Goal: Task Accomplishment & Management: Use online tool/utility

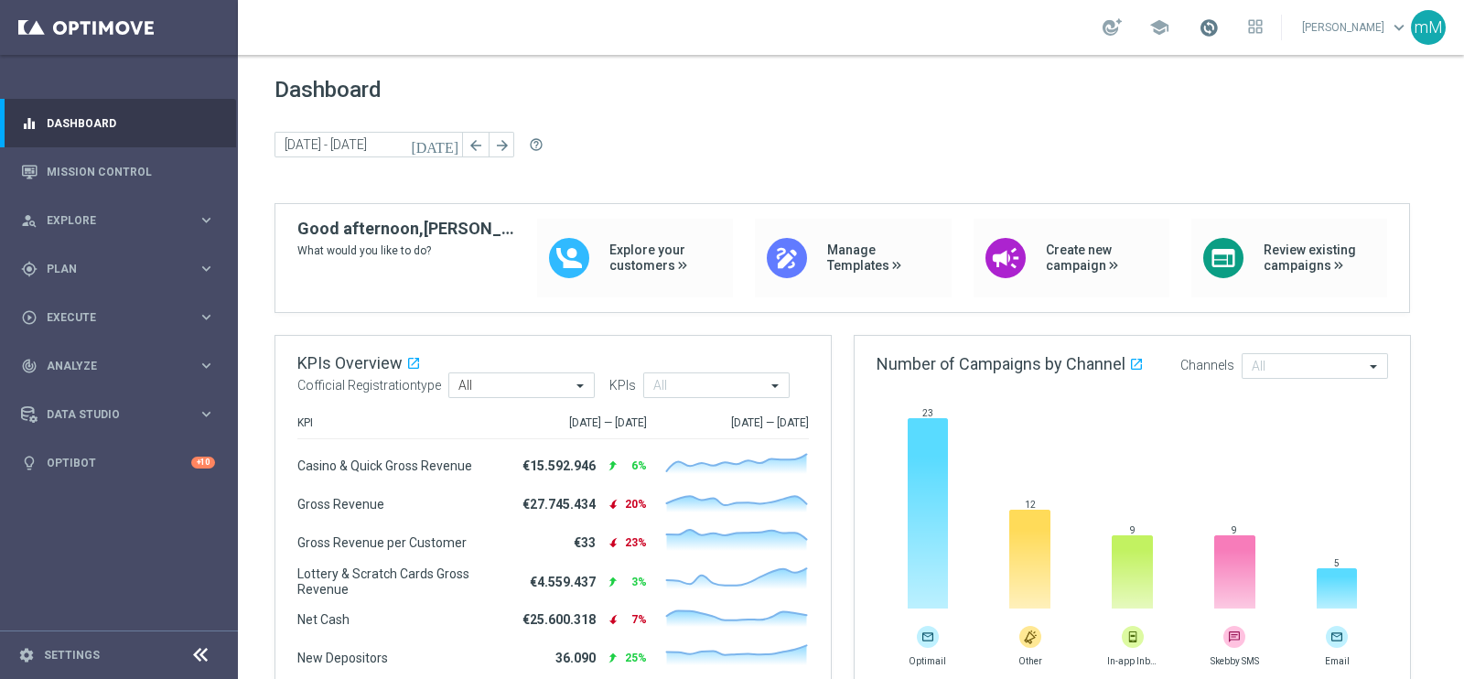
click at [1200, 27] on span at bounding box center [1209, 27] width 20 height 20
click at [86, 266] on span "Plan" at bounding box center [122, 269] width 151 height 11
click at [90, 306] on link "Target Groups" at bounding box center [119, 306] width 143 height 15
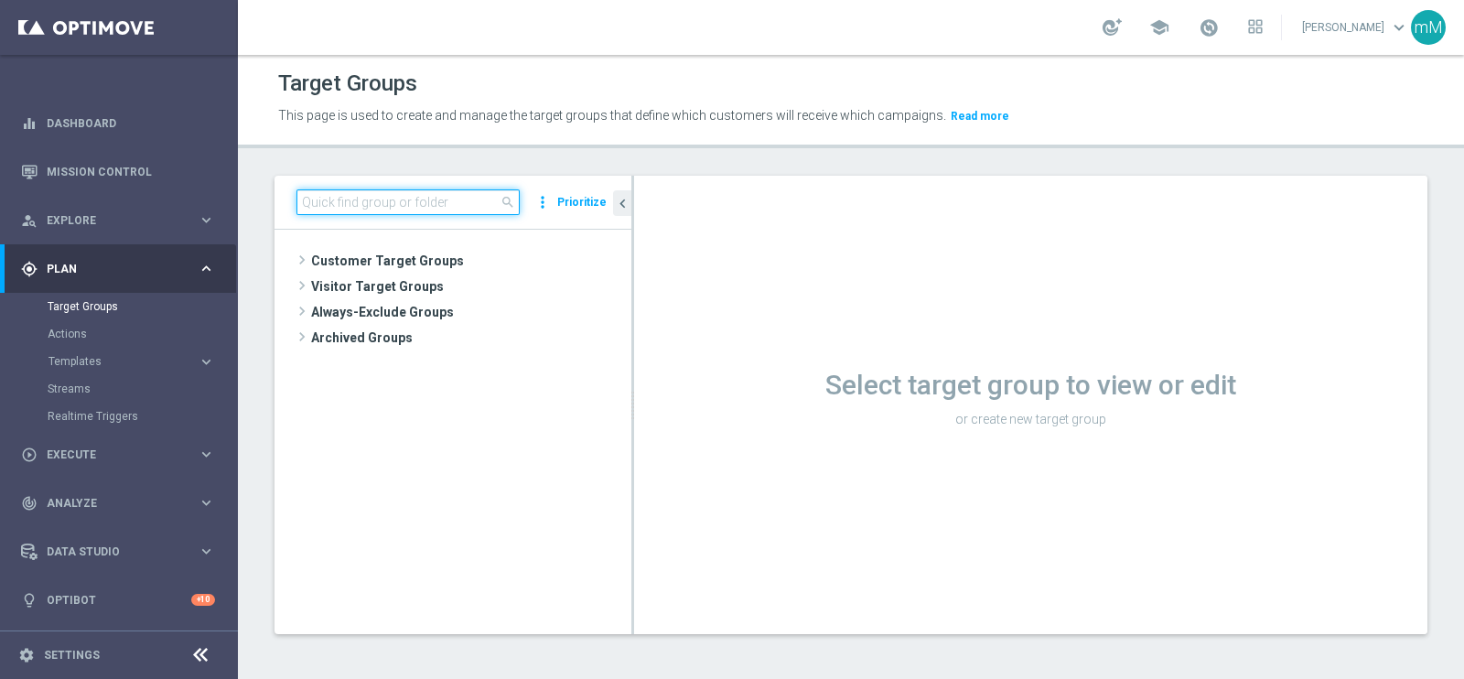
click at [457, 202] on input at bounding box center [407, 202] width 223 height 26
paste input "CASINO MASTER LOW MODA >=40"
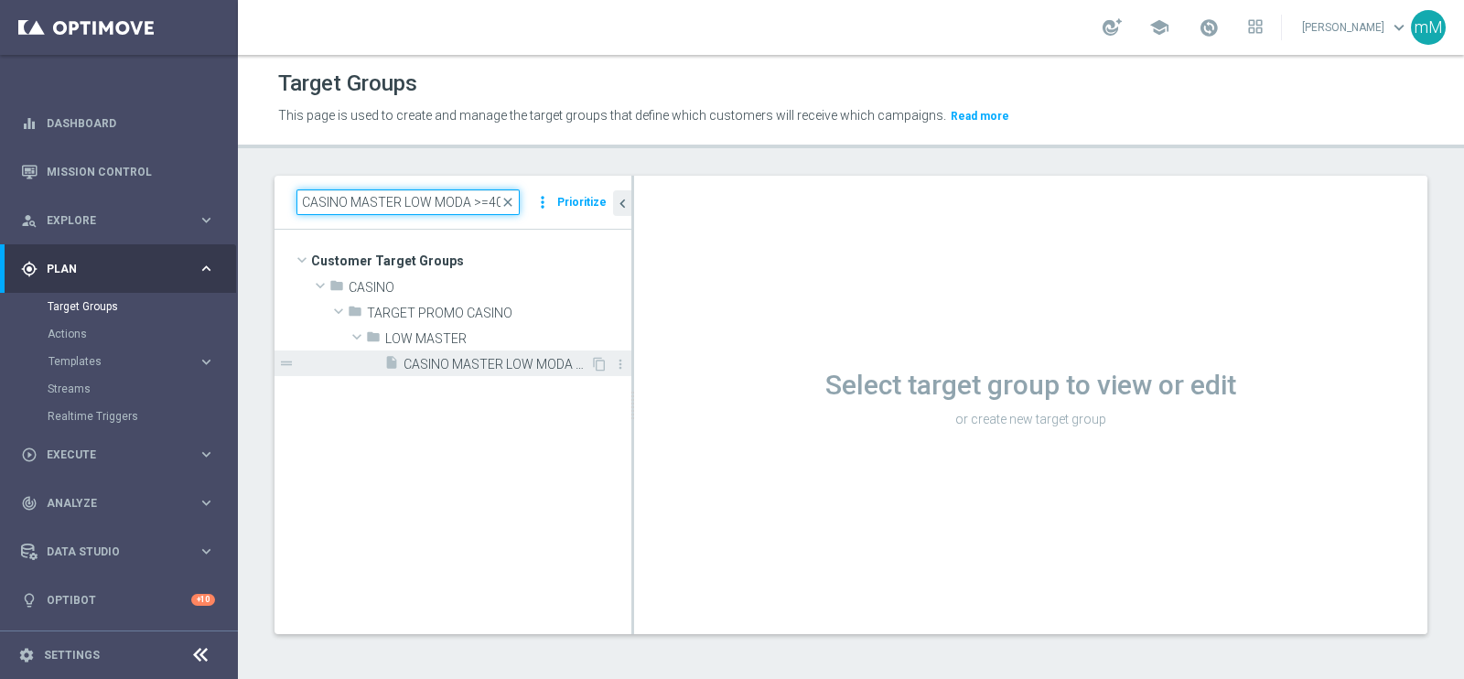
type input "CASINO MASTER LOW MODA >=40"
click at [467, 360] on span "CASINO MASTER LOW MODA >=40" at bounding box center [497, 365] width 187 height 16
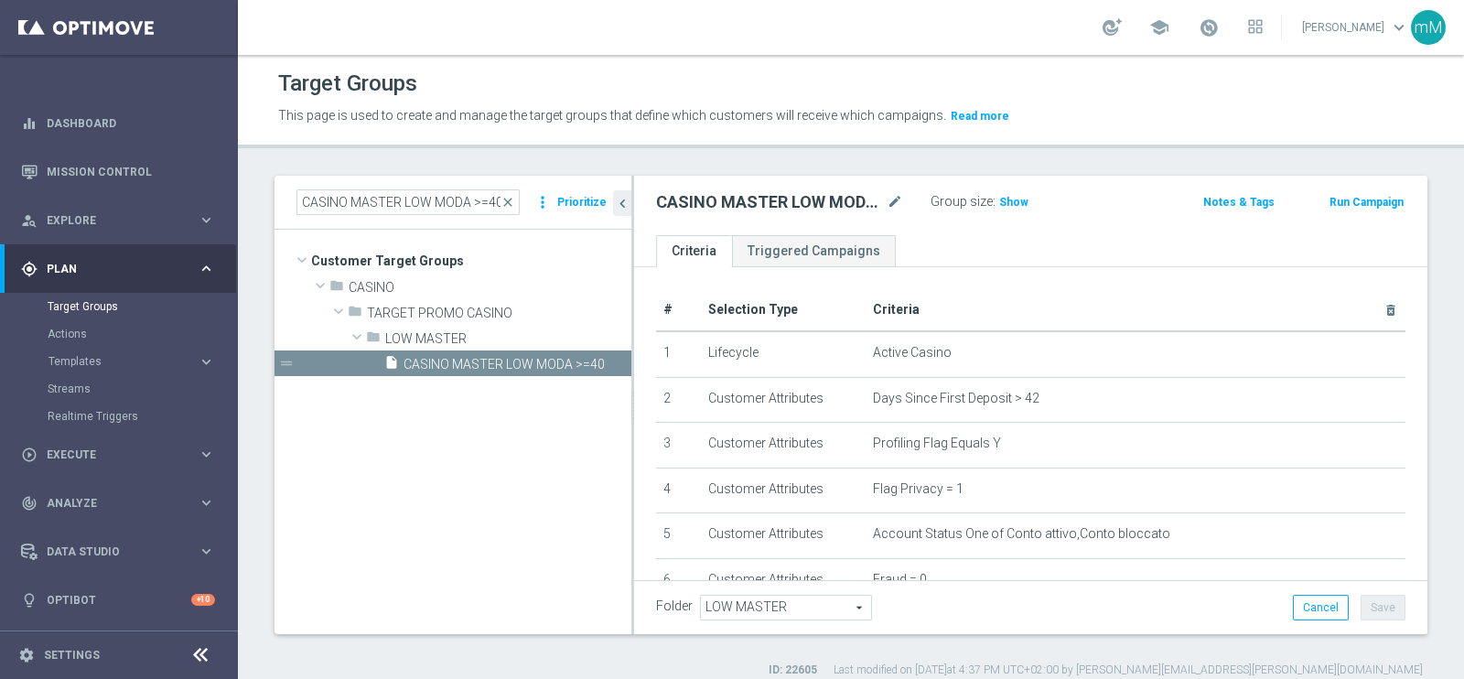
click at [1328, 194] on button "Run Campaign" at bounding box center [1367, 202] width 78 height 20
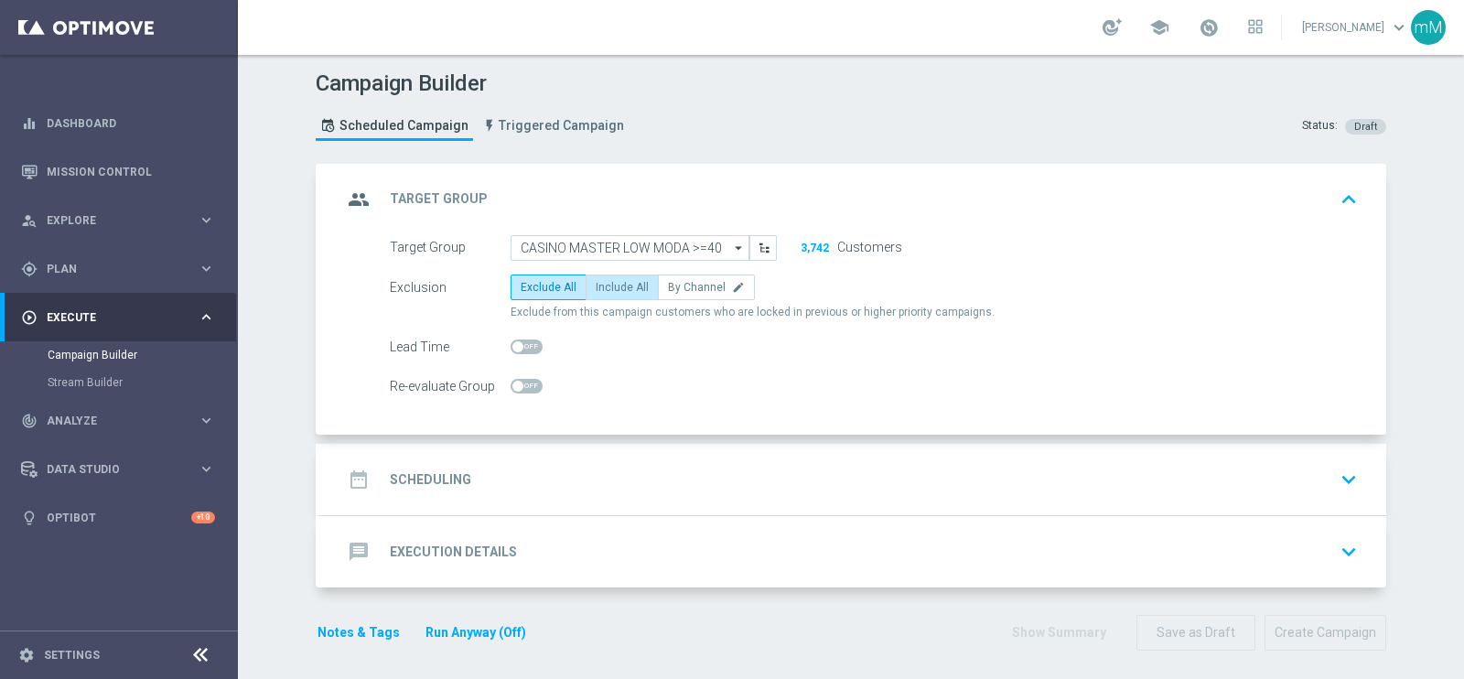
click at [610, 281] on span "Include All" at bounding box center [622, 287] width 53 height 13
click at [608, 285] on input "Include All" at bounding box center [602, 291] width 12 height 12
radio input "true"
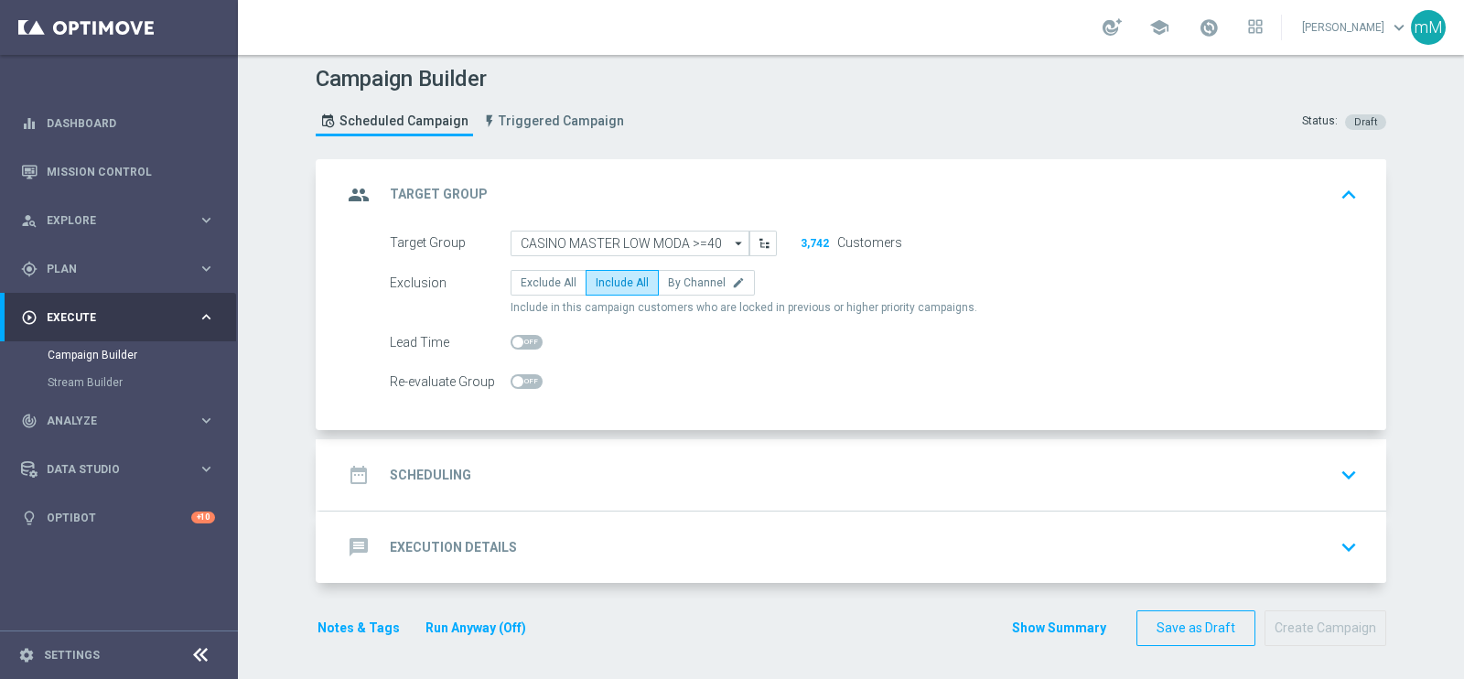
click at [631, 447] on div "date_range Scheduling keyboard_arrow_down" at bounding box center [853, 474] width 1066 height 71
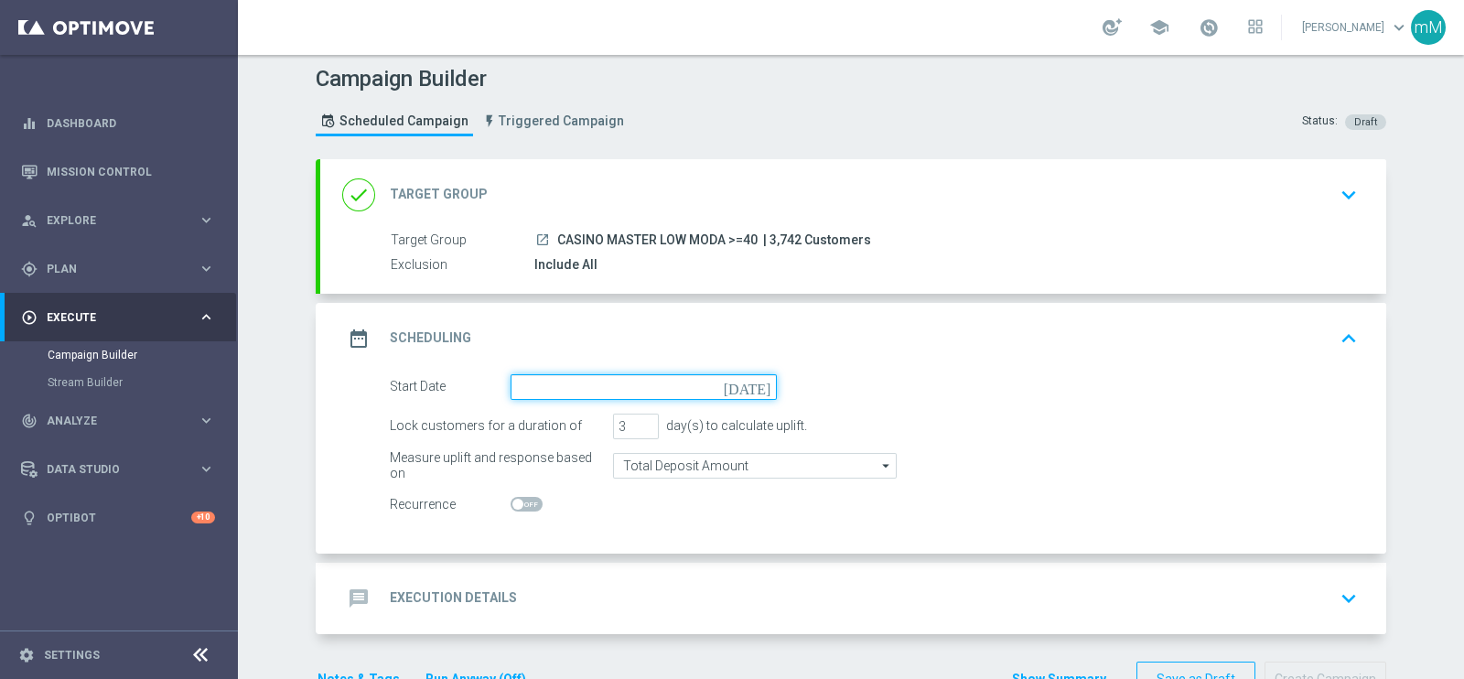
click at [586, 382] on input at bounding box center [644, 387] width 266 height 26
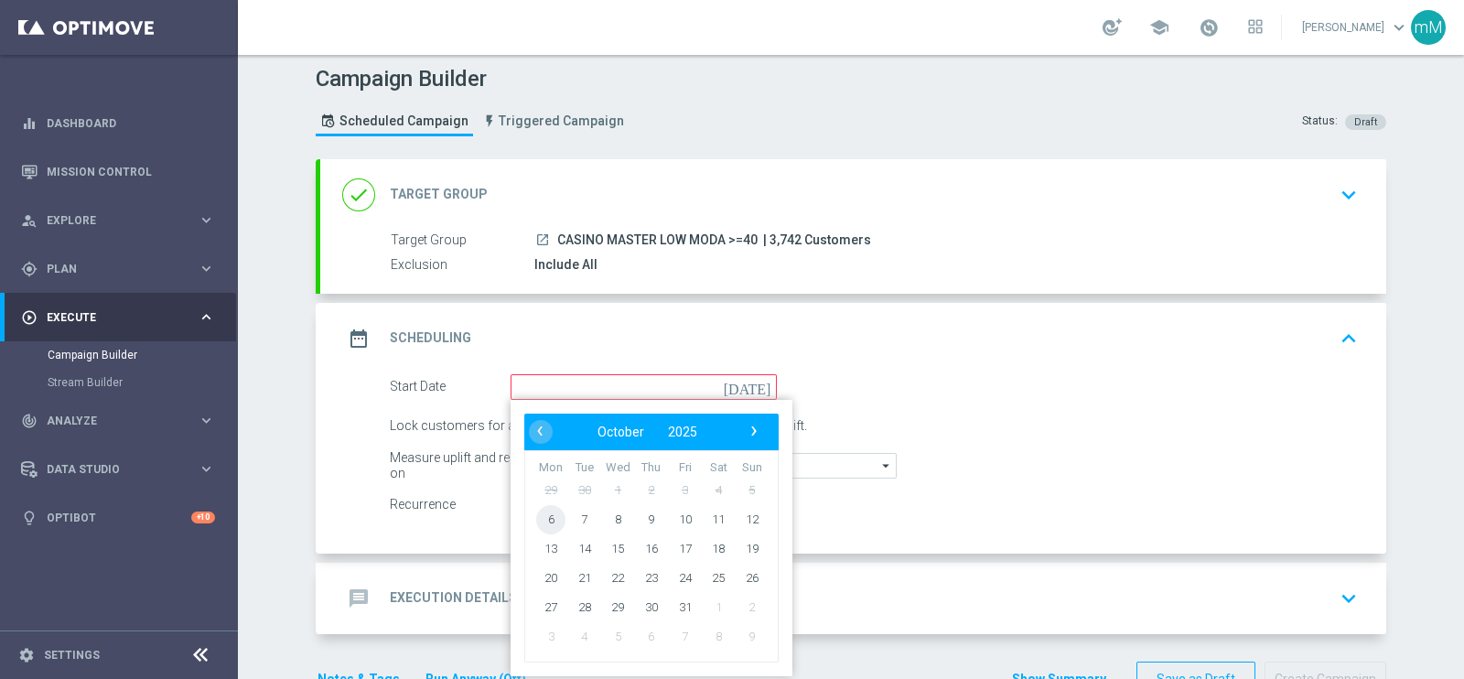
click at [545, 518] on span "6" at bounding box center [550, 518] width 29 height 29
type input "[DATE]"
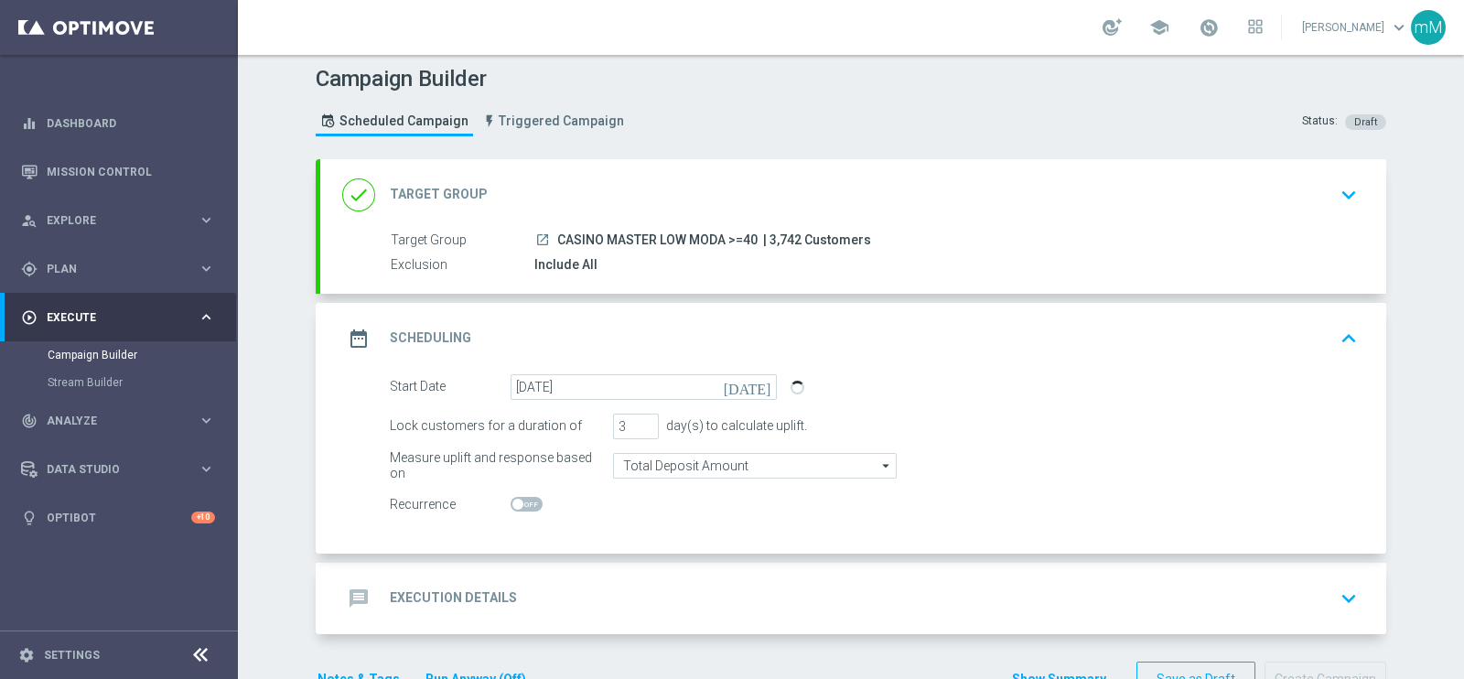
scroll to position [57, 0]
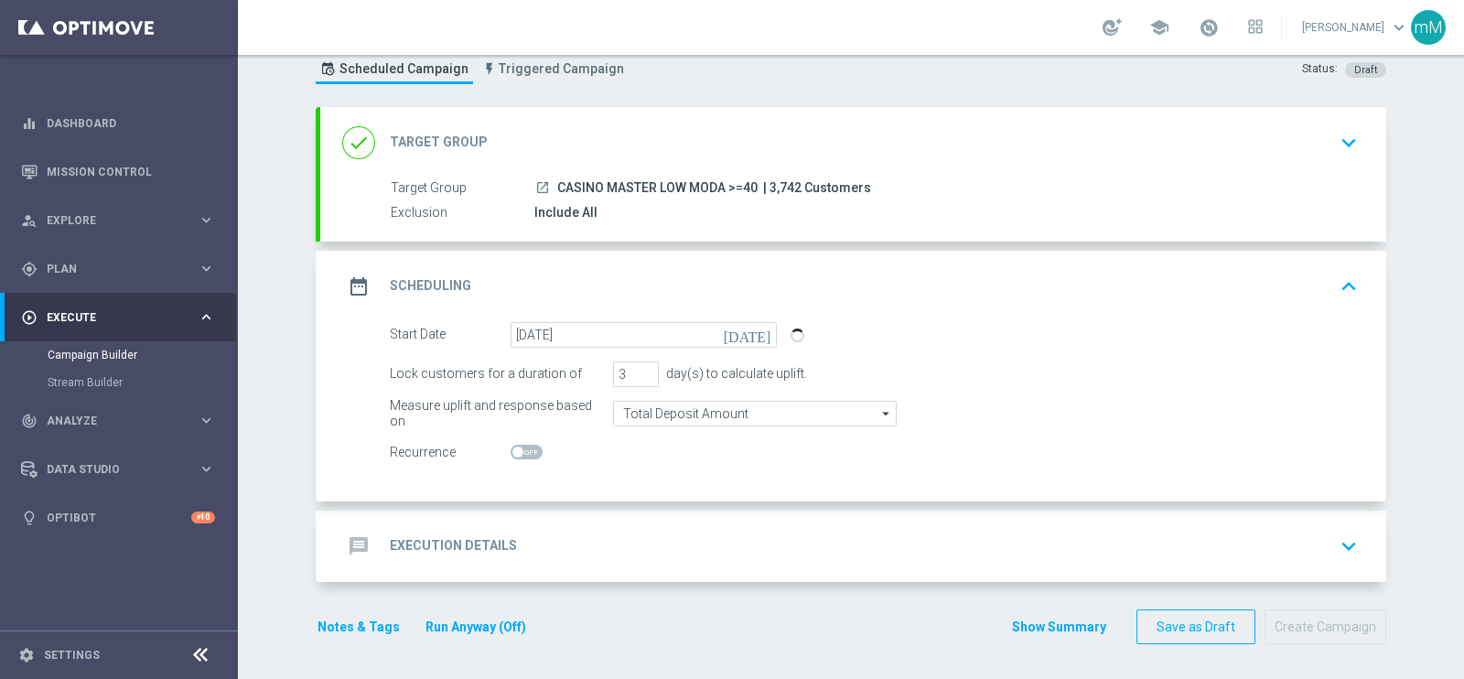
click at [649, 529] on div "message Execution Details keyboard_arrow_down" at bounding box center [853, 546] width 1022 height 35
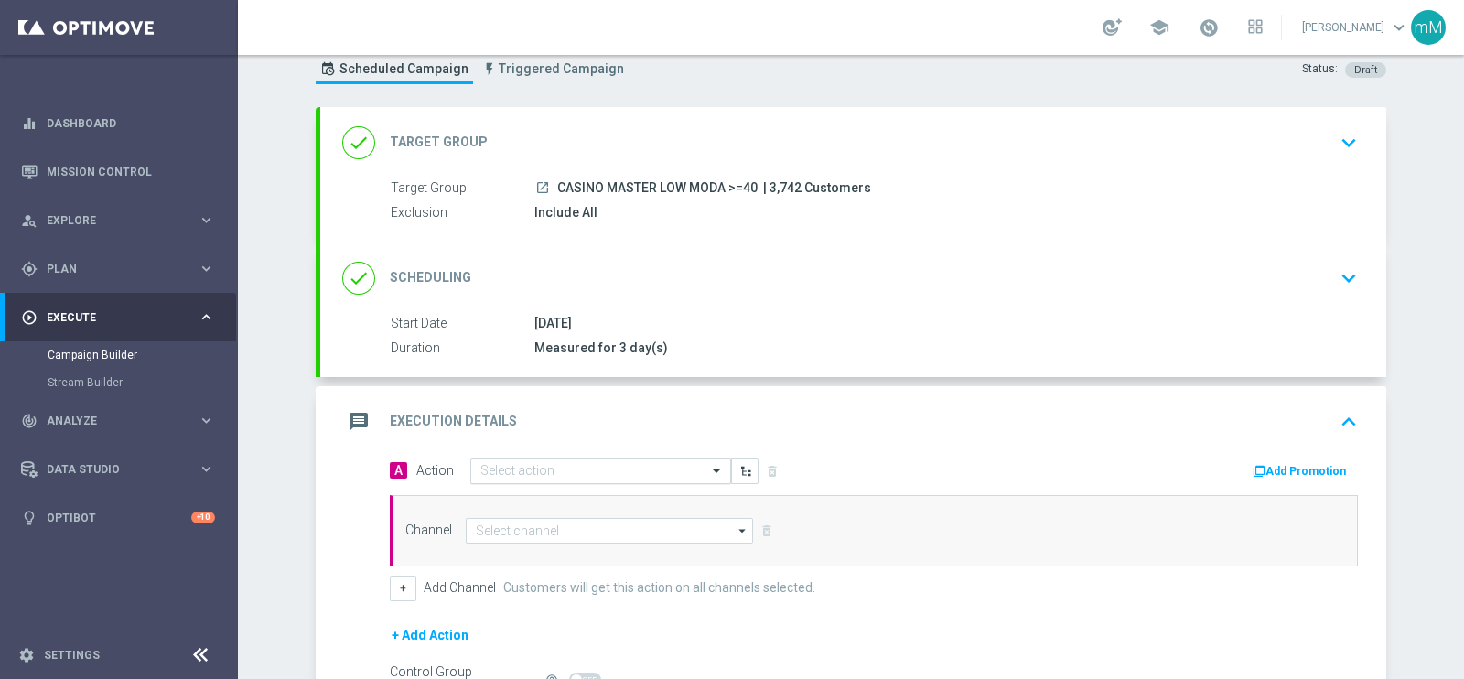
click at [603, 464] on input "text" at bounding box center [582, 472] width 204 height 16
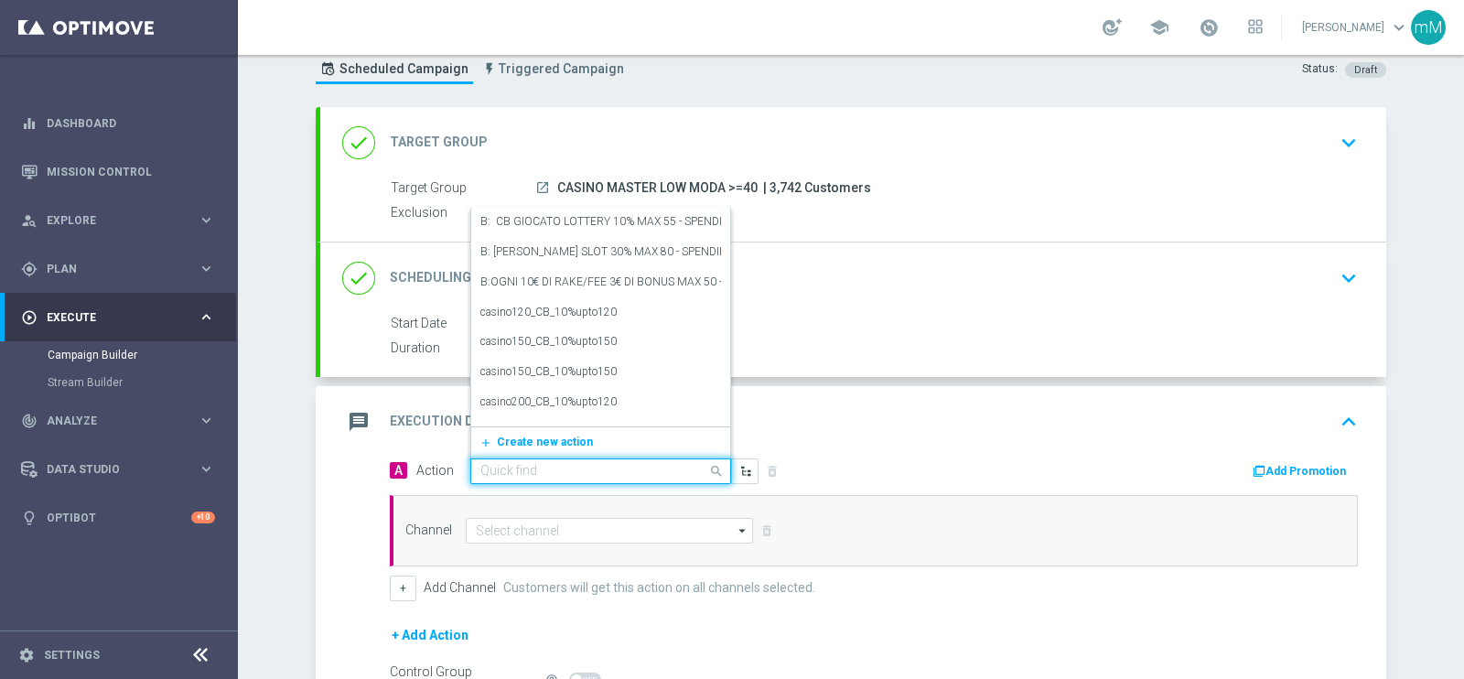
paste input "dep 50€ per 10% fino a 250€"
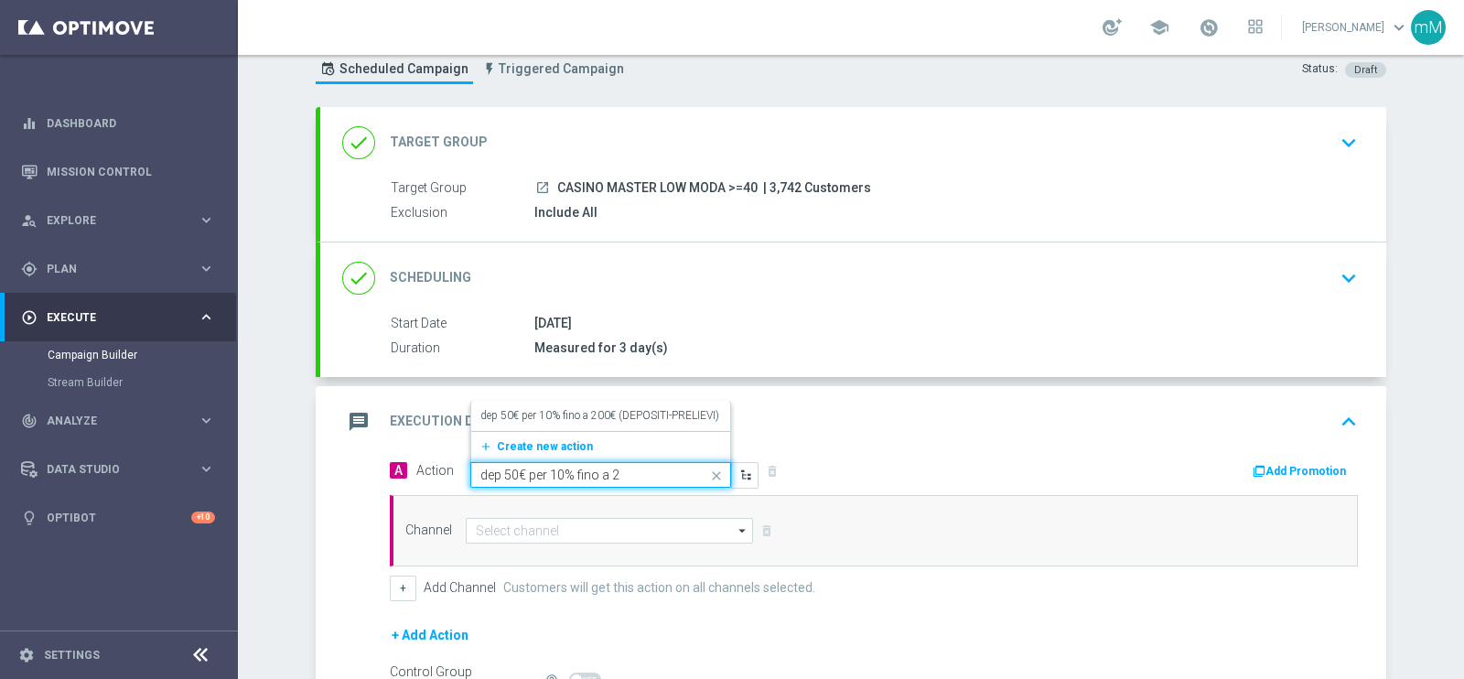
type input "dep 50€ per 10% fino a"
click at [567, 446] on span "Create new action" at bounding box center [545, 446] width 96 height 13
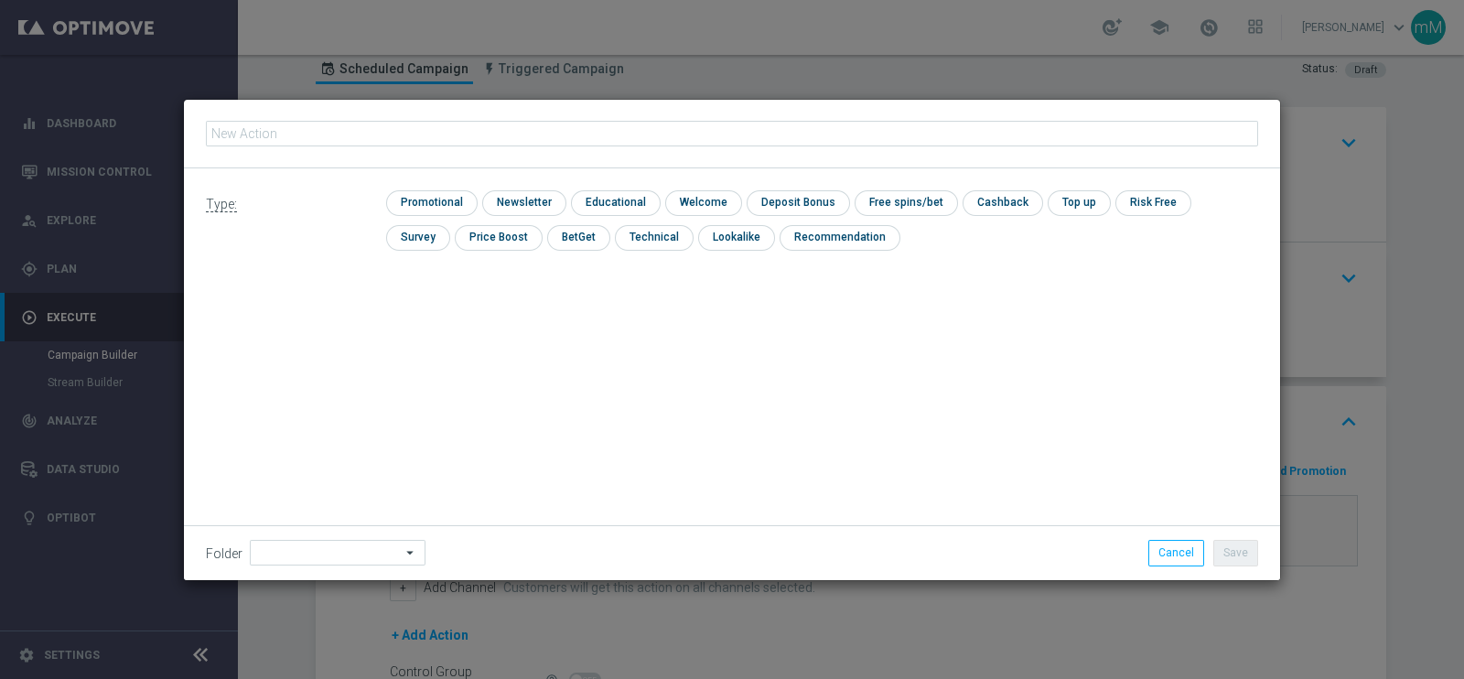
click at [586, 135] on input "text" at bounding box center [732, 134] width 1052 height 26
type input "dep 50€ per 10% fino a 250€"
click at [453, 200] on input "checkbox" at bounding box center [429, 202] width 87 height 25
checkbox input "true"
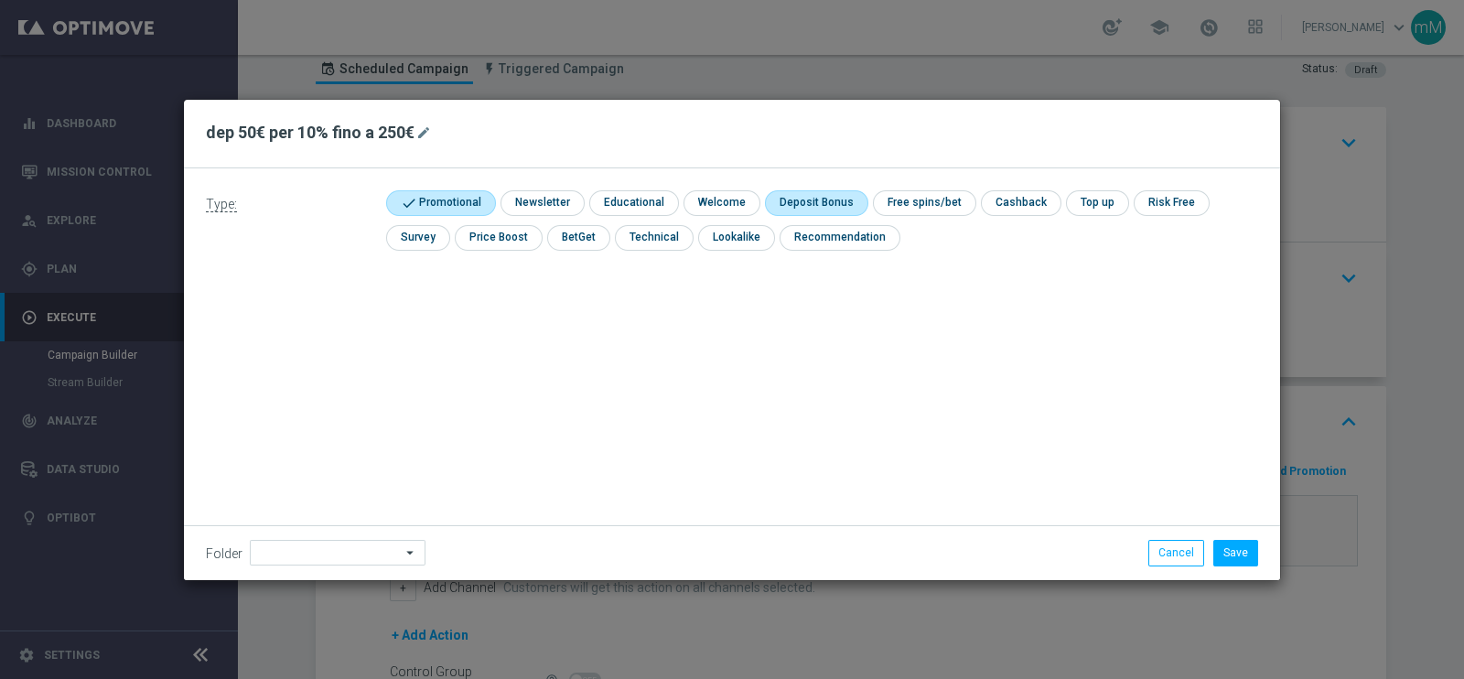
click at [829, 198] on input "checkbox" at bounding box center [814, 202] width 98 height 25
checkbox input "true"
click at [1227, 551] on button "Save" at bounding box center [1235, 553] width 45 height 26
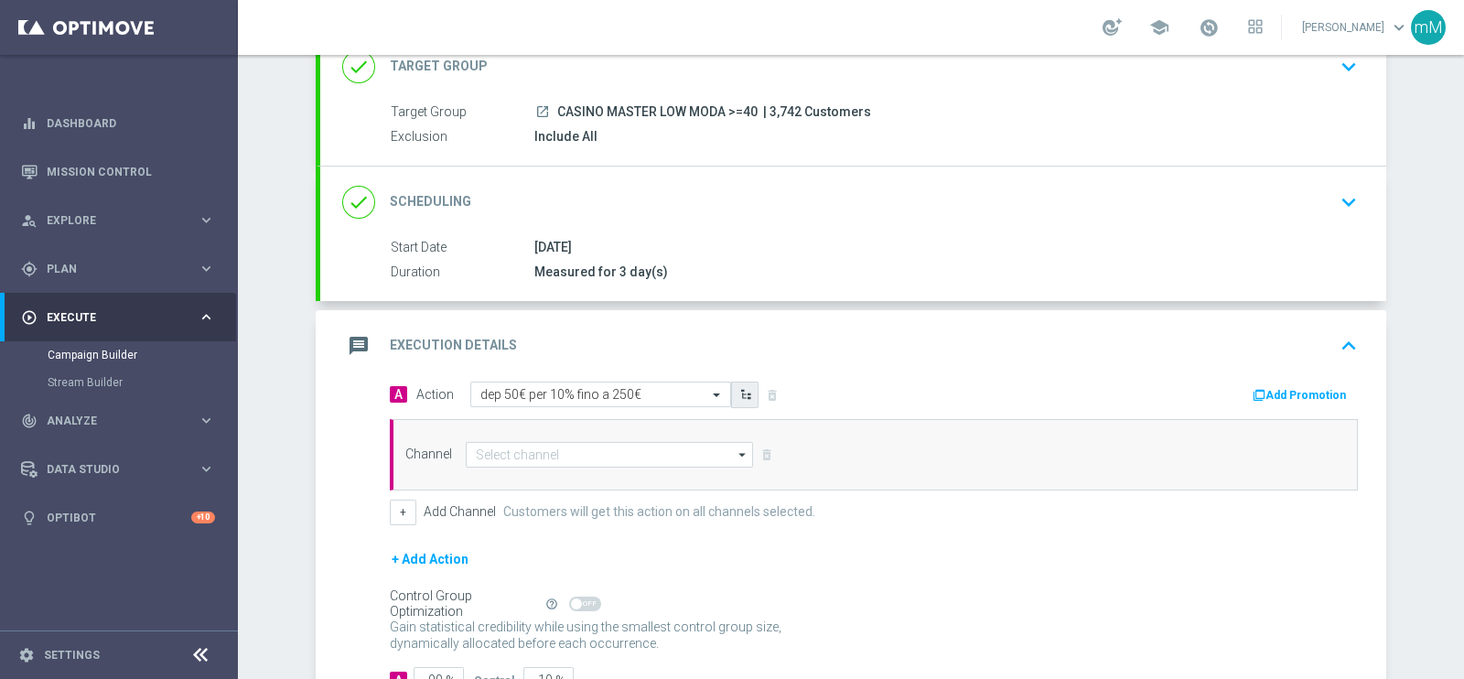
scroll to position [264, 0]
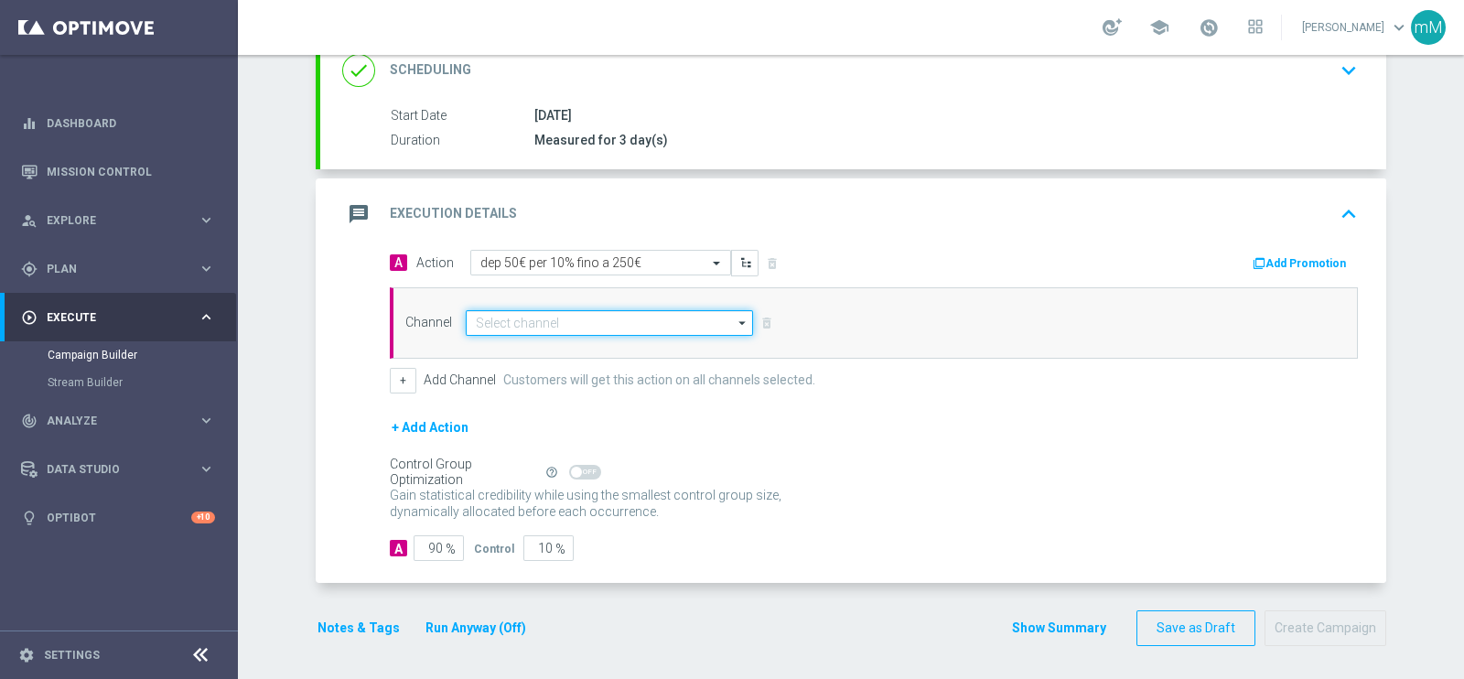
click at [580, 329] on input at bounding box center [609, 323] width 287 height 26
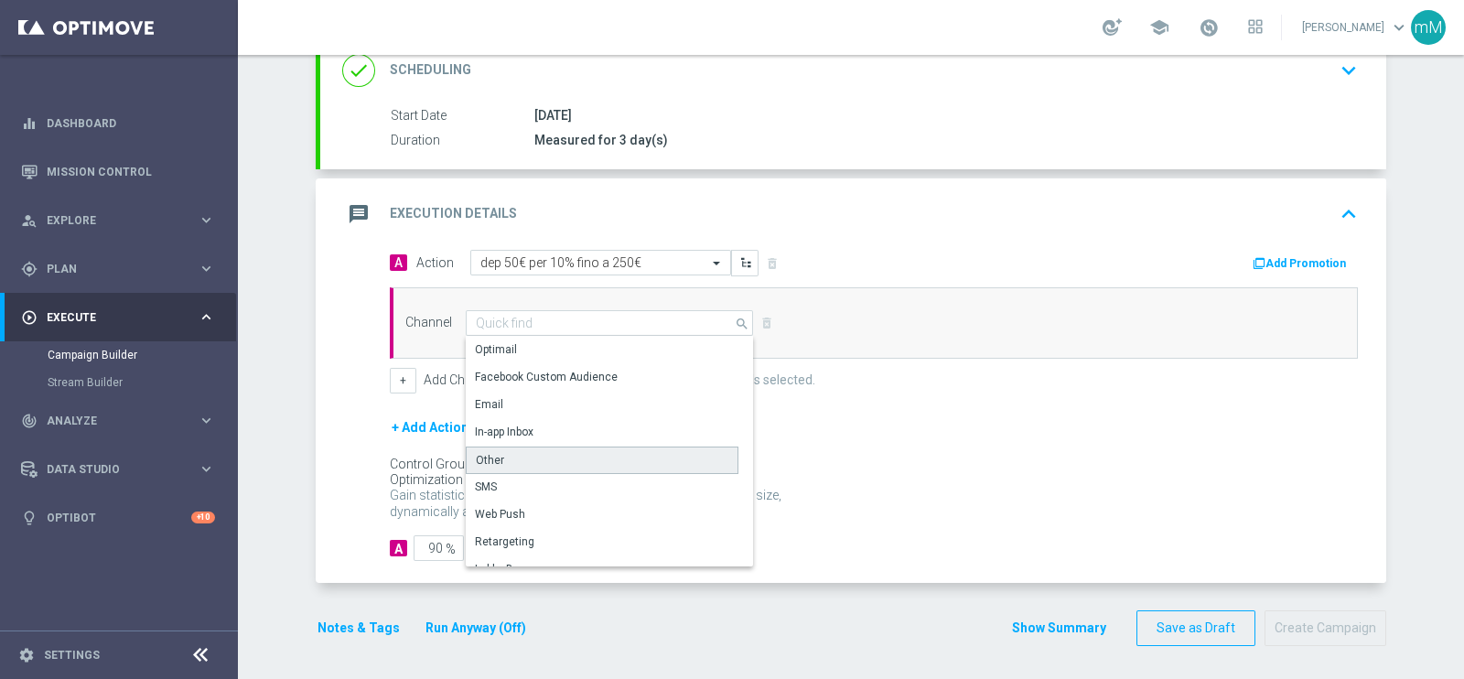
click at [533, 457] on div "Other" at bounding box center [602, 460] width 273 height 27
type input "Other"
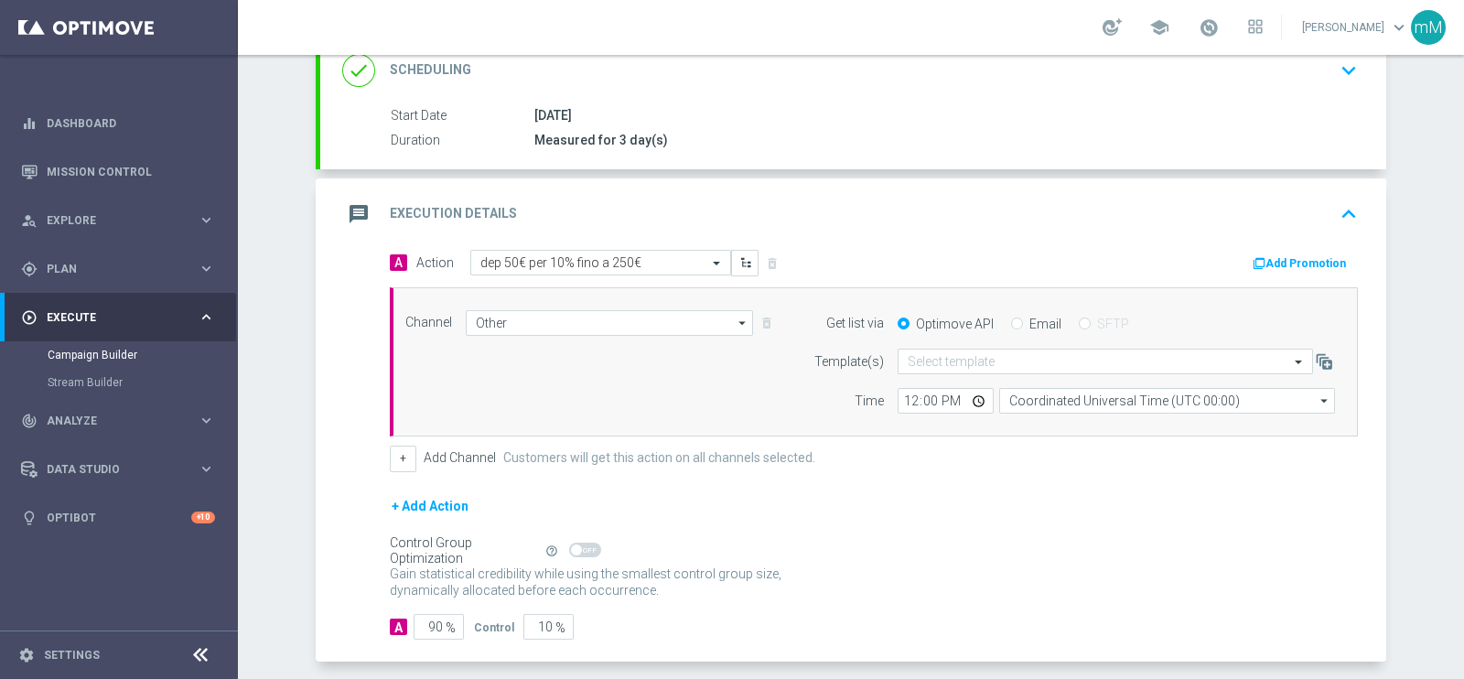
click at [1029, 320] on label "Email" at bounding box center [1045, 324] width 32 height 16
click at [1023, 320] on input "Email" at bounding box center [1017, 325] width 12 height 12
radio input "true"
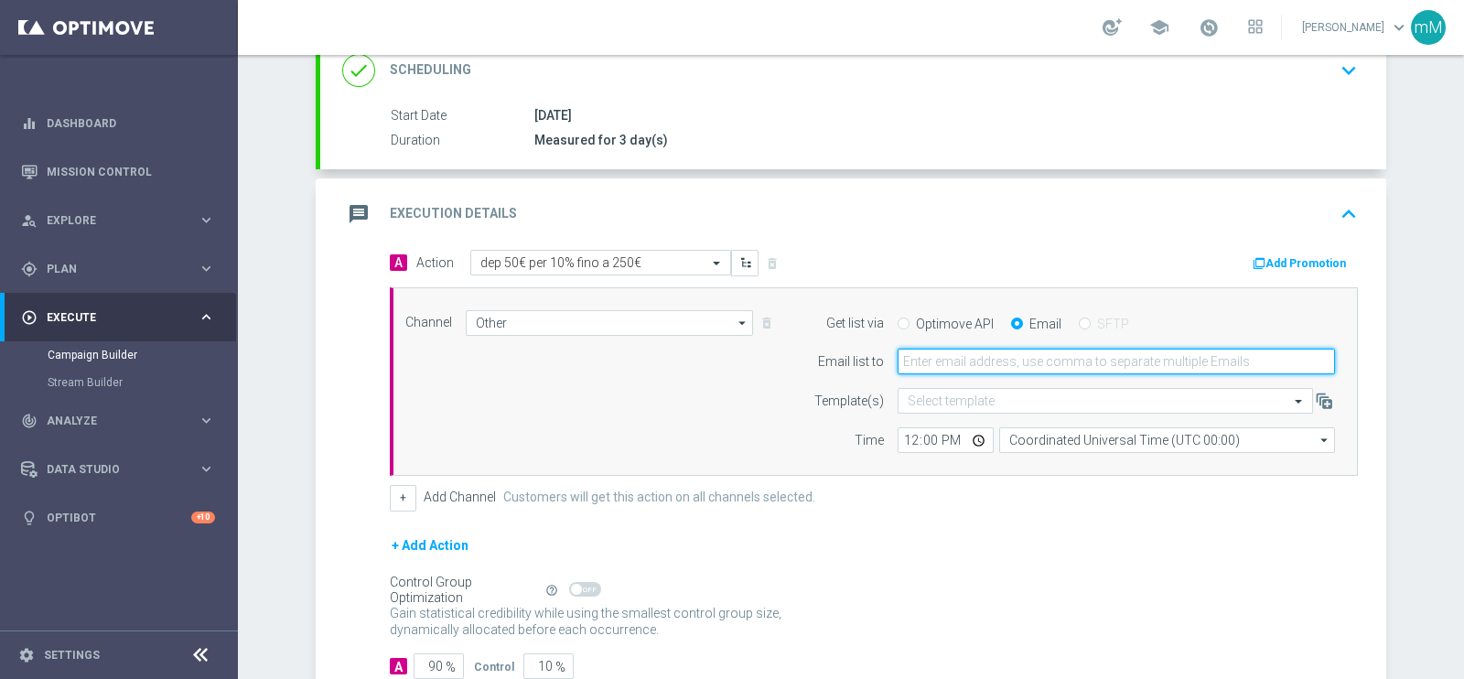
click at [1002, 368] on input "email" at bounding box center [1116, 362] width 437 height 26
type input "[EMAIL_ADDRESS][PERSON_NAME][DOMAIN_NAME]"
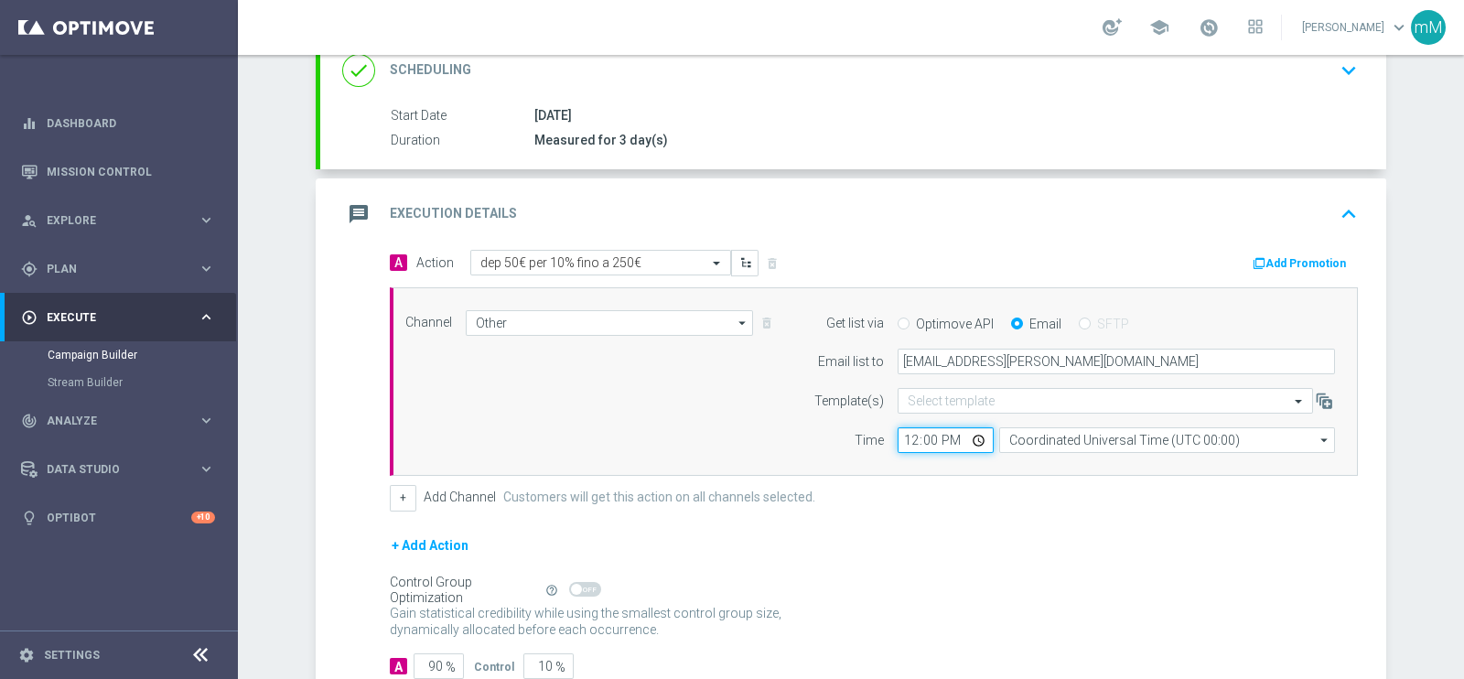
click at [906, 441] on input "12:00" at bounding box center [946, 440] width 96 height 26
type input "18:30"
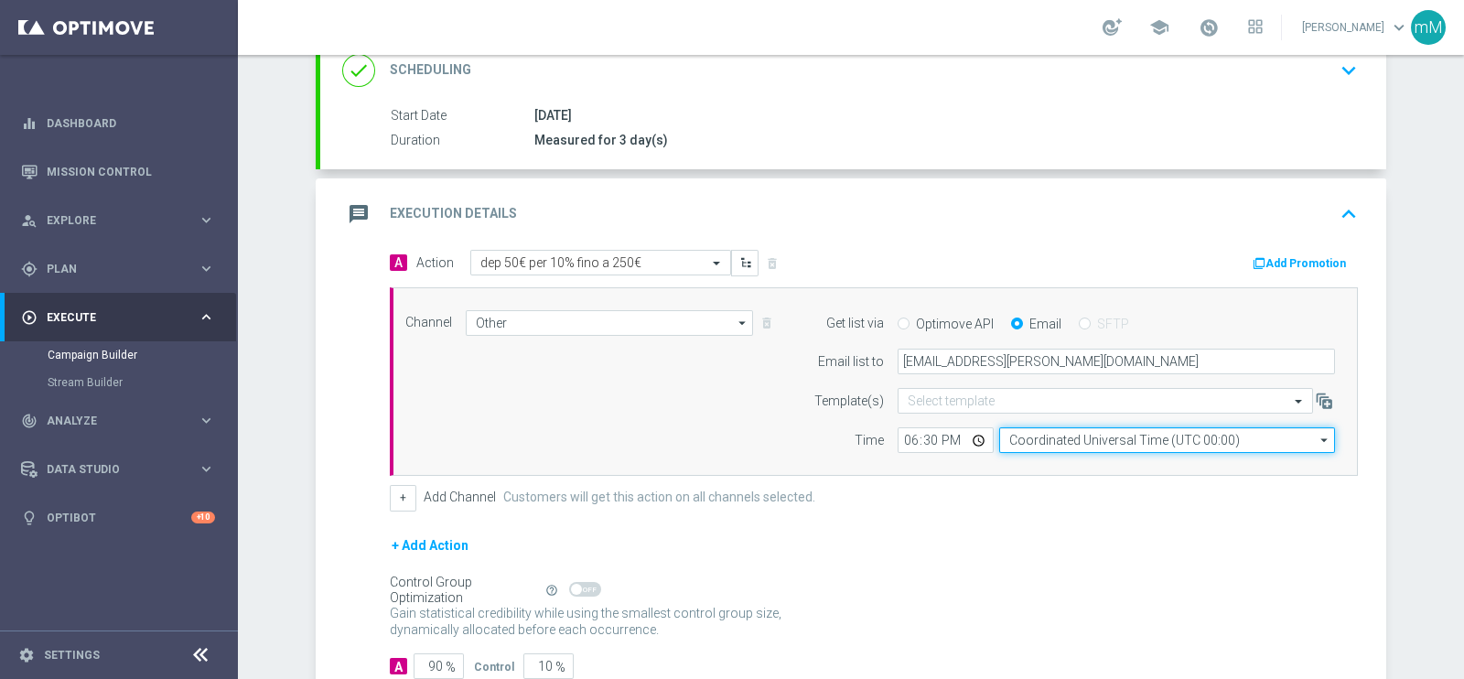
click at [1020, 436] on input "Coordinated Universal Time (UTC 00:00)" at bounding box center [1167, 440] width 336 height 26
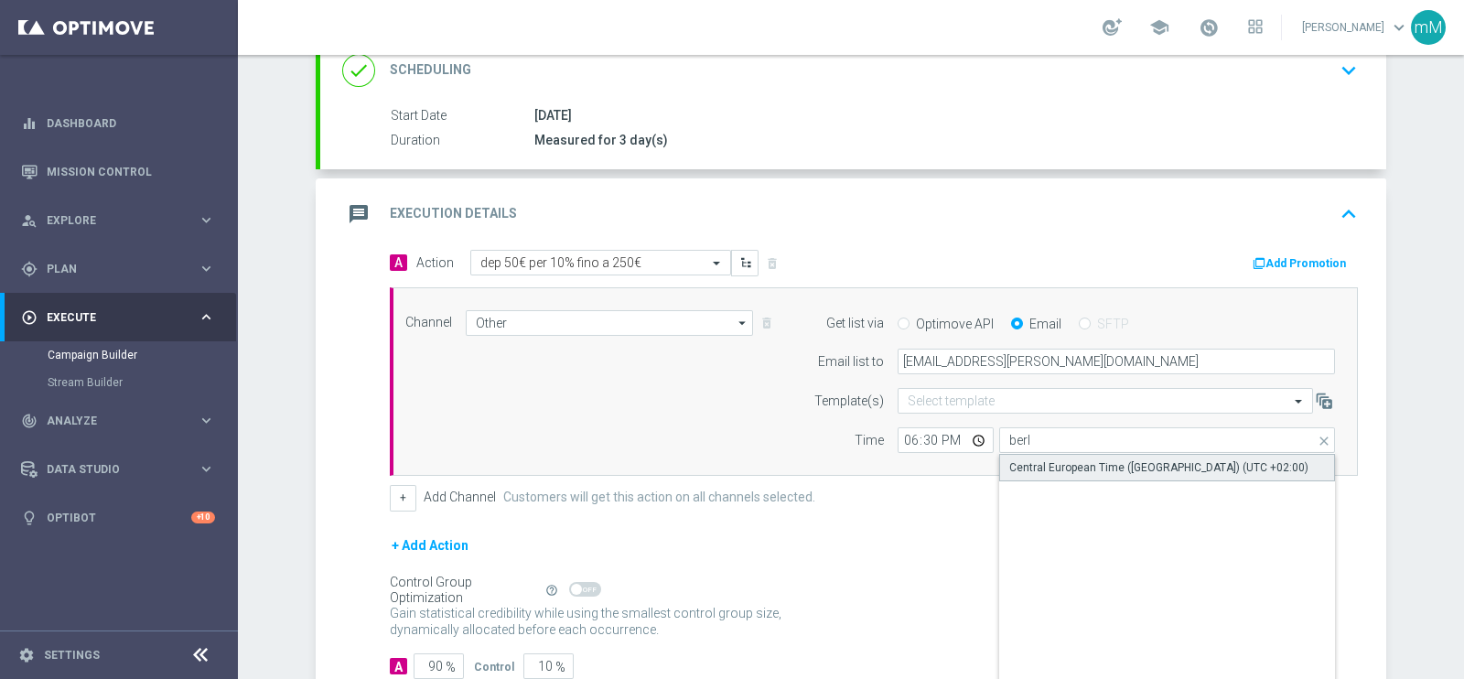
click at [1028, 463] on div "Central European Time ([GEOGRAPHIC_DATA]) (UTC +02:00)" at bounding box center [1158, 467] width 299 height 16
type input "Central European Time ([GEOGRAPHIC_DATA]) (UTC +02:00)"
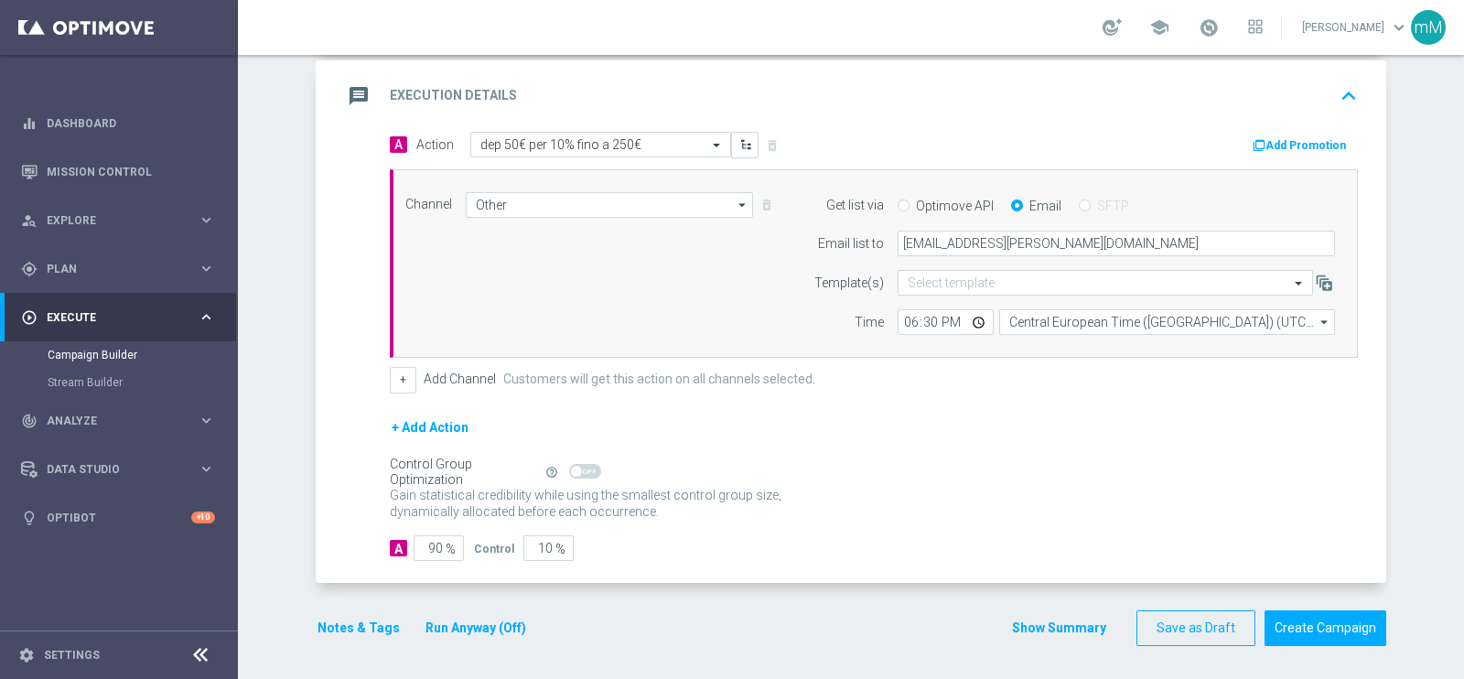
scroll to position [380, 0]
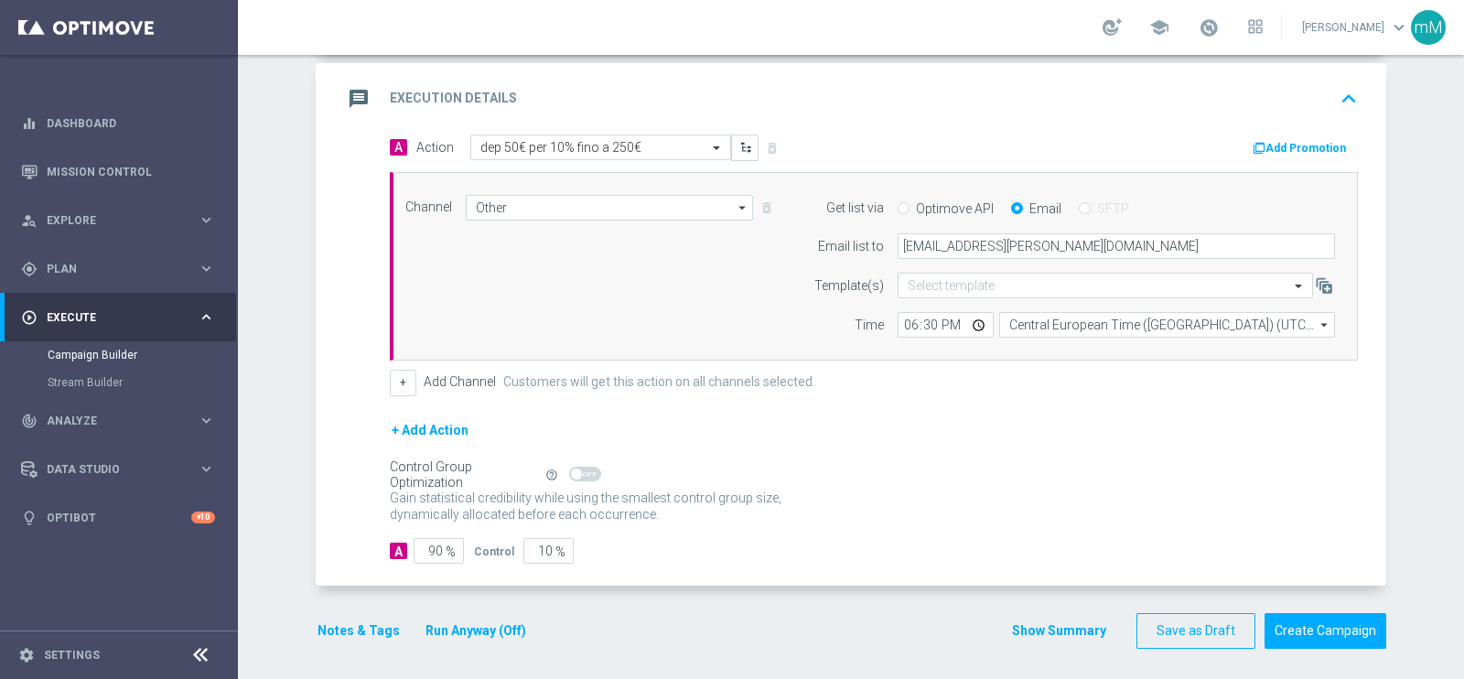
click at [454, 631] on button "Run Anyway (Off)" at bounding box center [476, 630] width 104 height 23
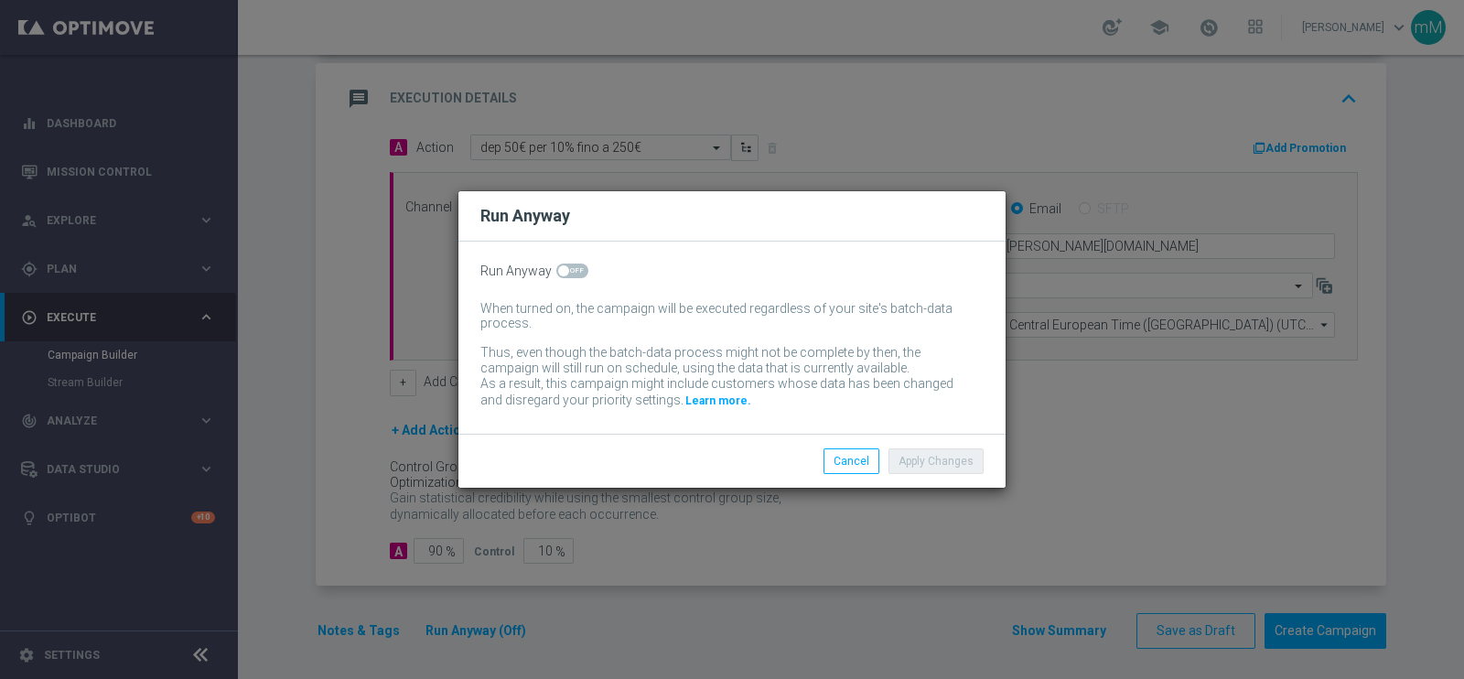
click at [564, 262] on div "Run Anyway When turned on, the campaign will be executed regardless of your sit…" at bounding box center [731, 338] width 547 height 192
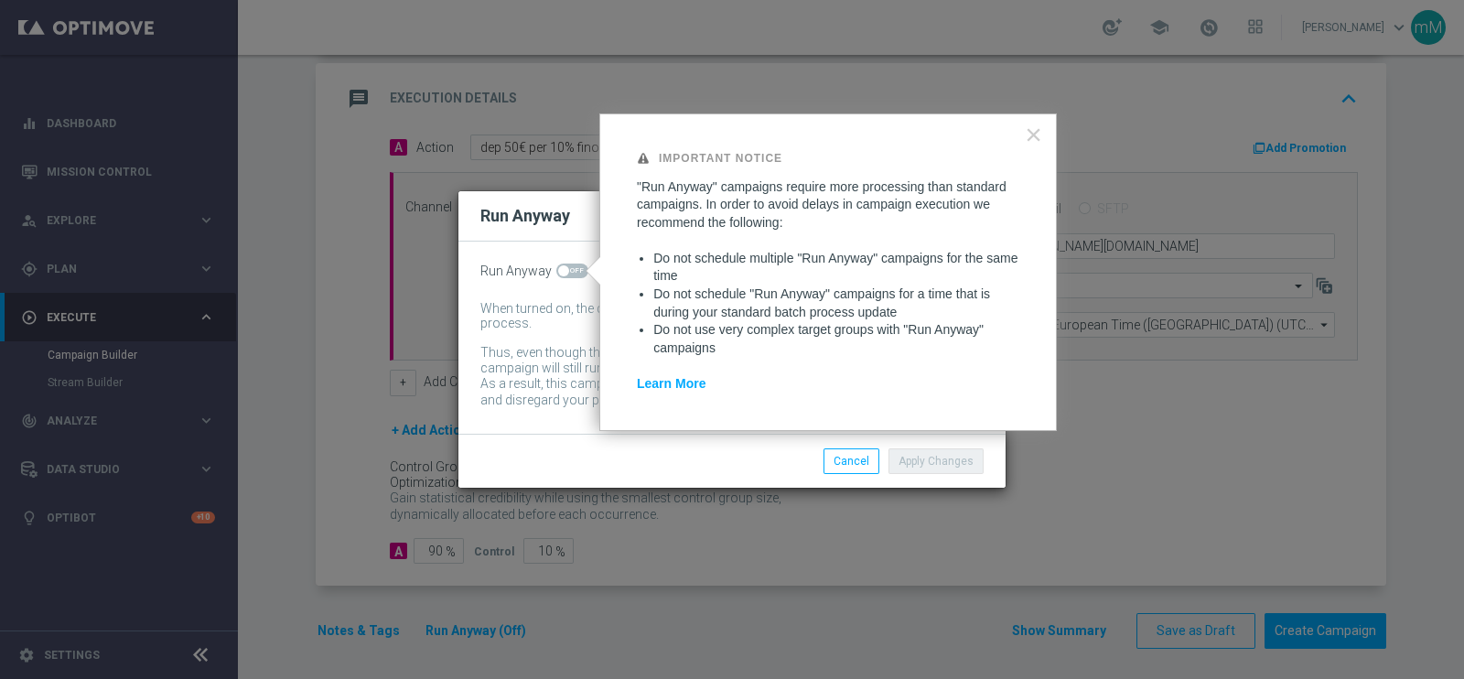
click at [565, 264] on span at bounding box center [572, 271] width 32 height 15
click at [565, 264] on input "checkbox" at bounding box center [572, 271] width 32 height 15
checkbox input "true"
click at [979, 465] on button "Apply Changes" at bounding box center [935, 461] width 95 height 26
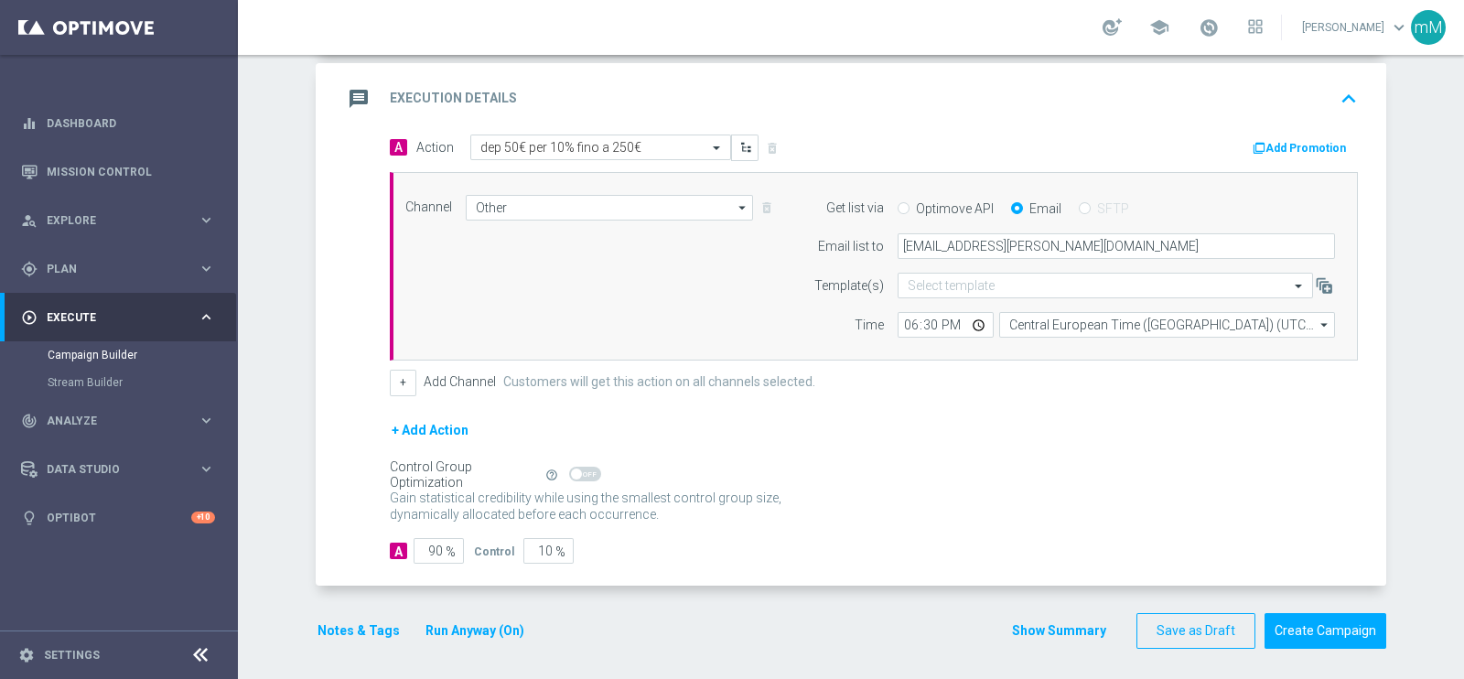
click at [341, 619] on button "Notes & Tags" at bounding box center [359, 630] width 86 height 23
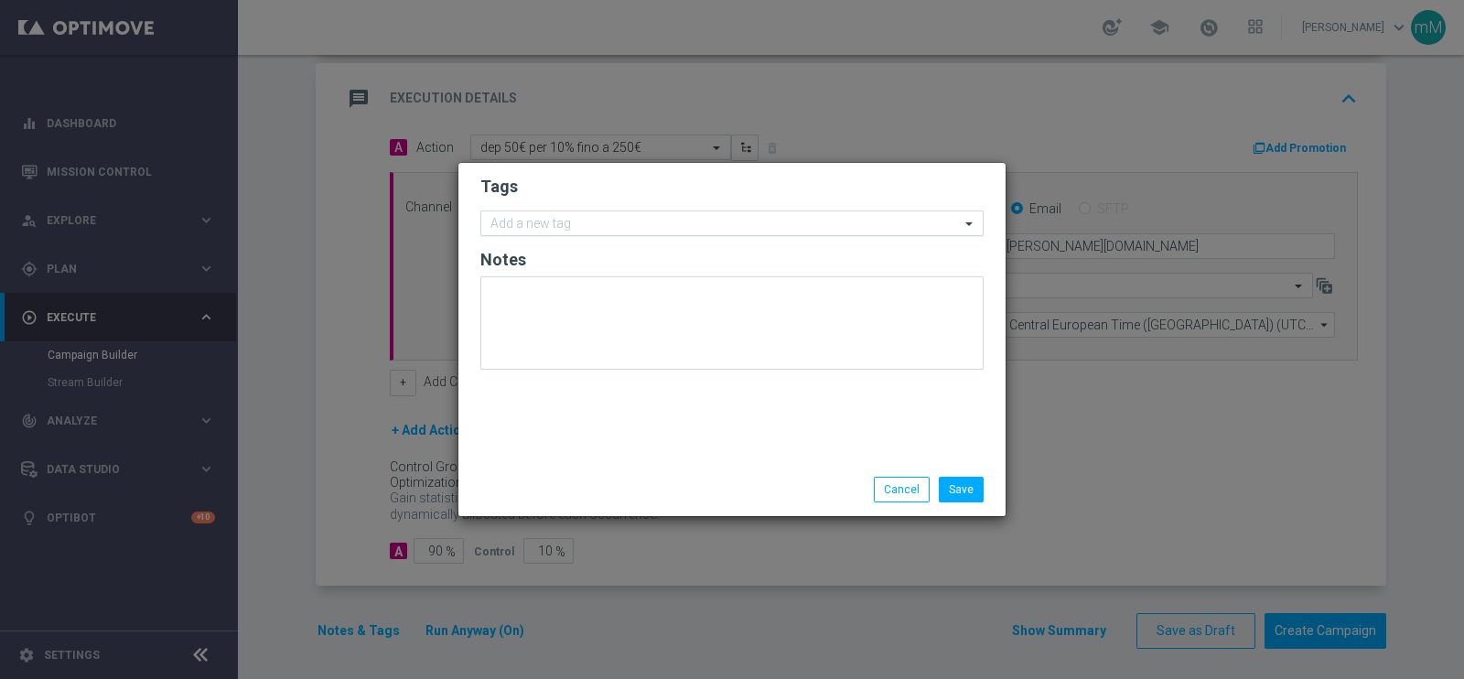
click at [596, 212] on div "Add a new tag" at bounding box center [720, 223] width 479 height 23
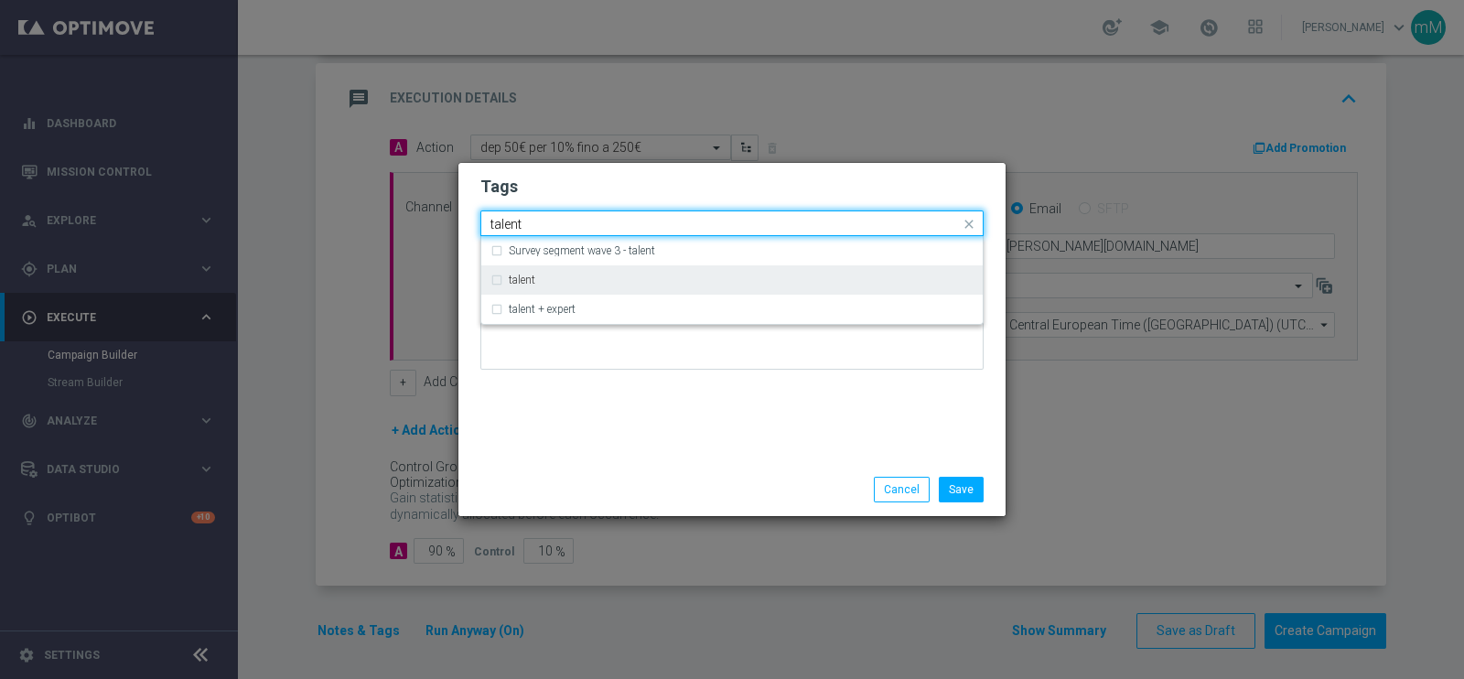
click at [554, 281] on div "talent" at bounding box center [741, 279] width 465 height 11
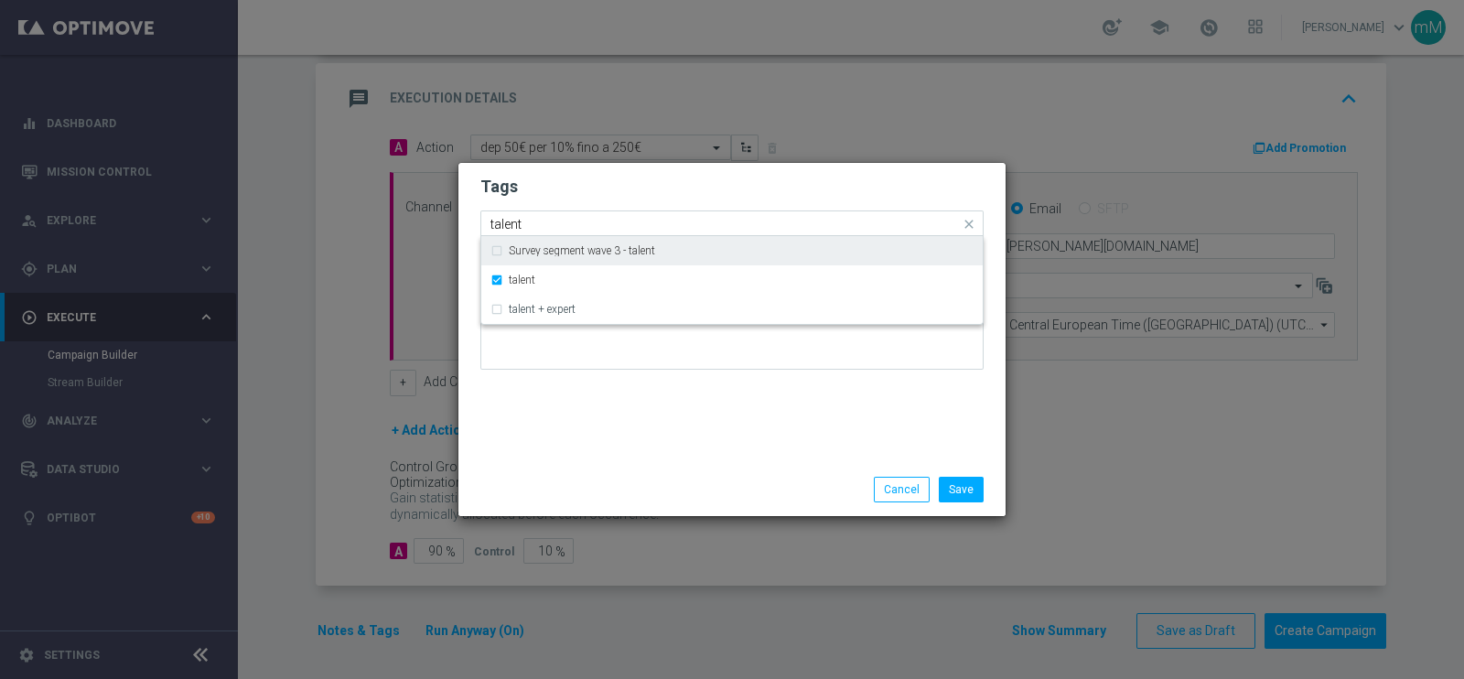
click at [564, 221] on input "talent" at bounding box center [724, 225] width 469 height 16
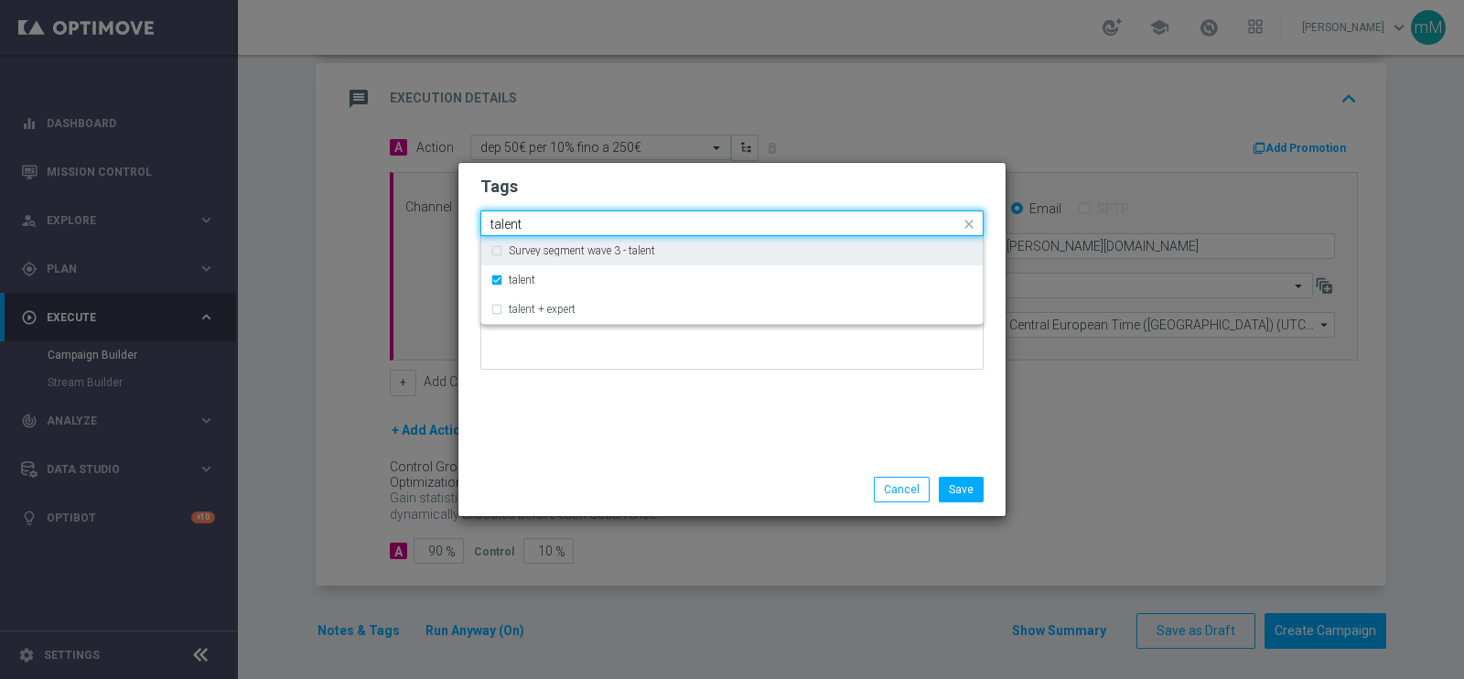
click at [564, 221] on input "talent" at bounding box center [724, 225] width 469 height 16
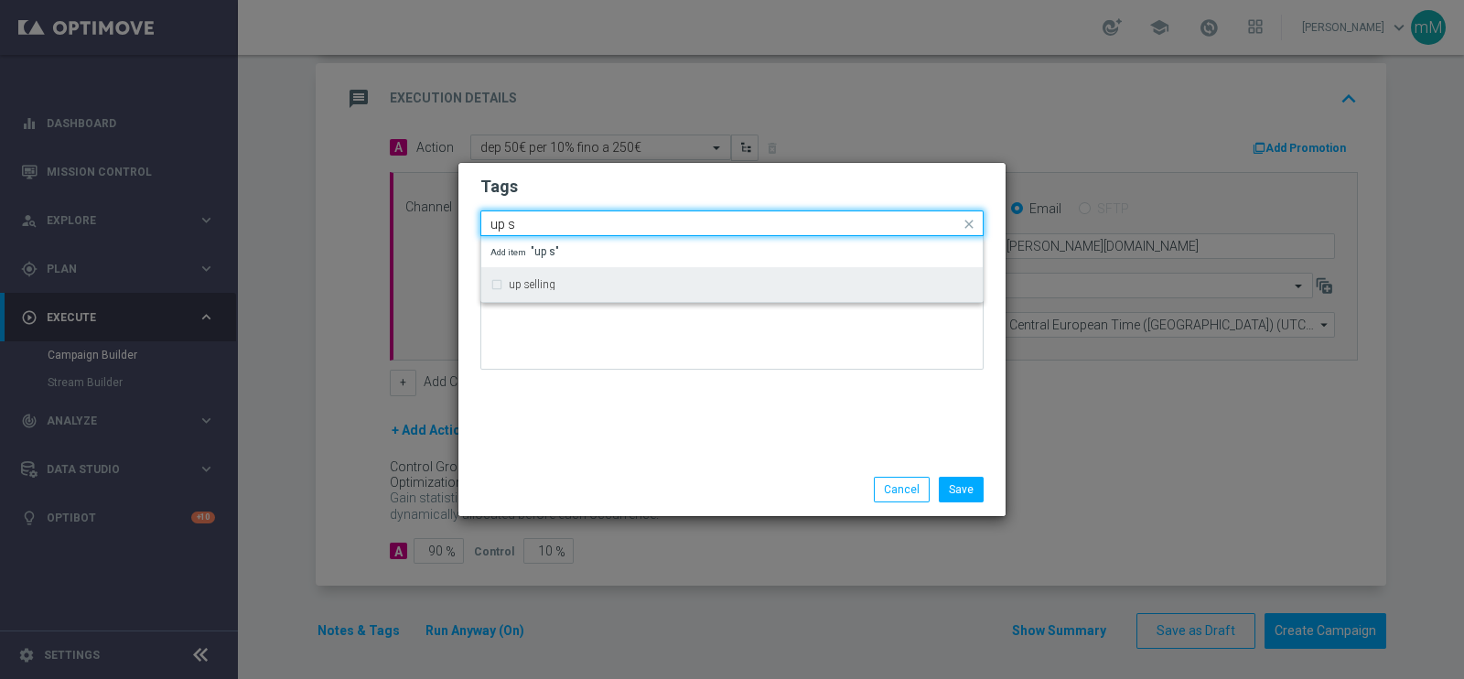
click at [554, 285] on div "up selling" at bounding box center [741, 284] width 465 height 11
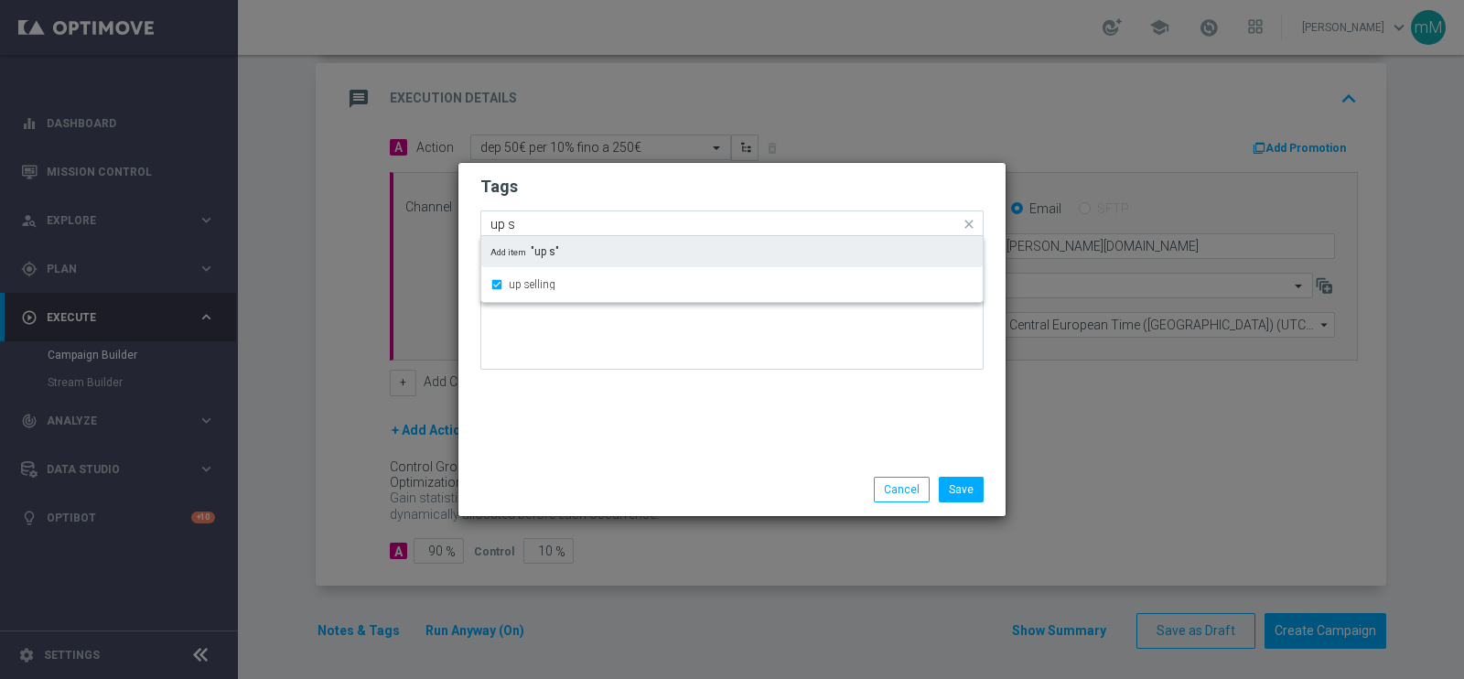
click at [551, 217] on input "up s" at bounding box center [724, 225] width 469 height 16
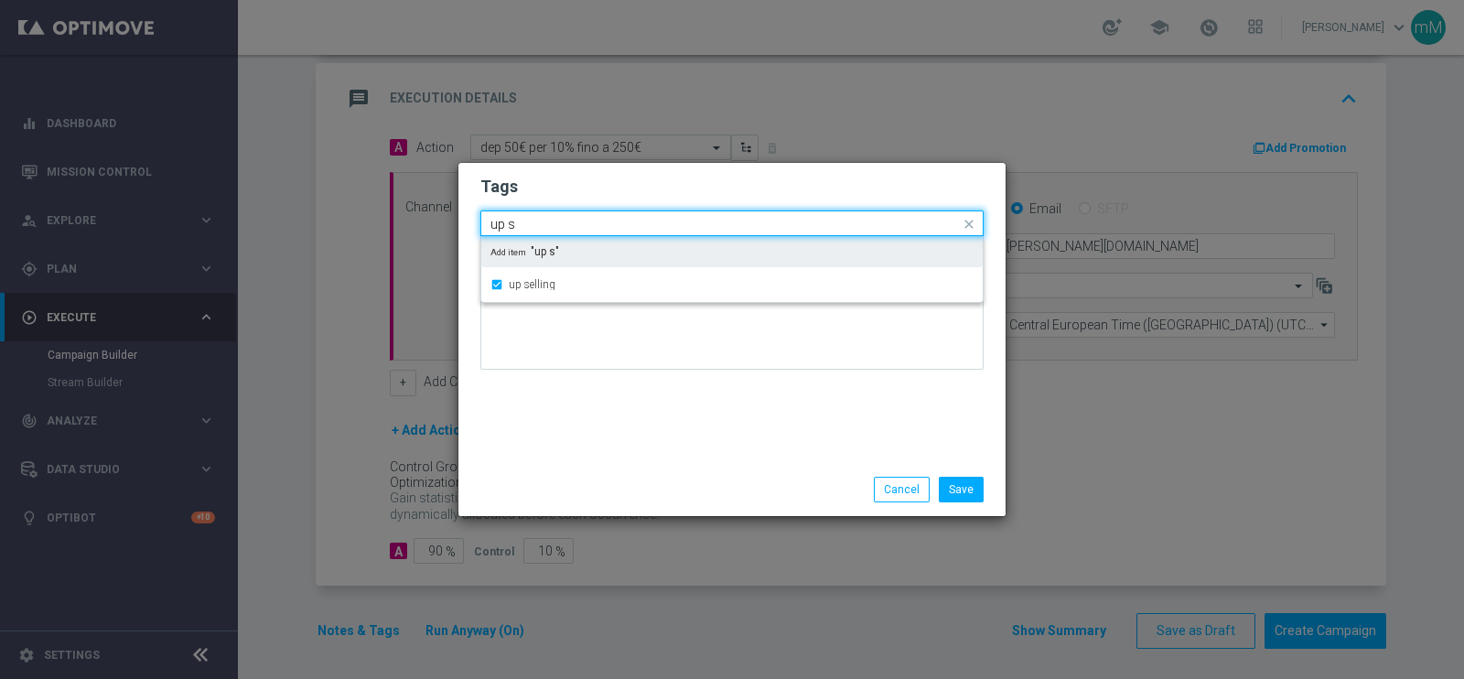
click at [551, 217] on input "up s" at bounding box center [724, 225] width 469 height 16
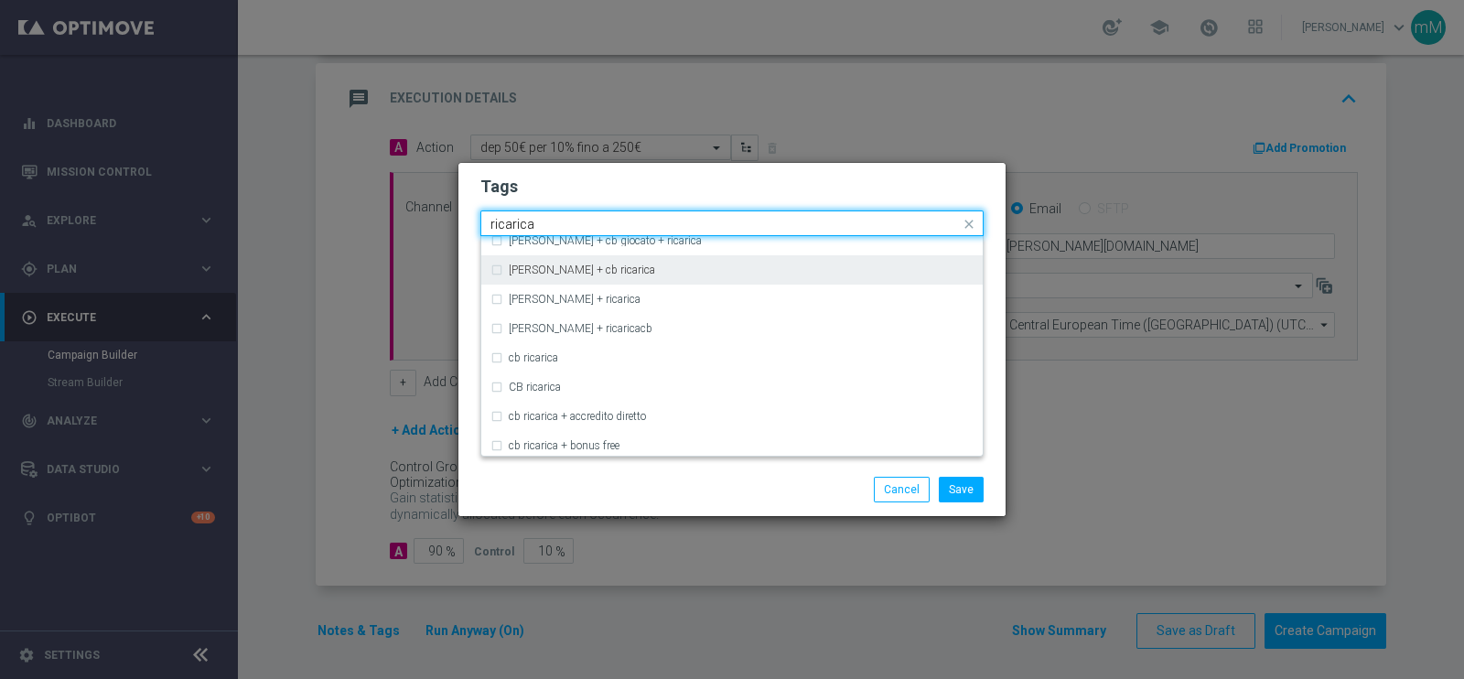
scroll to position [157, 0]
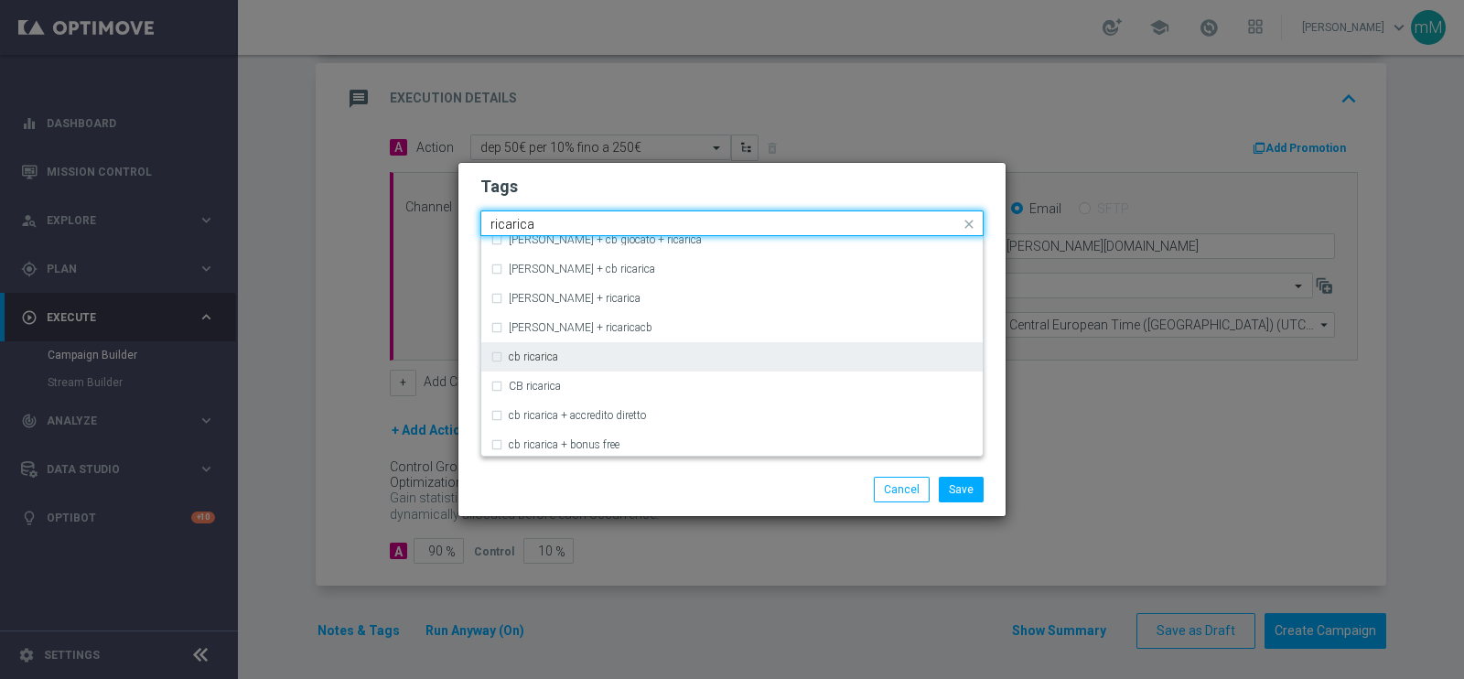
click at [540, 358] on label "cb ricarica" at bounding box center [533, 356] width 49 height 11
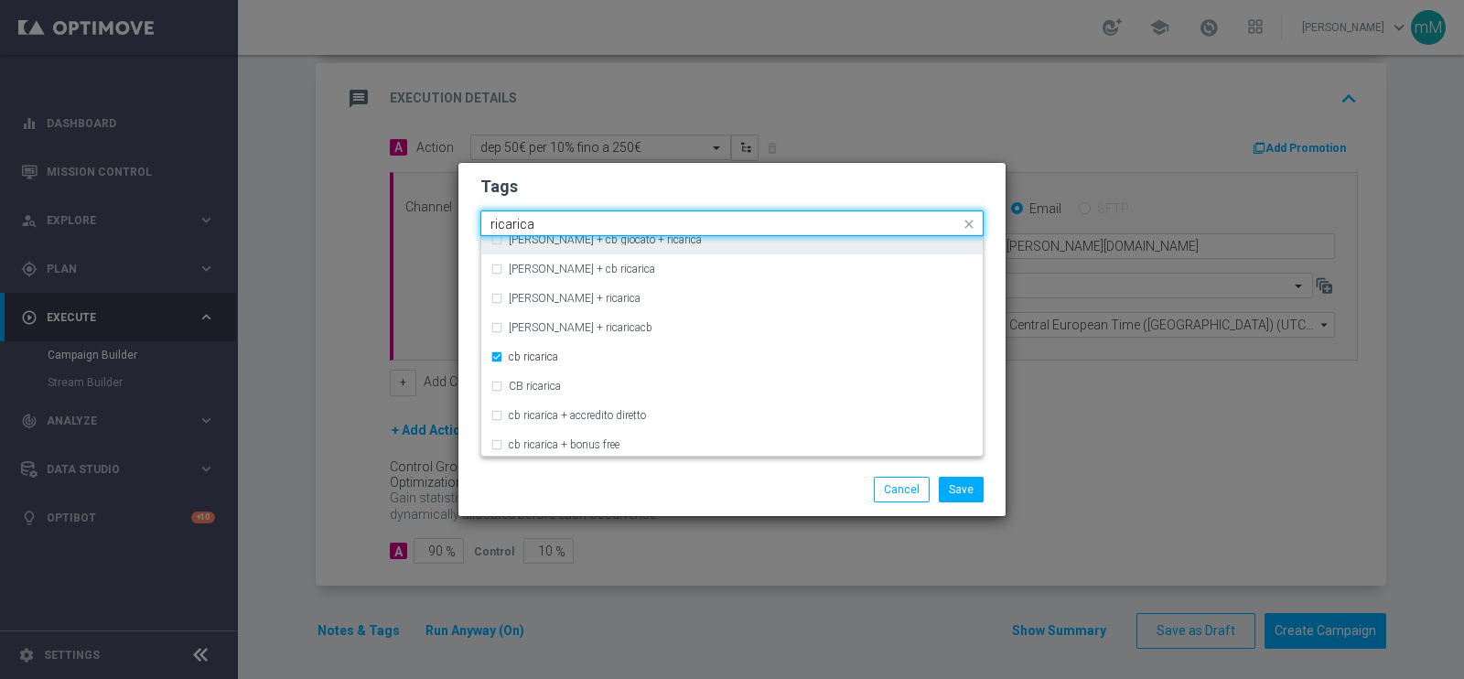
click at [570, 218] on input "ricarica" at bounding box center [724, 225] width 469 height 16
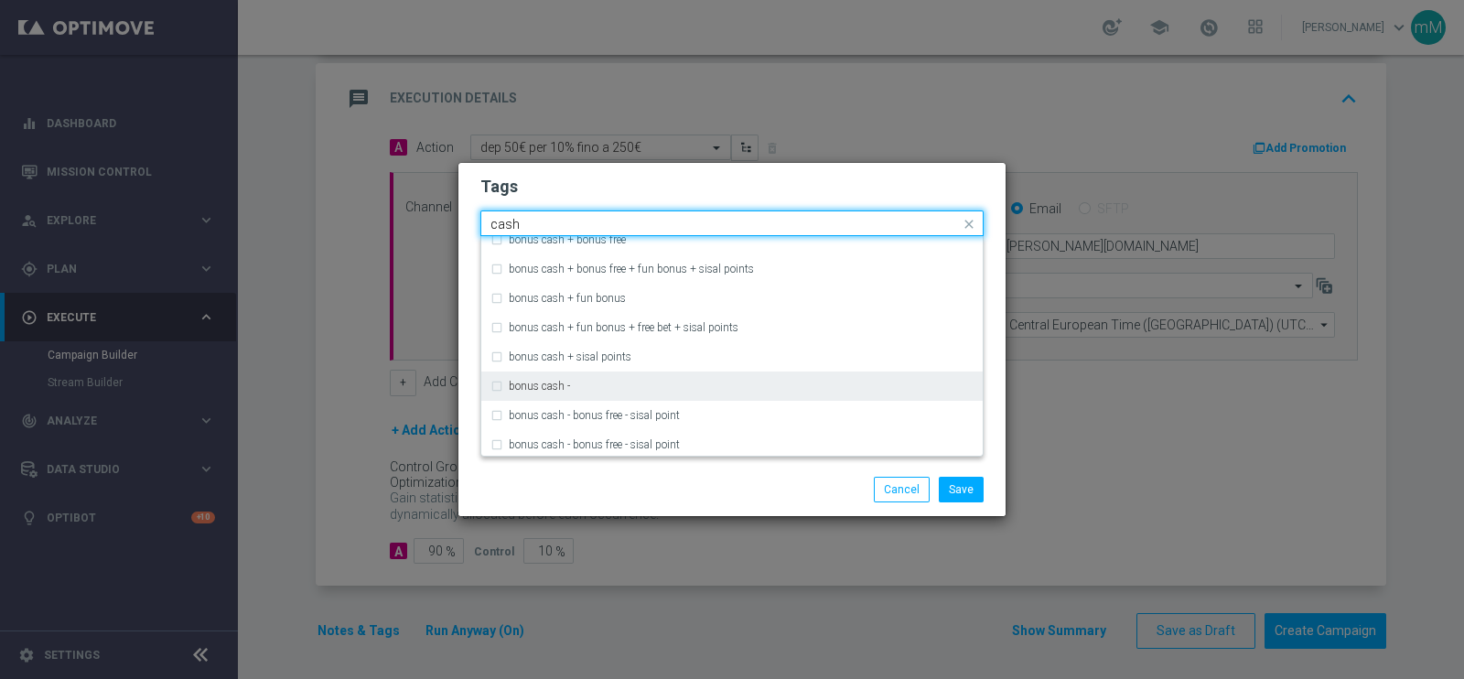
click at [540, 381] on label "bonus cash -" at bounding box center [539, 386] width 61 height 11
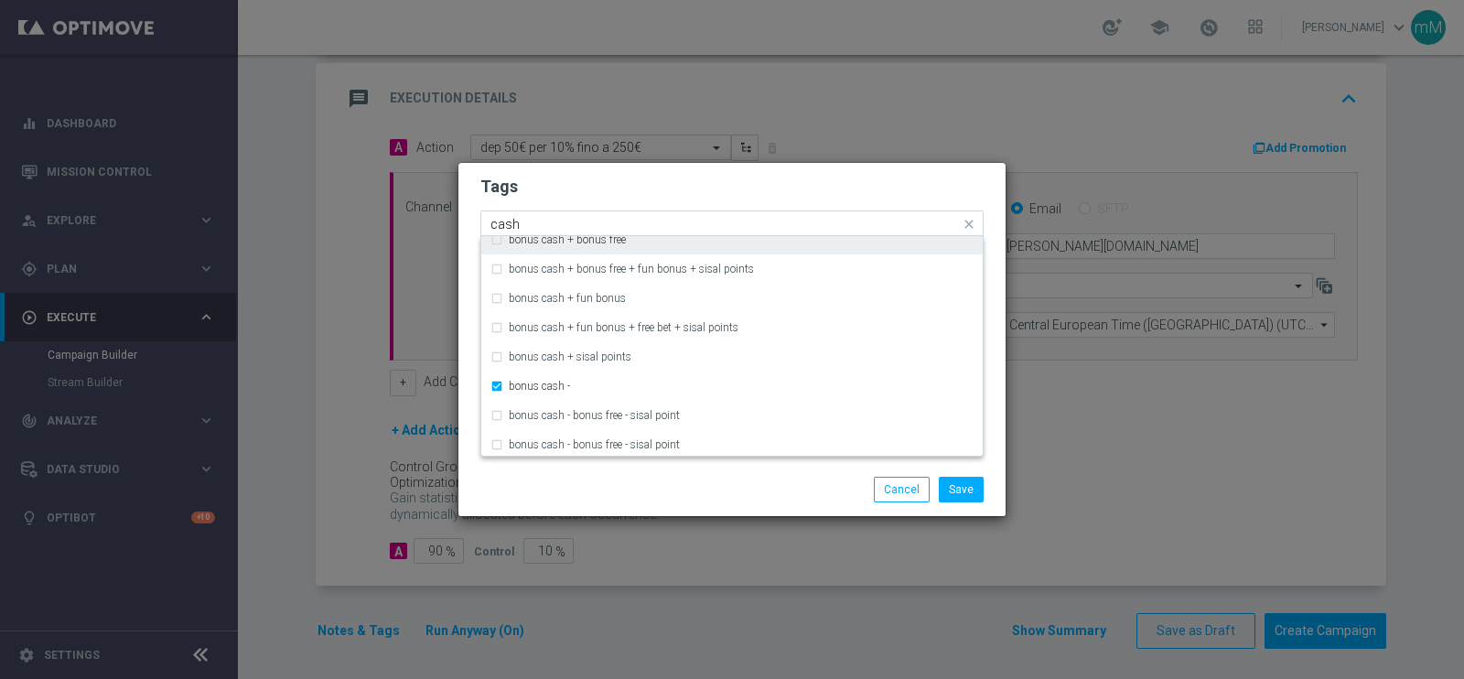
click at [549, 221] on input "cash" at bounding box center [724, 225] width 469 height 16
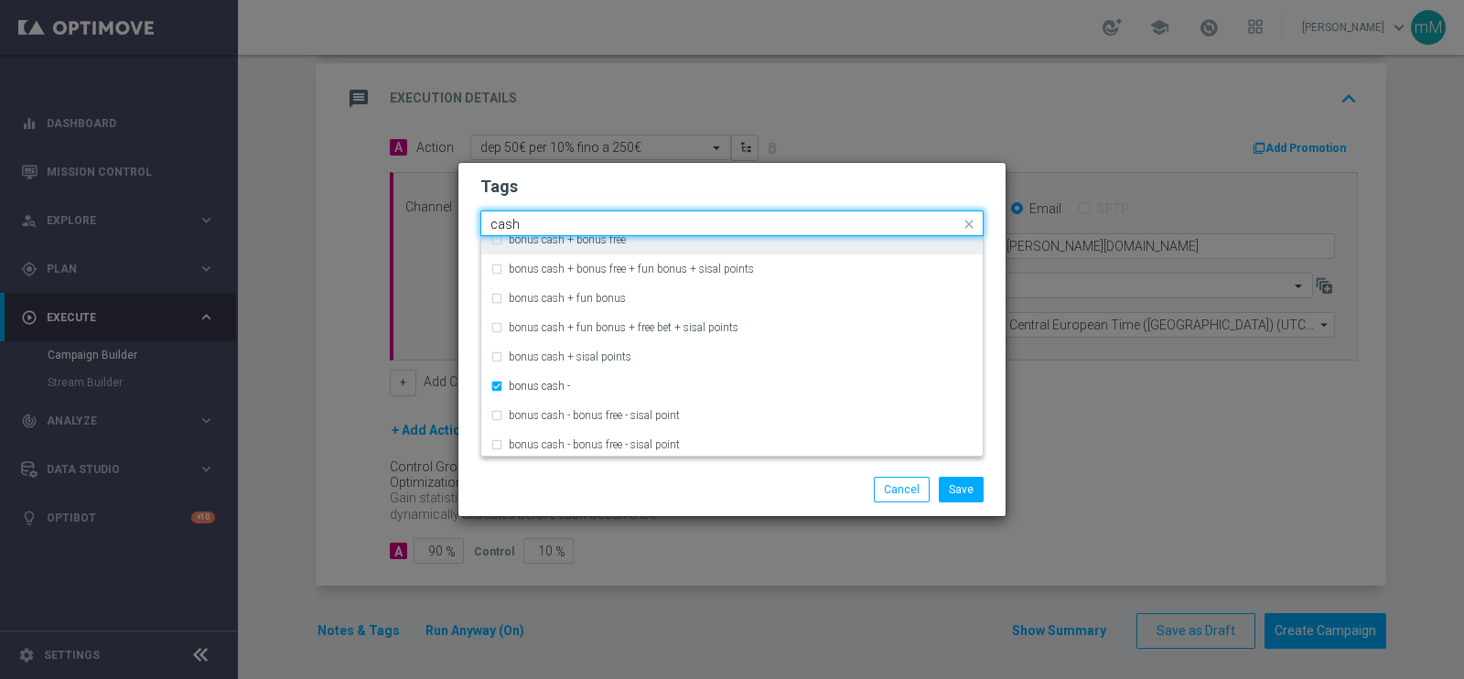
click at [549, 221] on input "cash" at bounding box center [724, 225] width 469 height 16
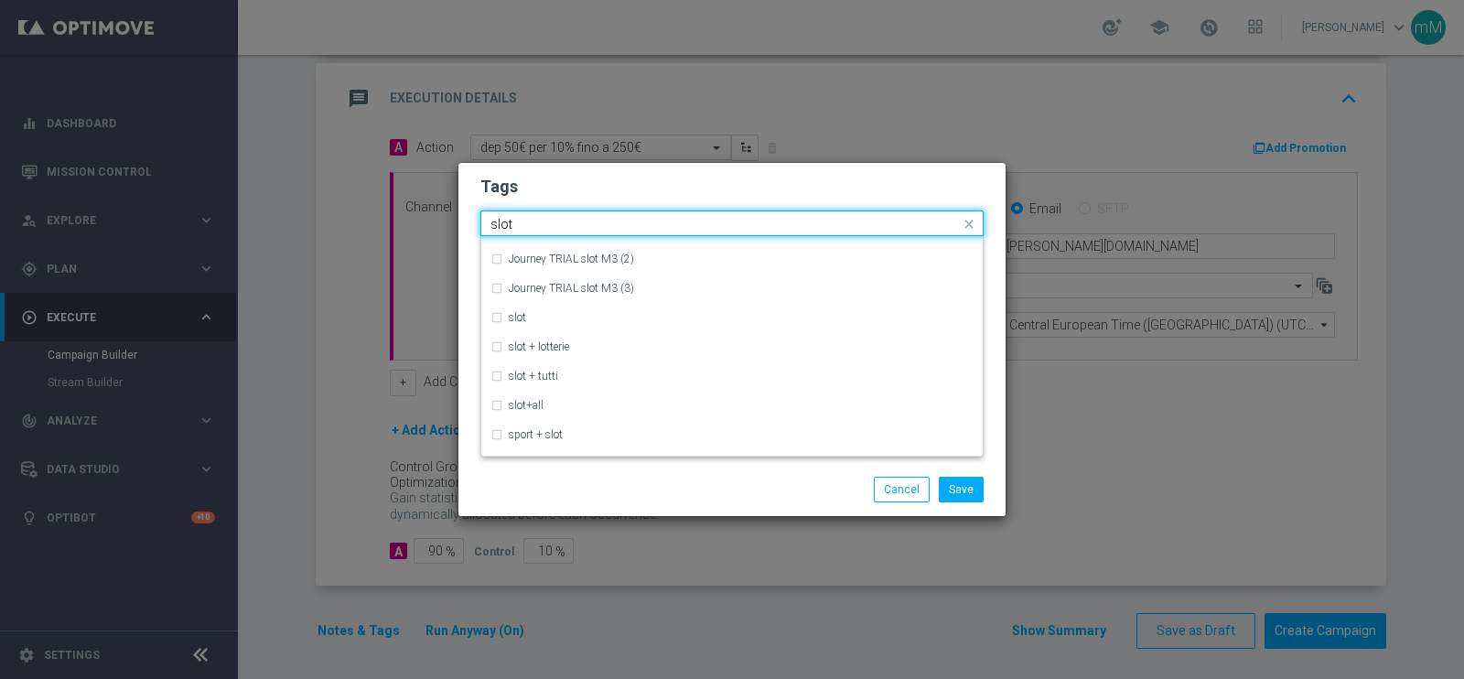
scroll to position [102, 0]
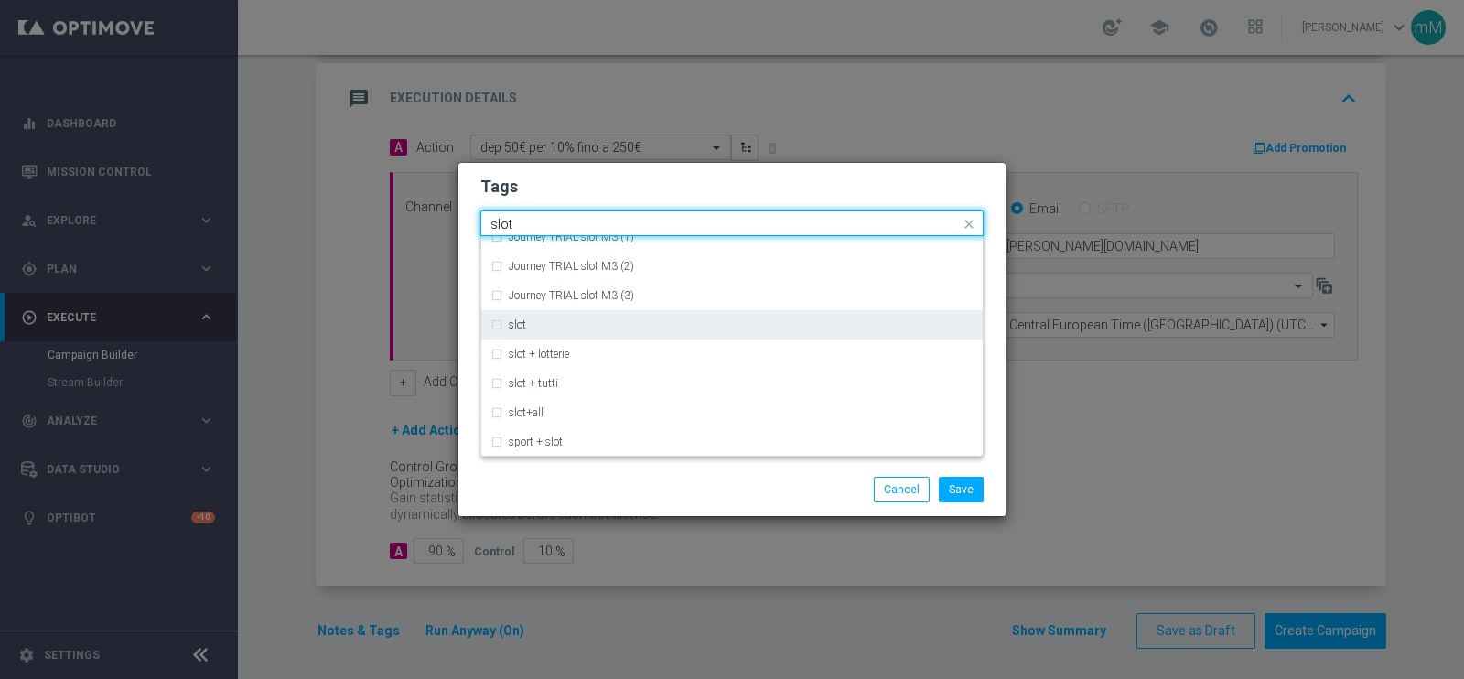
click at [544, 317] on div "slot" at bounding box center [731, 324] width 483 height 29
type input "slot"
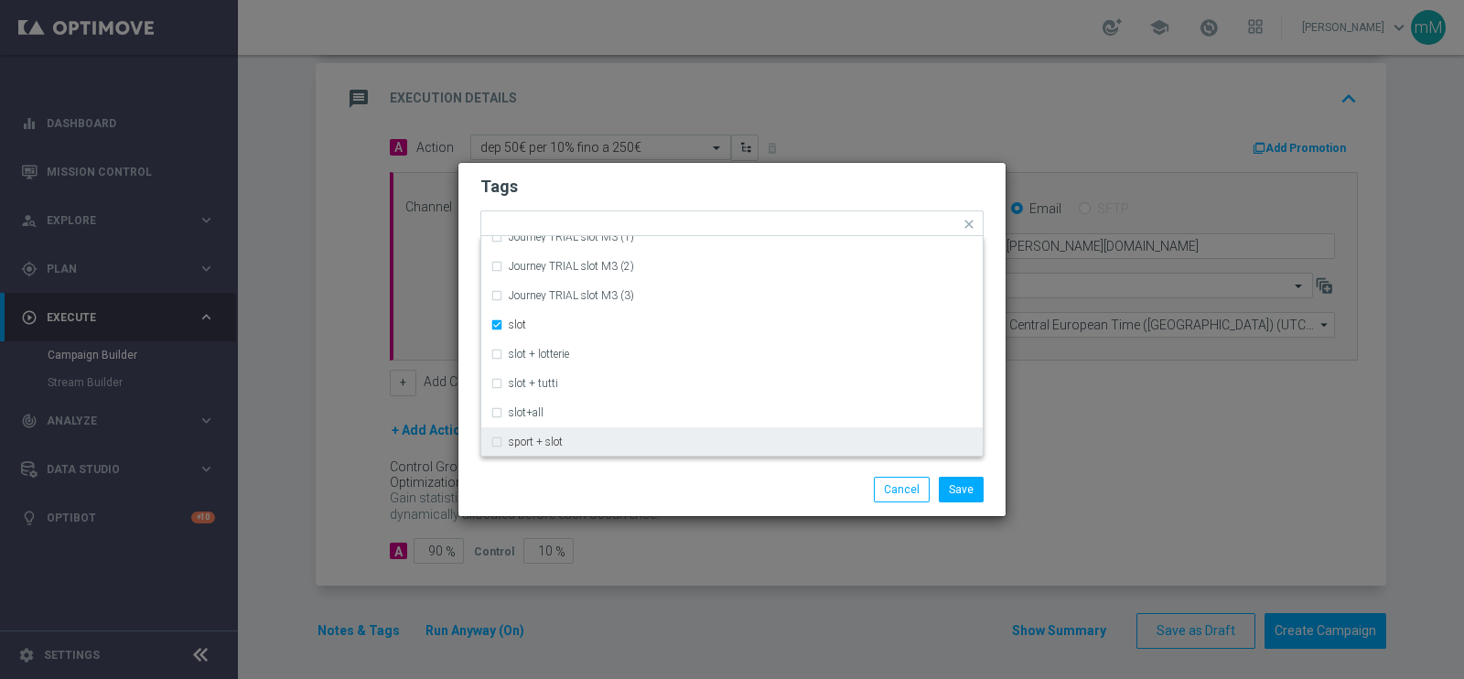
click at [595, 472] on div "Save Cancel" at bounding box center [731, 489] width 547 height 53
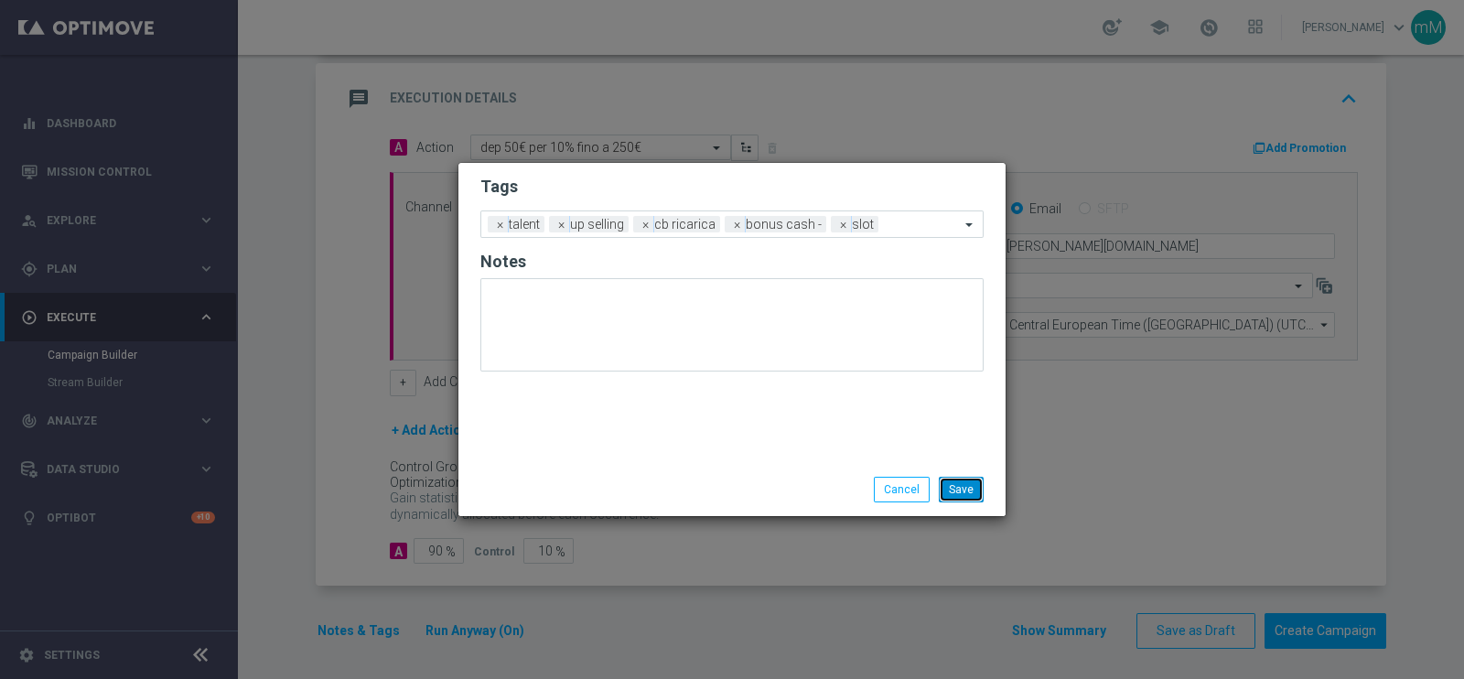
click at [954, 481] on button "Save" at bounding box center [961, 490] width 45 height 26
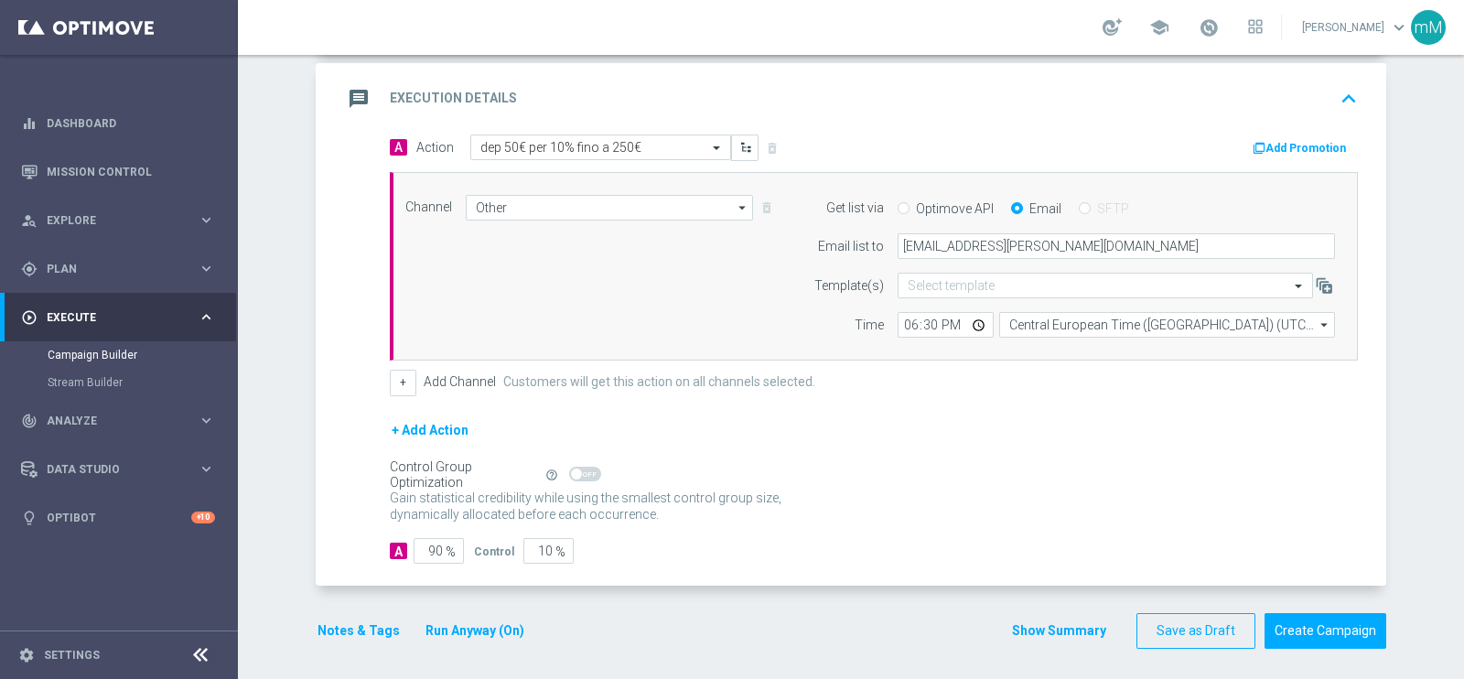
click at [1043, 620] on button "Show Summary" at bounding box center [1059, 630] width 96 height 21
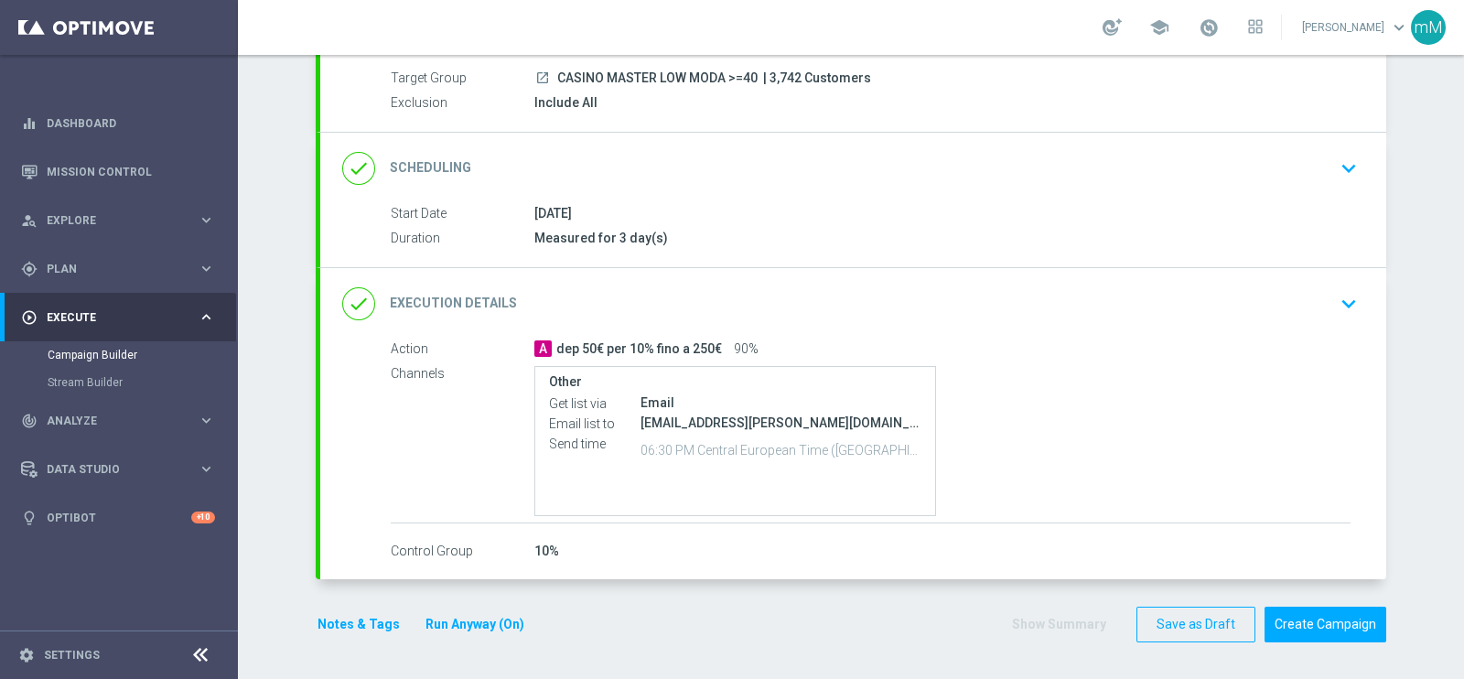
scroll to position [165, 0]
click at [796, 169] on div "done Scheduling keyboard_arrow_down" at bounding box center [853, 170] width 1022 height 35
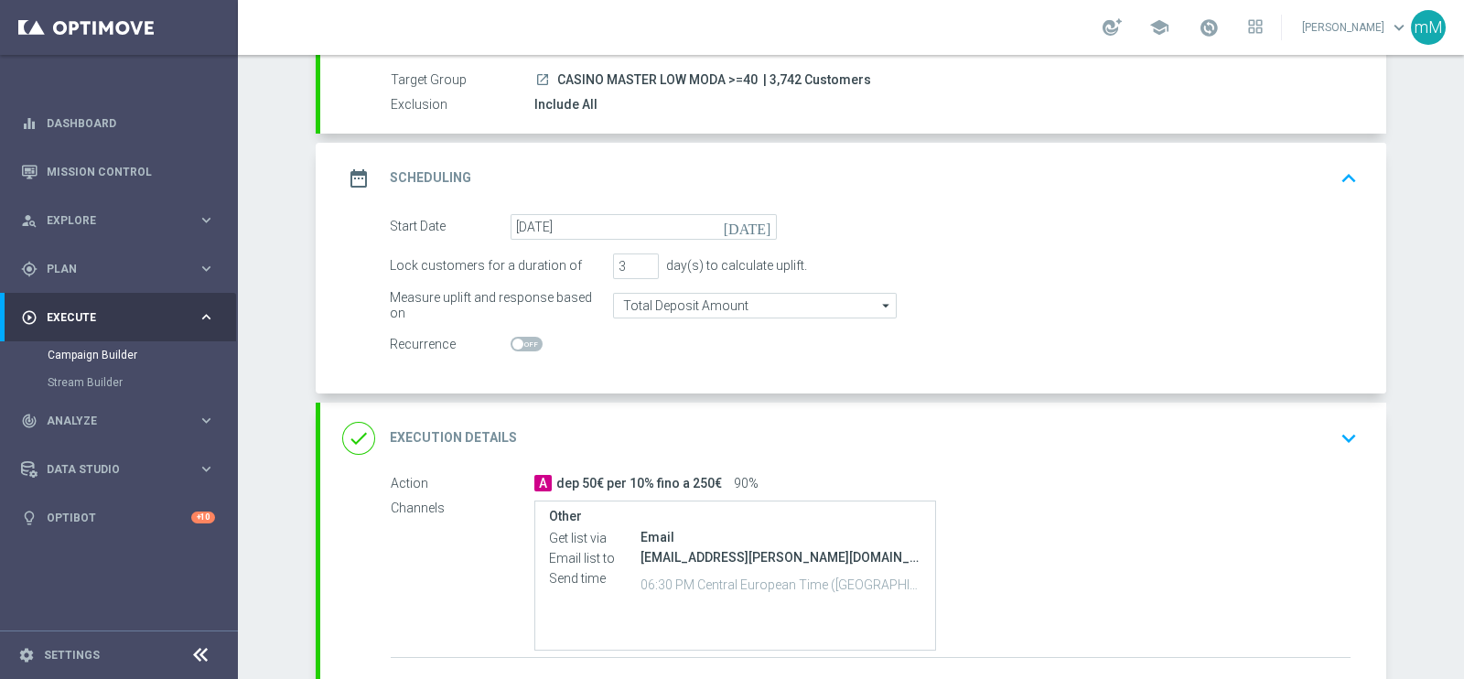
scroll to position [145, 0]
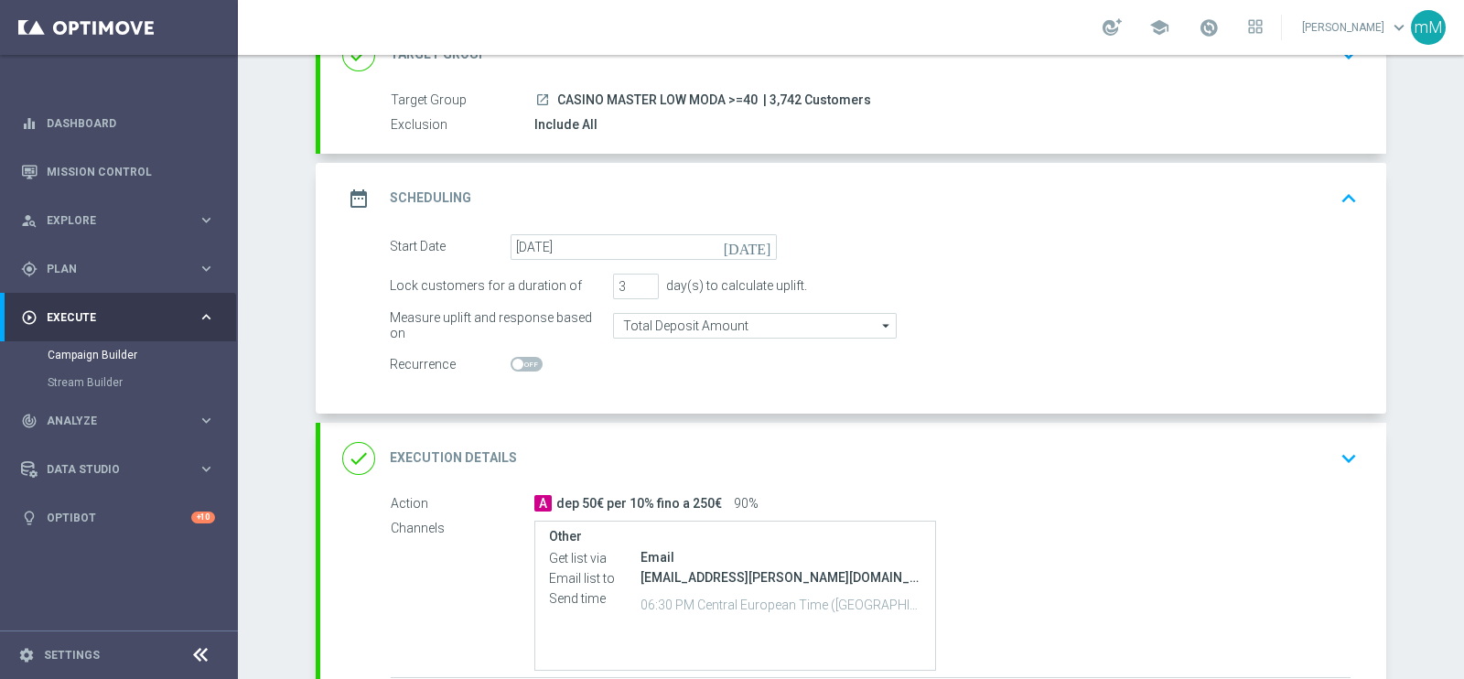
click at [1130, 447] on div "done Execution Details keyboard_arrow_down" at bounding box center [853, 458] width 1022 height 35
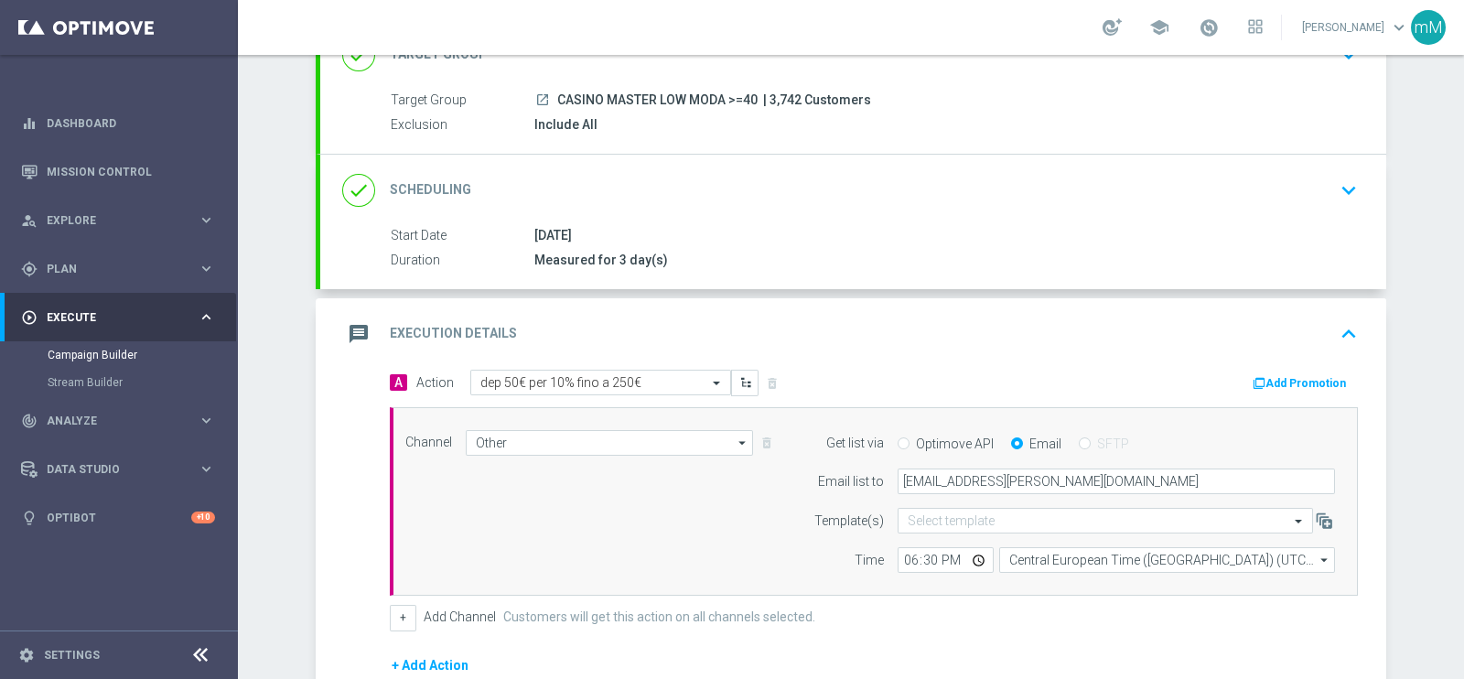
click at [1311, 377] on button "Add Promotion" at bounding box center [1302, 383] width 102 height 20
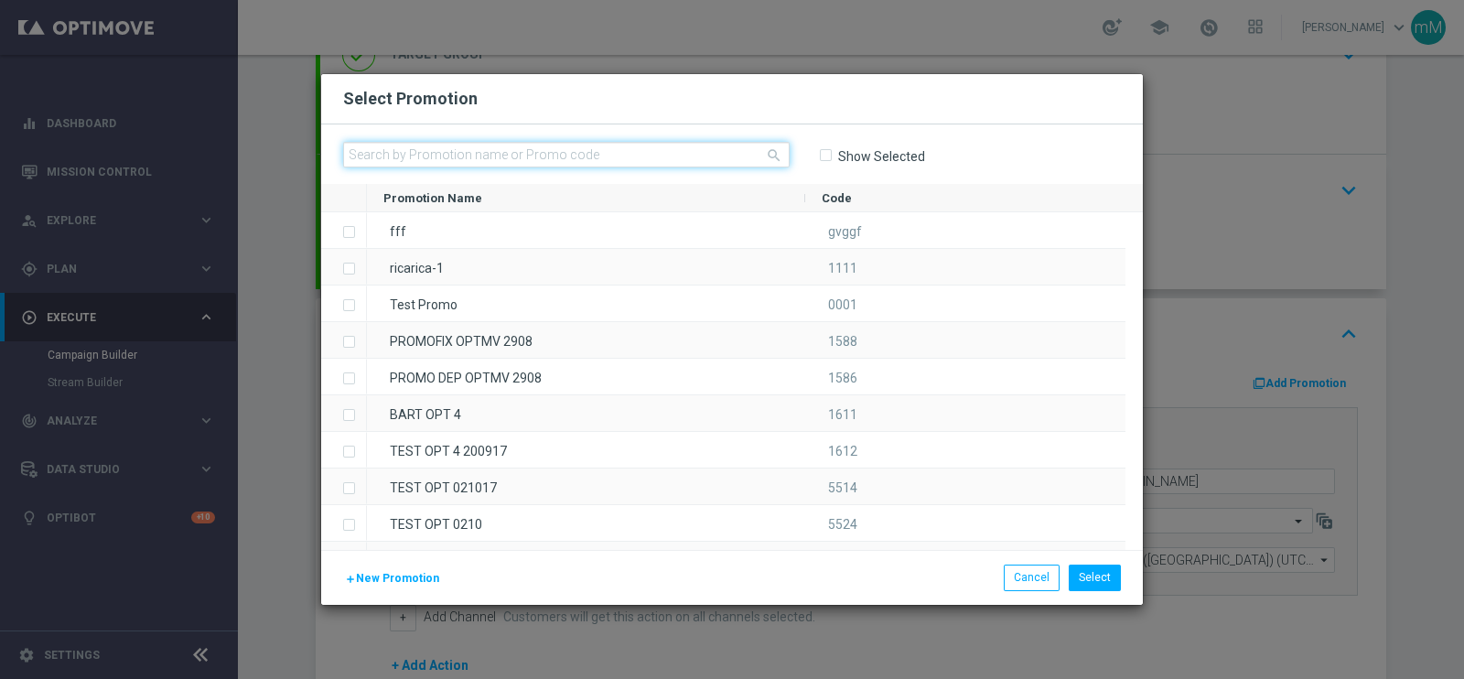
click at [522, 152] on input "text" at bounding box center [566, 155] width 447 height 26
paste input "336113"
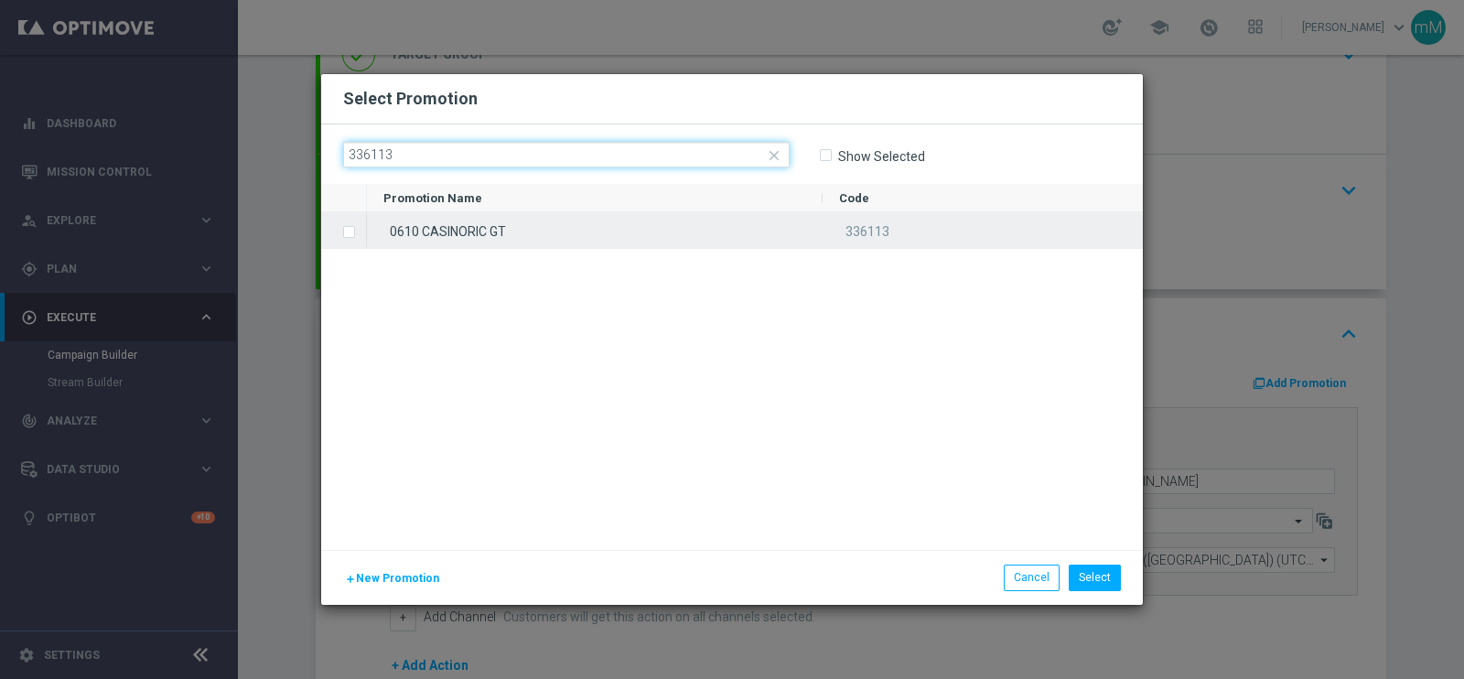
type input "336113"
click at [509, 224] on div "0610 CASINORIC GT" at bounding box center [595, 230] width 456 height 36
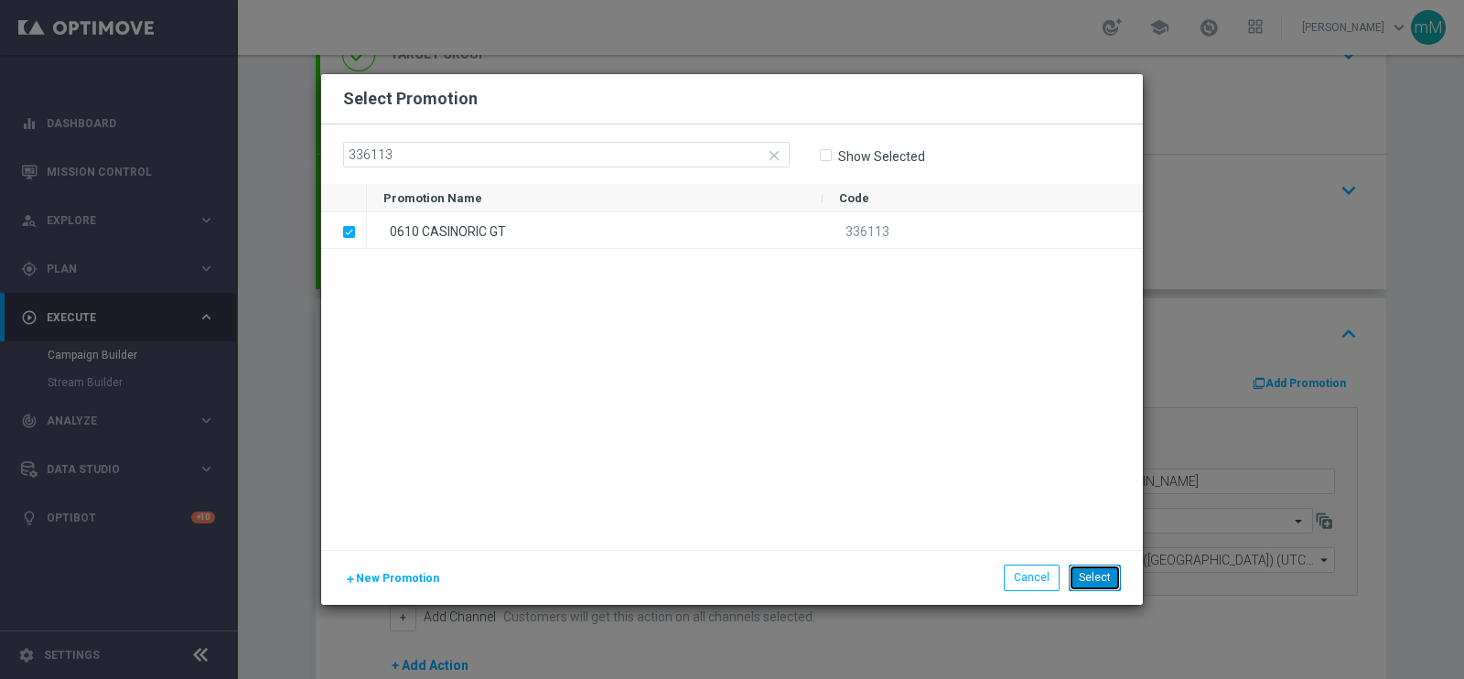
click at [1093, 574] on button "Select" at bounding box center [1095, 578] width 52 height 26
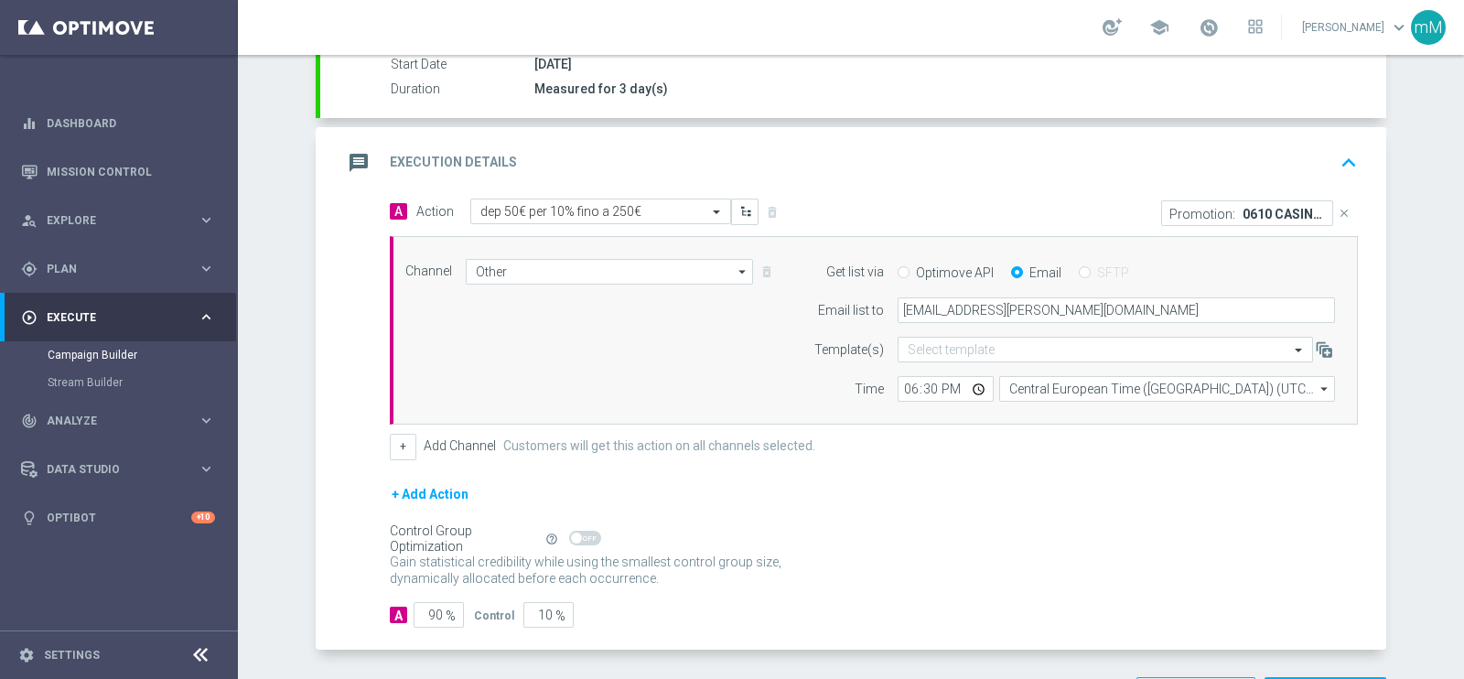
scroll to position [382, 0]
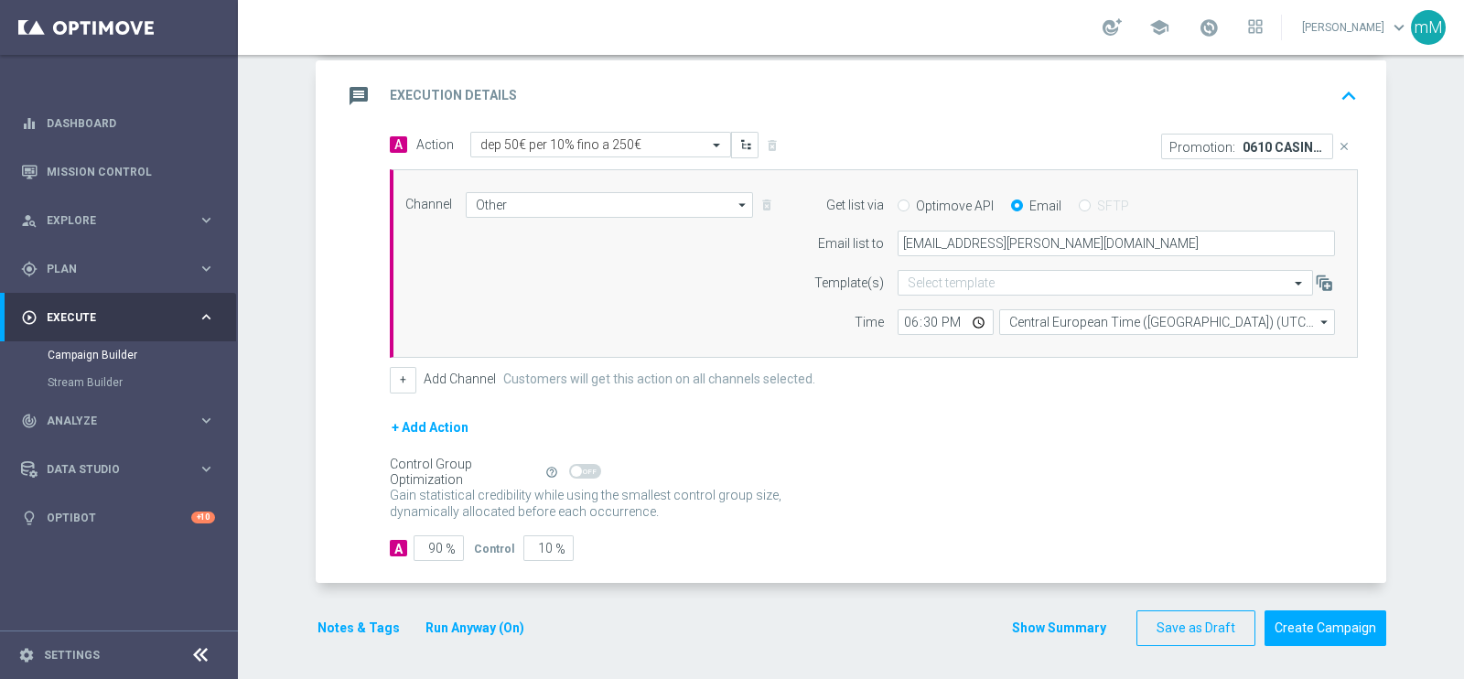
click at [1071, 624] on button "Show Summary" at bounding box center [1059, 628] width 96 height 21
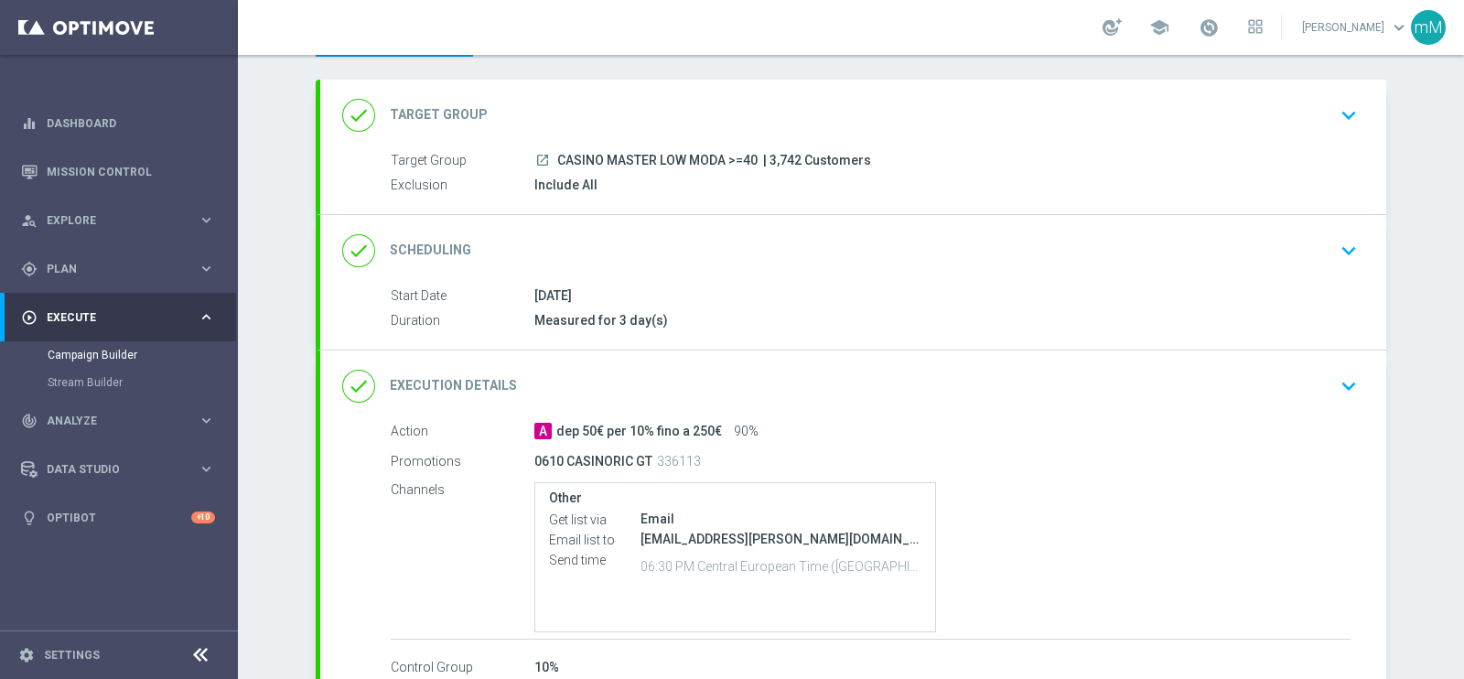
scroll to position [113, 0]
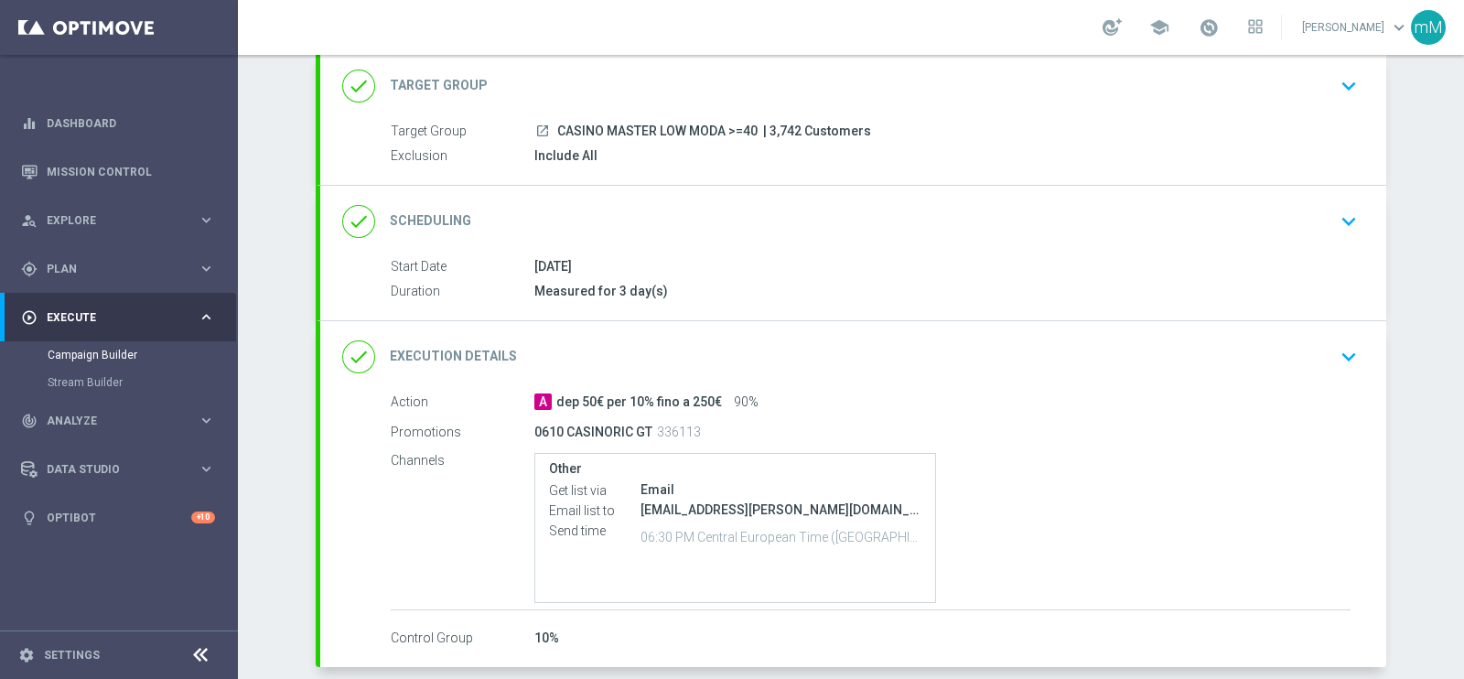
drag, startPoint x: 540, startPoint y: 425, endPoint x: 640, endPoint y: 428, distance: 100.7
click at [640, 428] on p "0610 CASINORIC GT" at bounding box center [593, 432] width 118 height 16
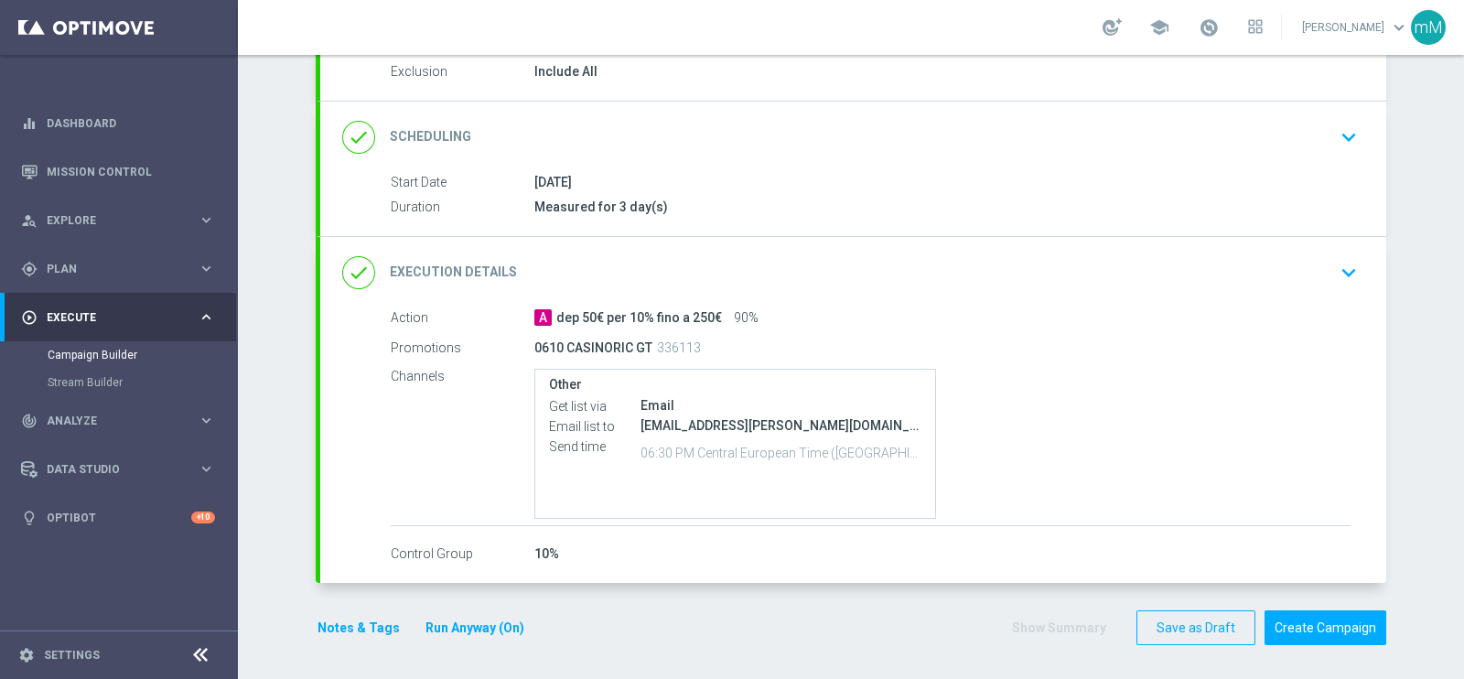
click at [1134, 413] on div "Other Get list via Email Email list to [PERSON_NAME][EMAIL_ADDRESS][PERSON_NAME…" at bounding box center [942, 444] width 816 height 150
click at [1307, 612] on button "Create Campaign" at bounding box center [1325, 628] width 122 height 36
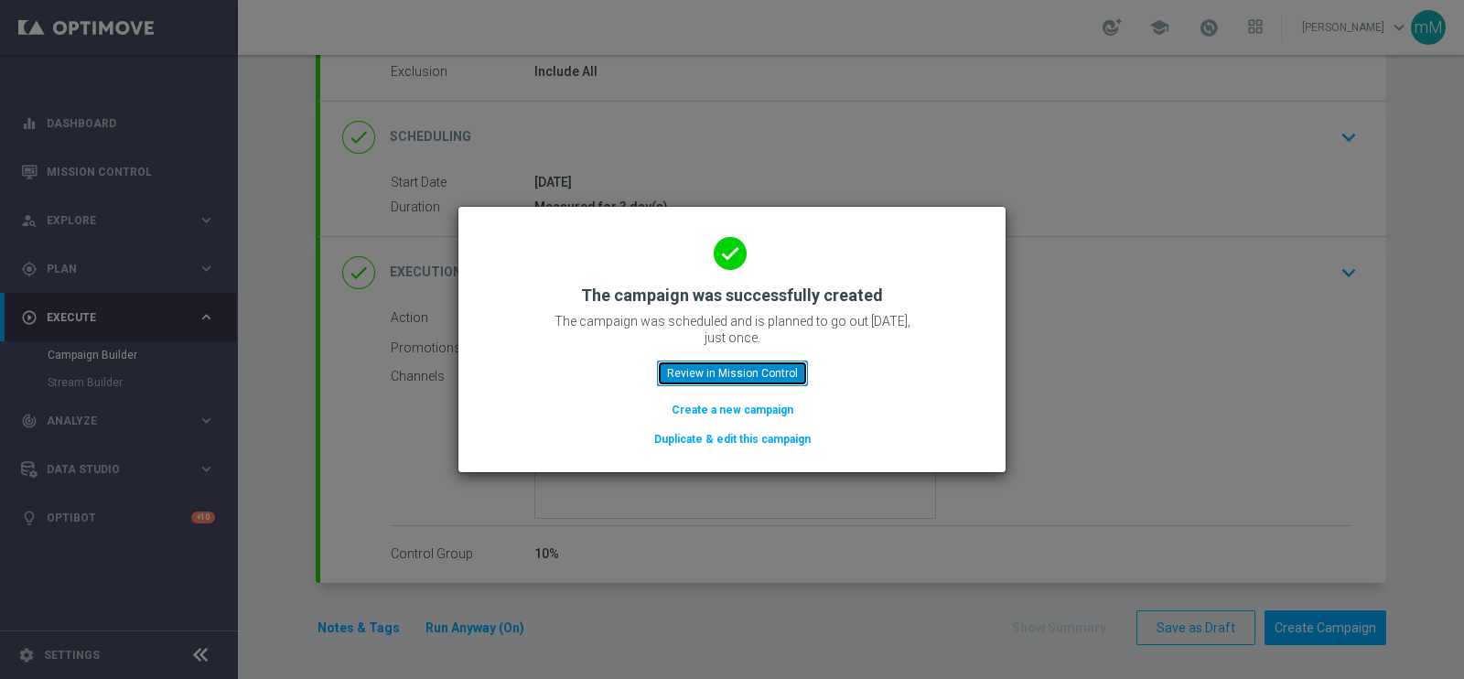
click at [719, 365] on button "Review in Mission Control" at bounding box center [732, 373] width 151 height 26
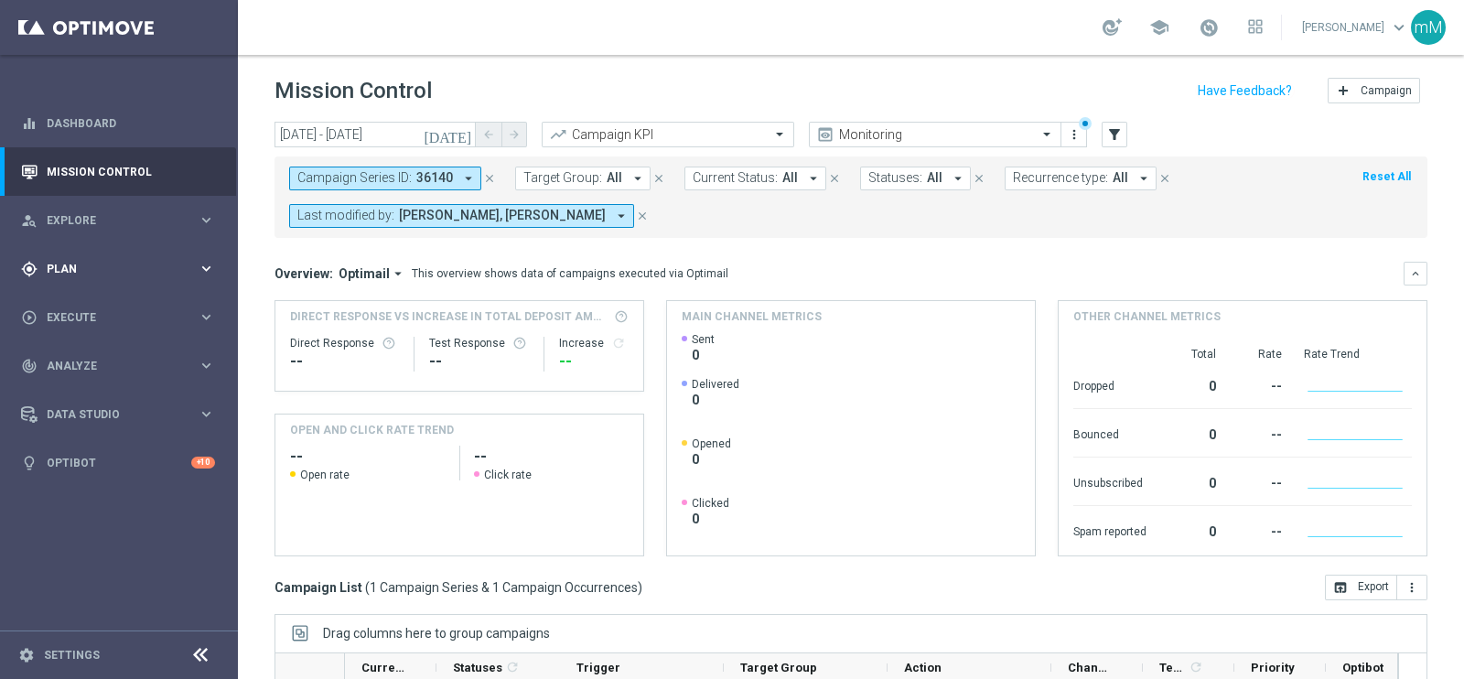
click at [114, 255] on div "gps_fixed Plan keyboard_arrow_right" at bounding box center [118, 268] width 236 height 48
click at [104, 300] on link "Target Groups" at bounding box center [119, 306] width 143 height 15
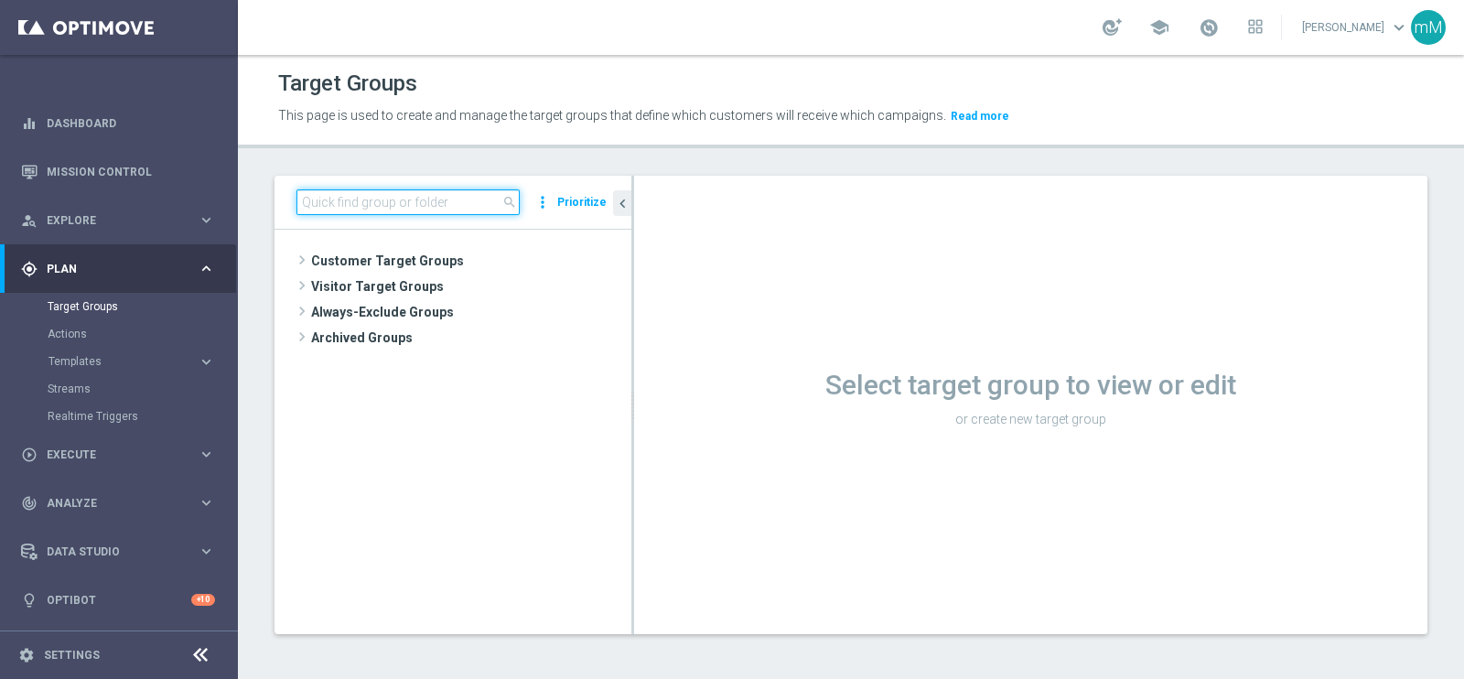
click at [423, 210] on input at bounding box center [407, 202] width 223 height 26
paste input "CASINO MASTER LOW MODA <40"
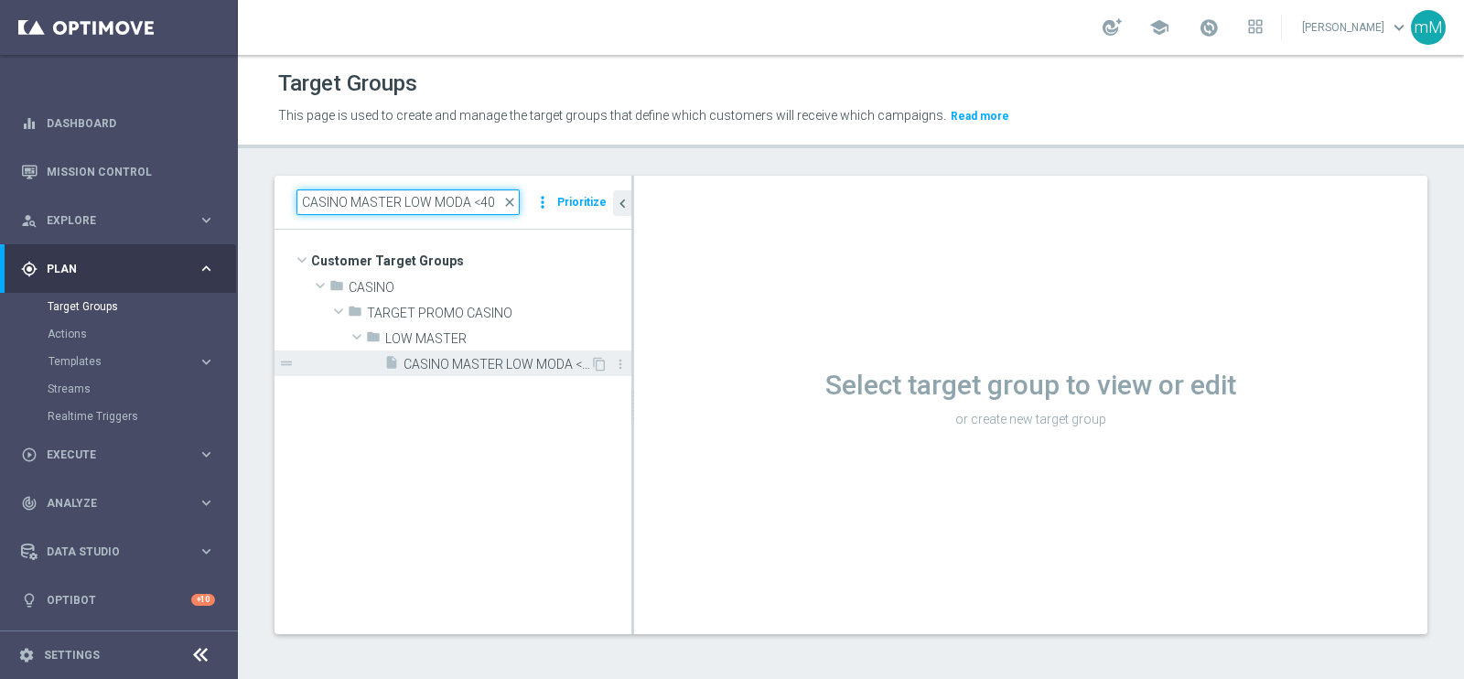
type input "CASINO MASTER LOW MODA <40"
click at [500, 362] on span "CASINO MASTER LOW MODA <40" at bounding box center [497, 365] width 187 height 16
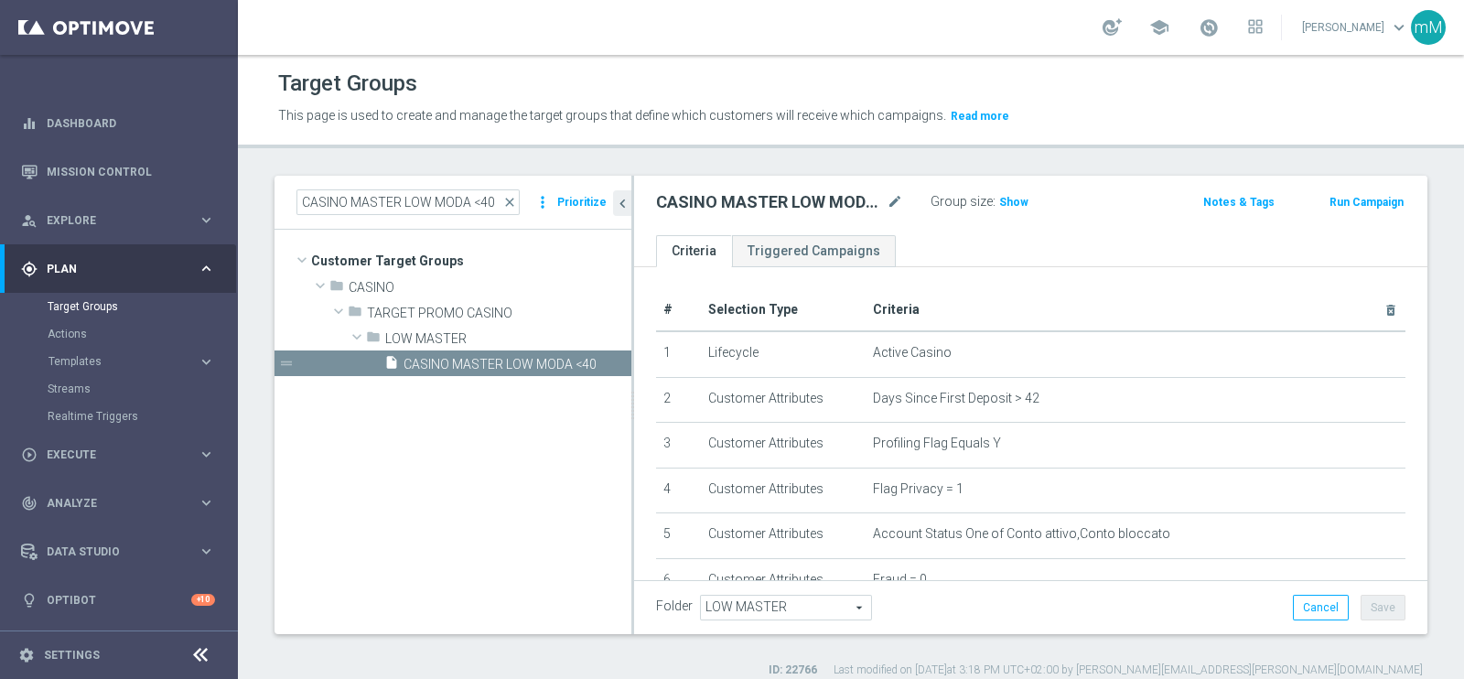
click at [1328, 205] on button "Run Campaign" at bounding box center [1367, 202] width 78 height 20
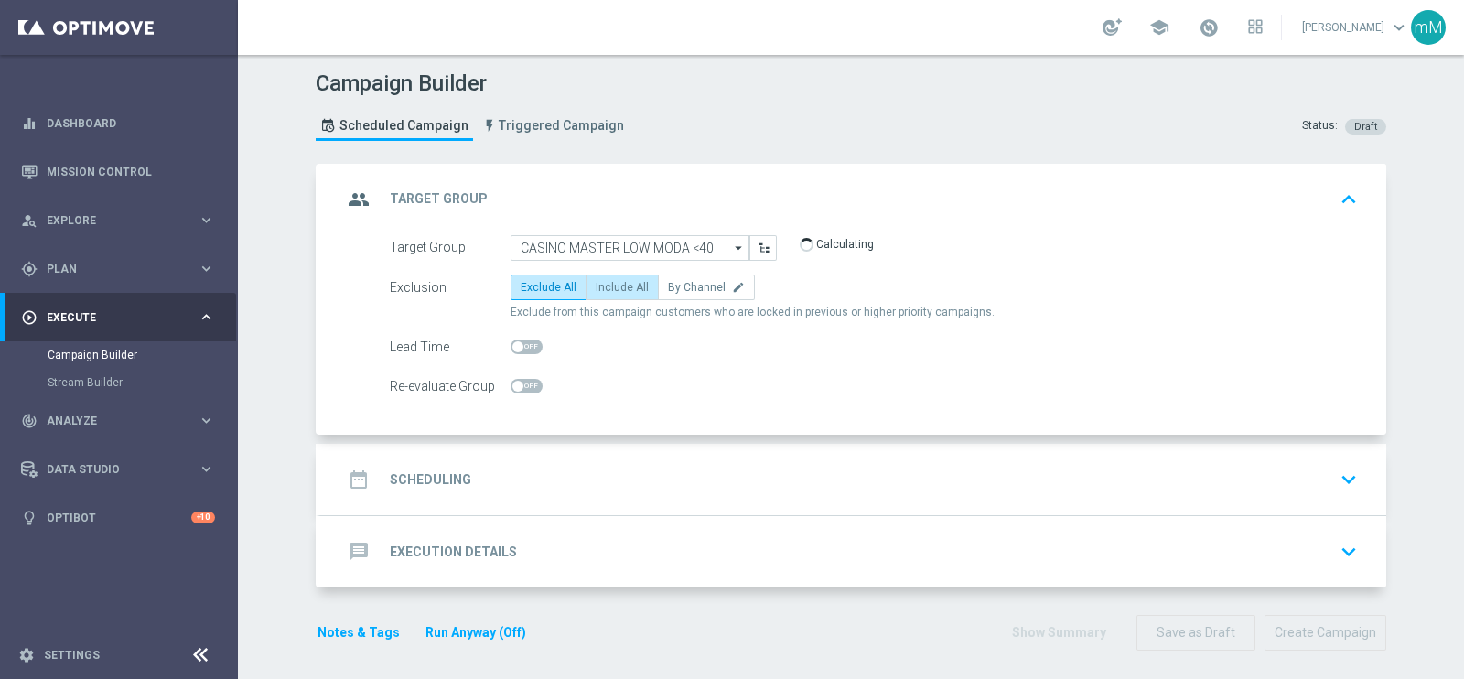
click at [620, 282] on span "Include All" at bounding box center [622, 287] width 53 height 13
click at [608, 285] on input "Include All" at bounding box center [602, 291] width 12 height 12
radio input "true"
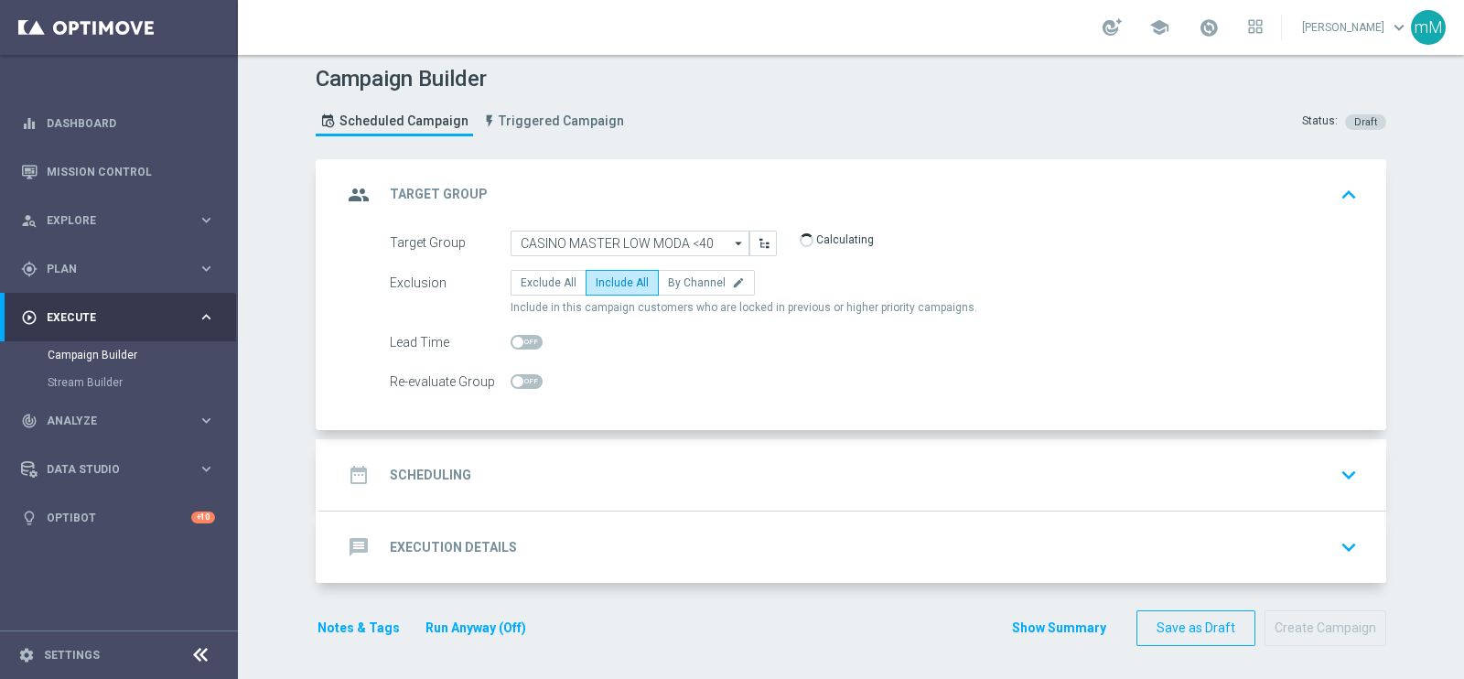
click at [636, 464] on div "date_range Scheduling keyboard_arrow_down" at bounding box center [853, 474] width 1022 height 35
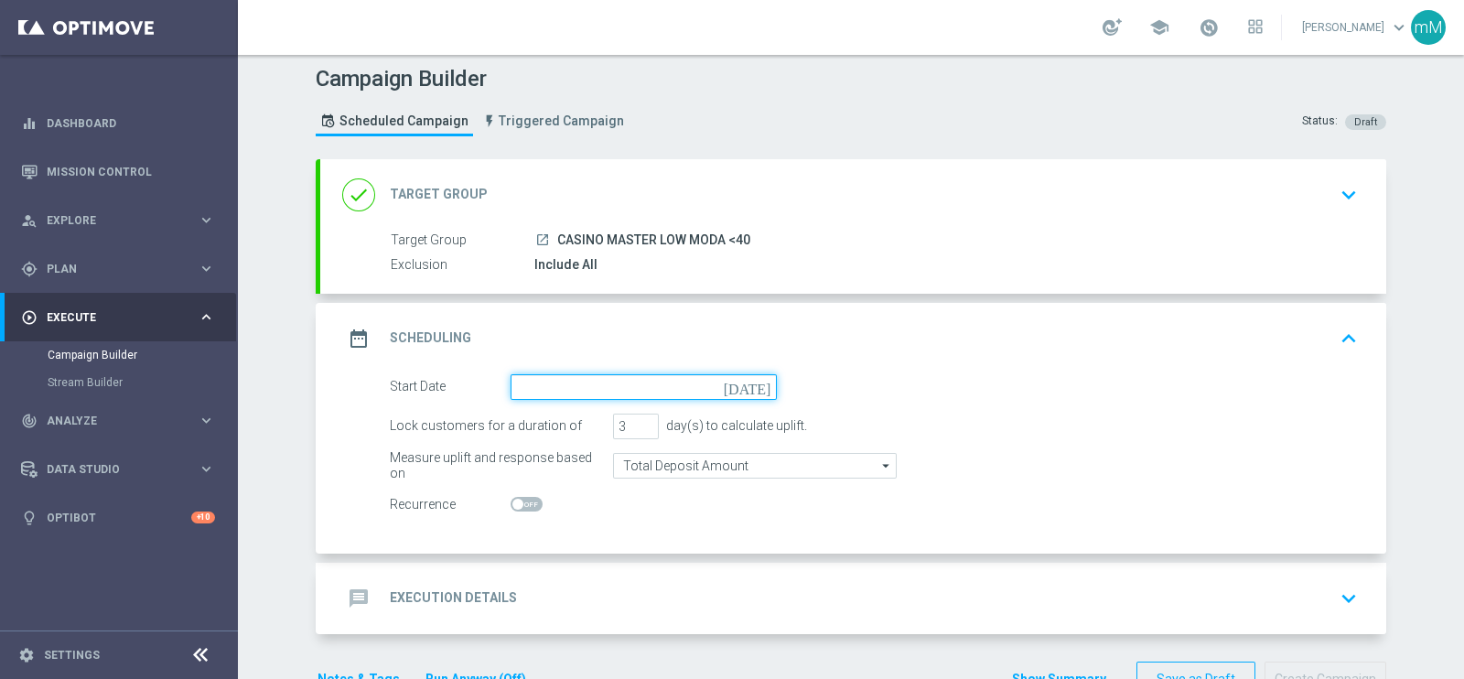
click at [603, 391] on input at bounding box center [644, 387] width 266 height 26
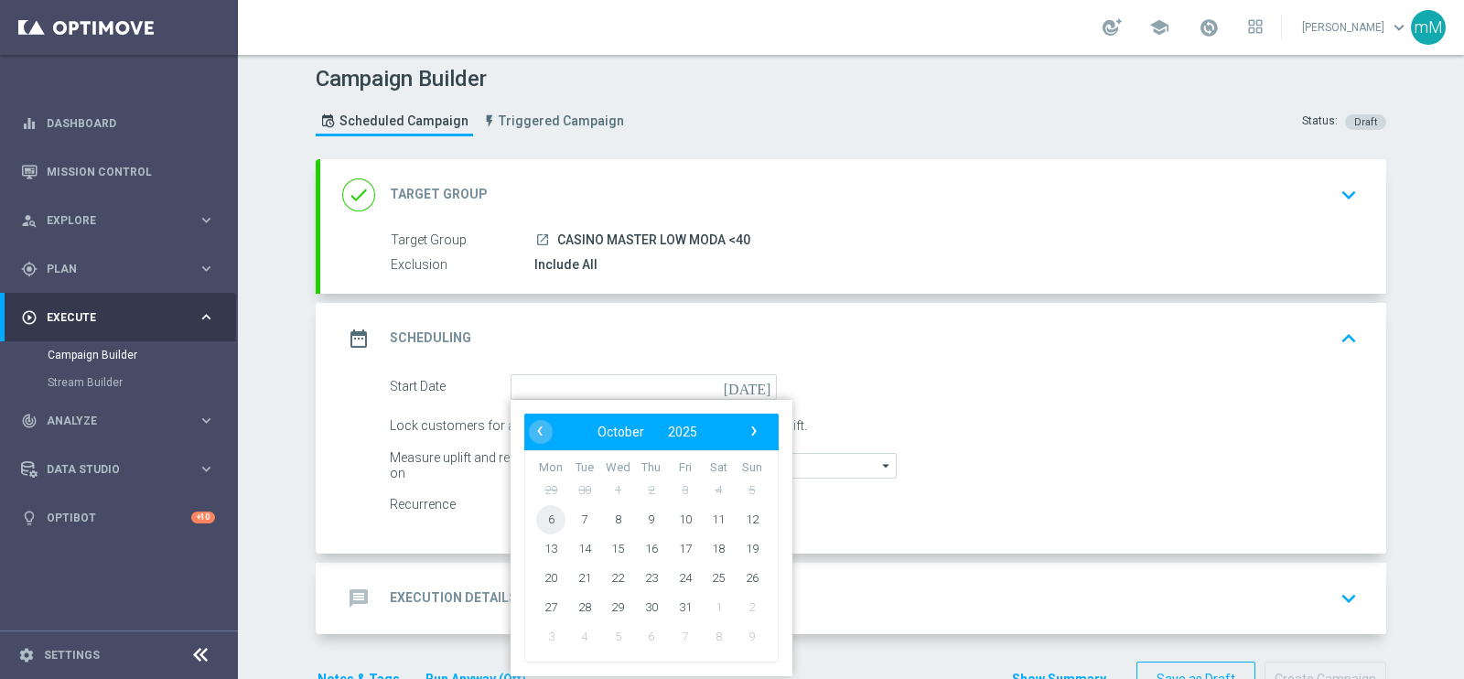
click at [546, 514] on span "6" at bounding box center [550, 518] width 29 height 29
type input "[DATE]"
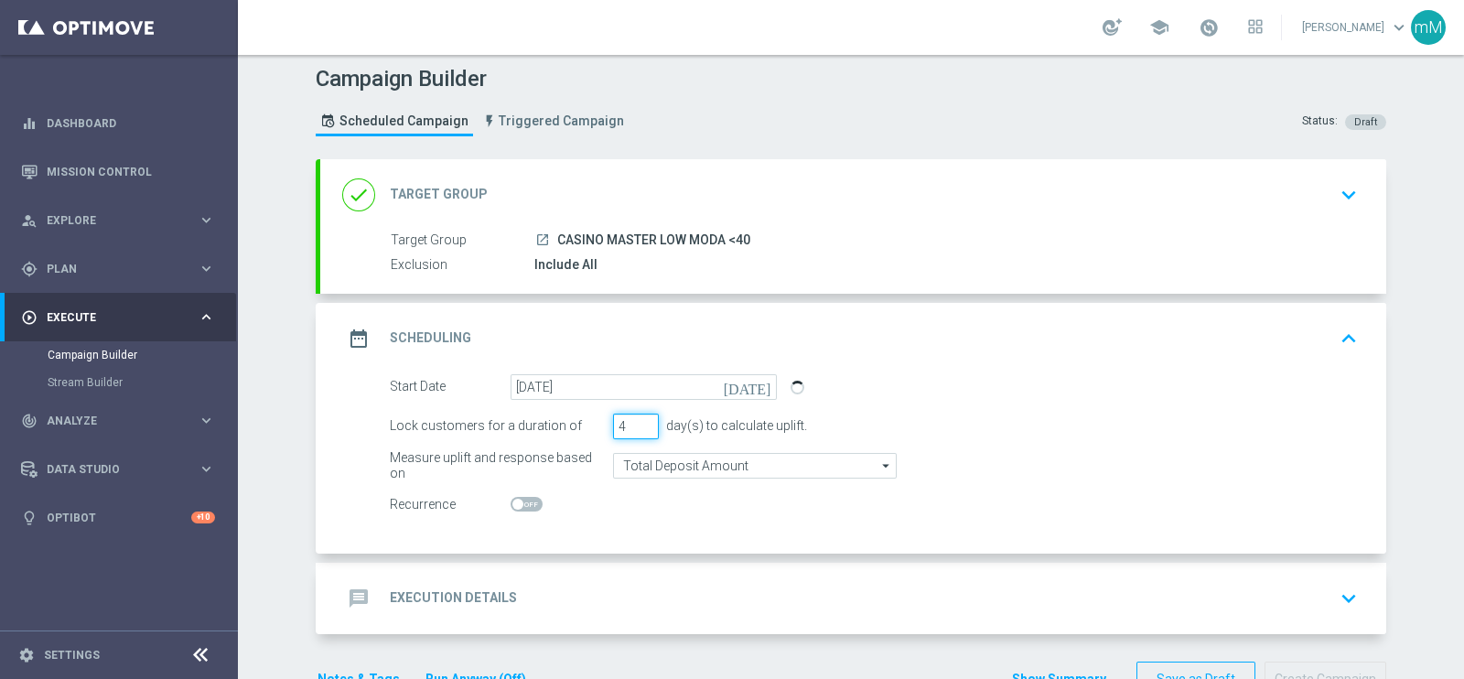
click at [635, 417] on input "4" at bounding box center [636, 427] width 46 height 26
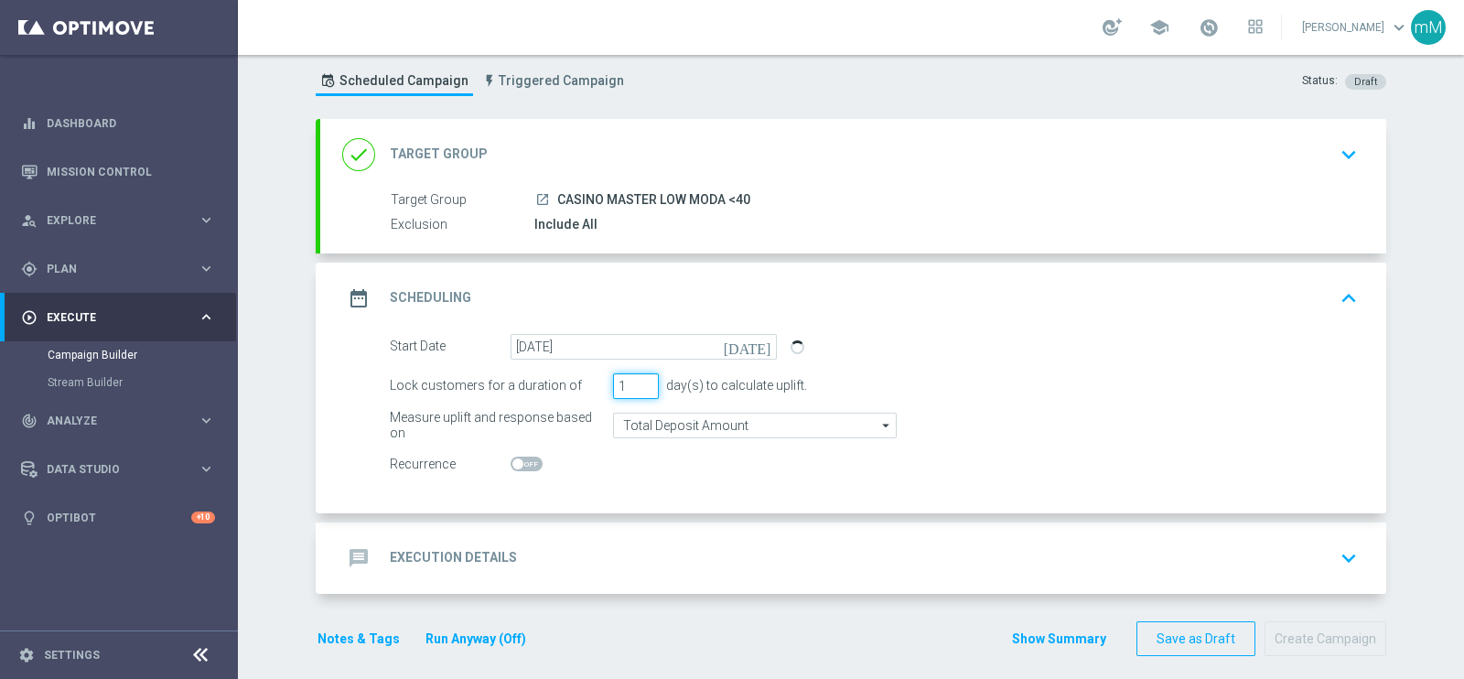
scroll to position [57, 0]
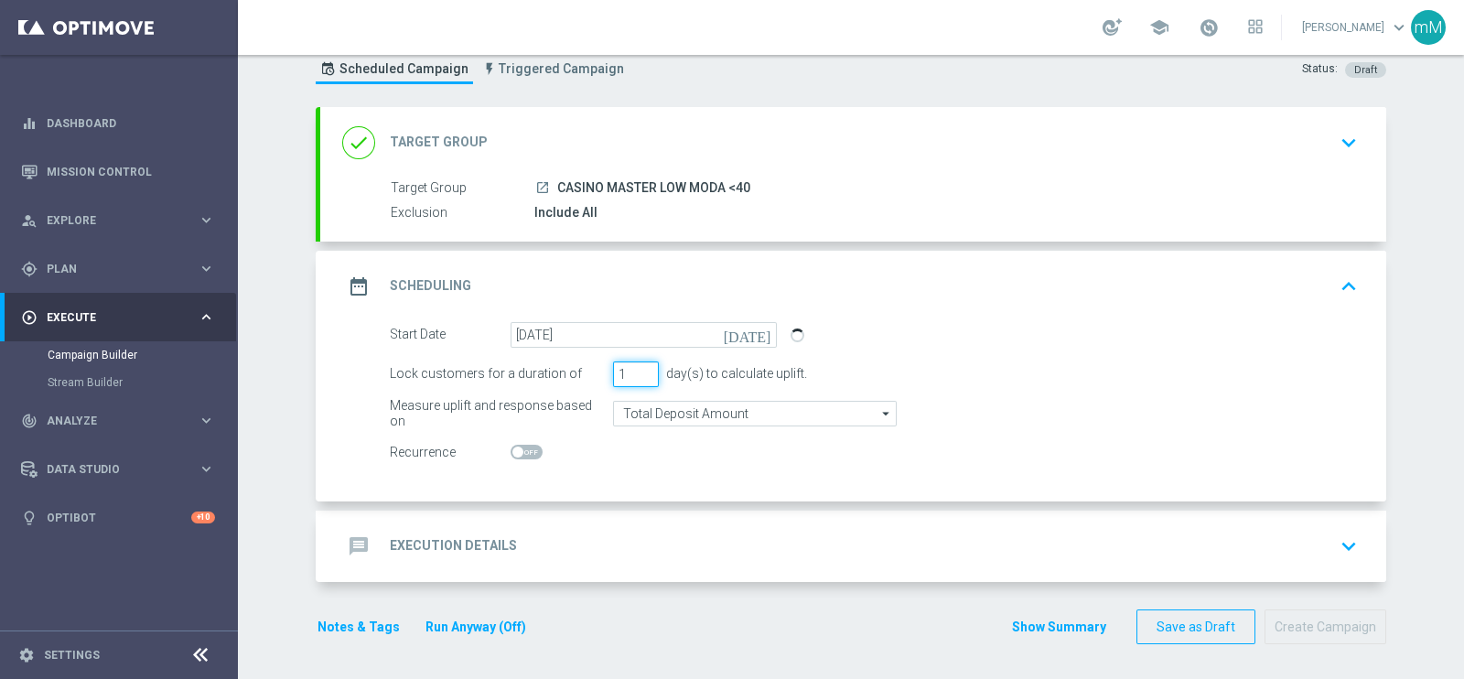
type input "1"
click at [684, 531] on div "message Execution Details keyboard_arrow_down" at bounding box center [853, 546] width 1022 height 35
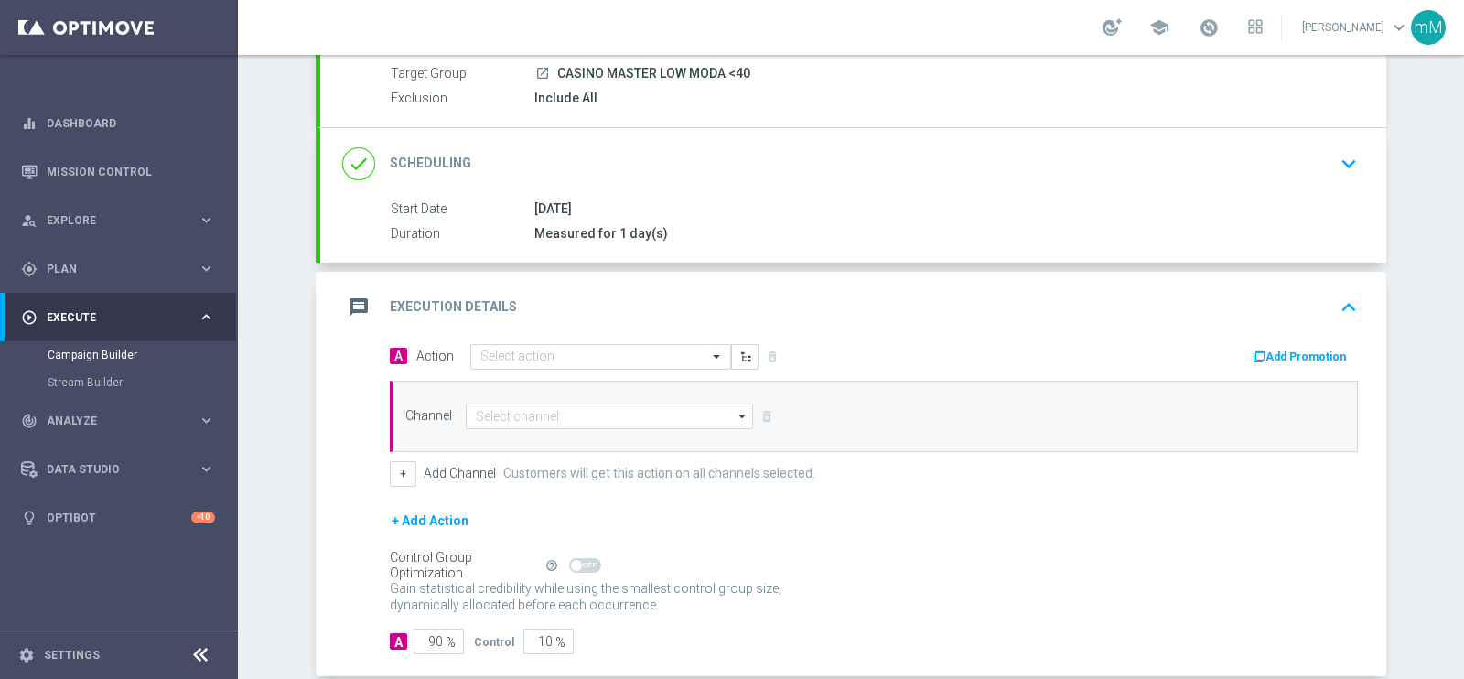
scroll to position [264, 0]
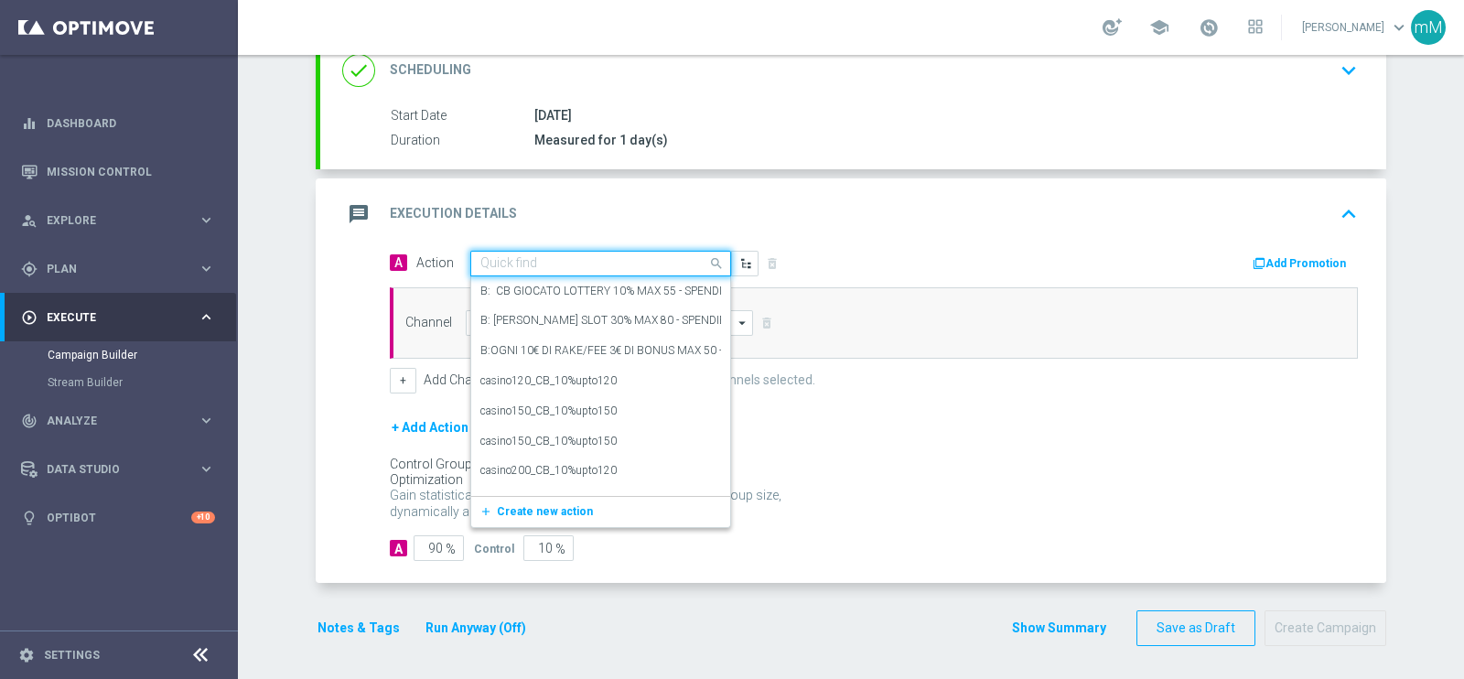
click at [523, 264] on input "text" at bounding box center [582, 264] width 204 height 16
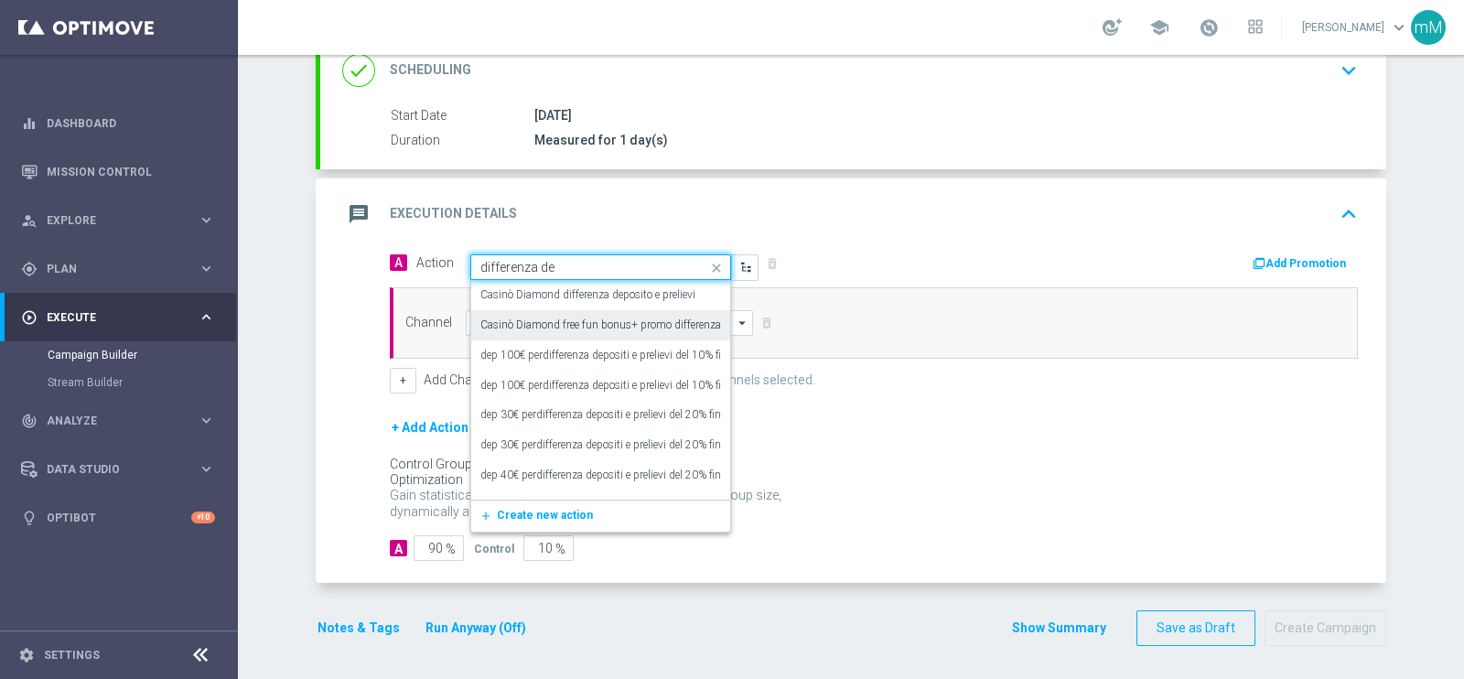
type input "differenza de"
click at [525, 509] on span "Create new action" at bounding box center [545, 515] width 96 height 13
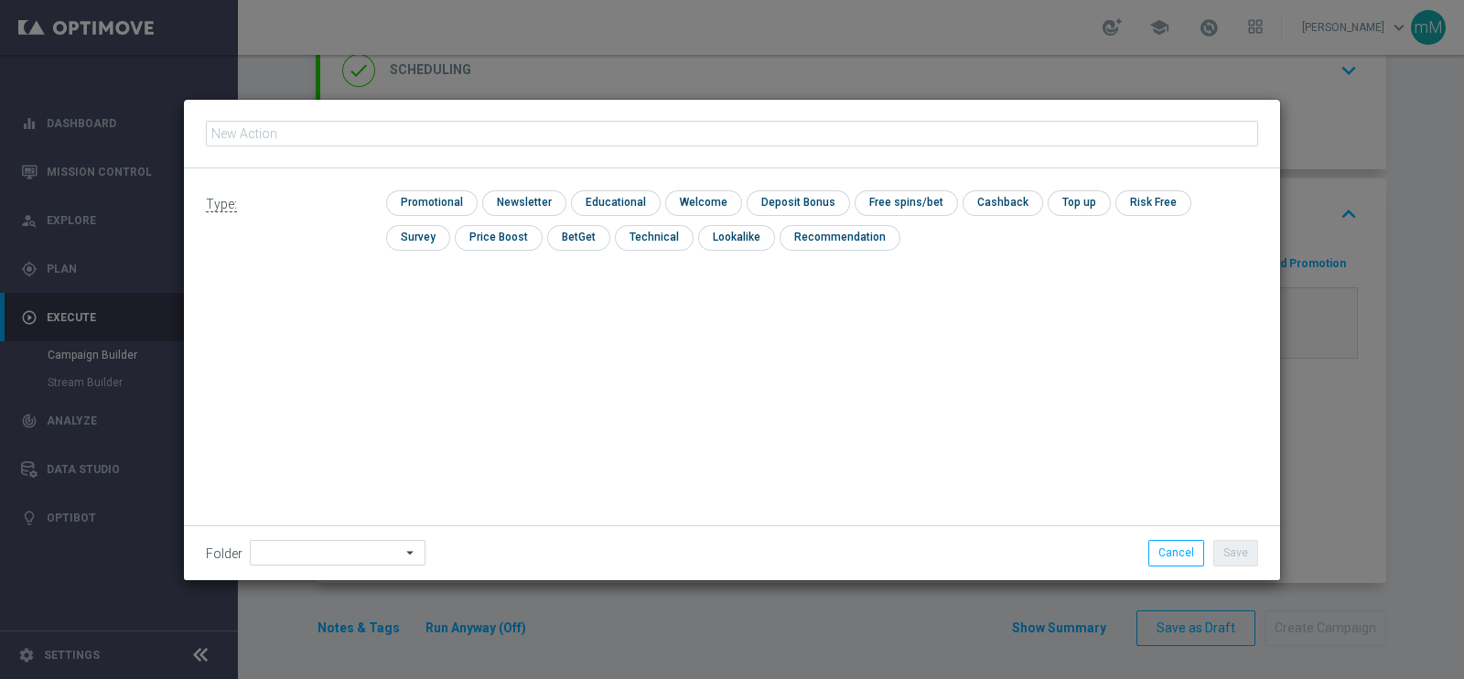
click at [525, 136] on input "text" at bounding box center [732, 134] width 1052 height 26
type input "dep 25 per diff dep pre 15% fino 210€"
click at [460, 200] on input "checkbox" at bounding box center [429, 202] width 87 height 25
checkbox input "true"
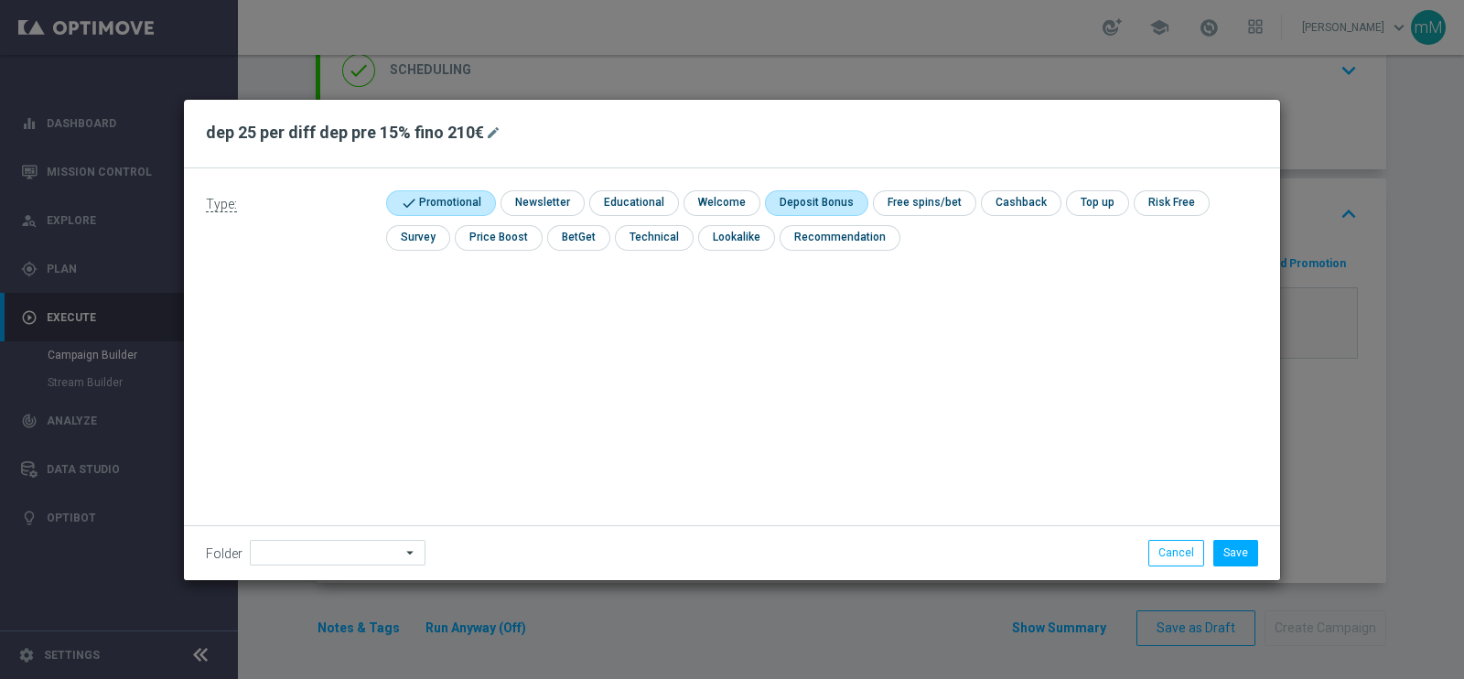
click at [815, 203] on input "checkbox" at bounding box center [814, 202] width 98 height 25
checkbox input "true"
click at [1254, 550] on button "Save" at bounding box center [1235, 553] width 45 height 26
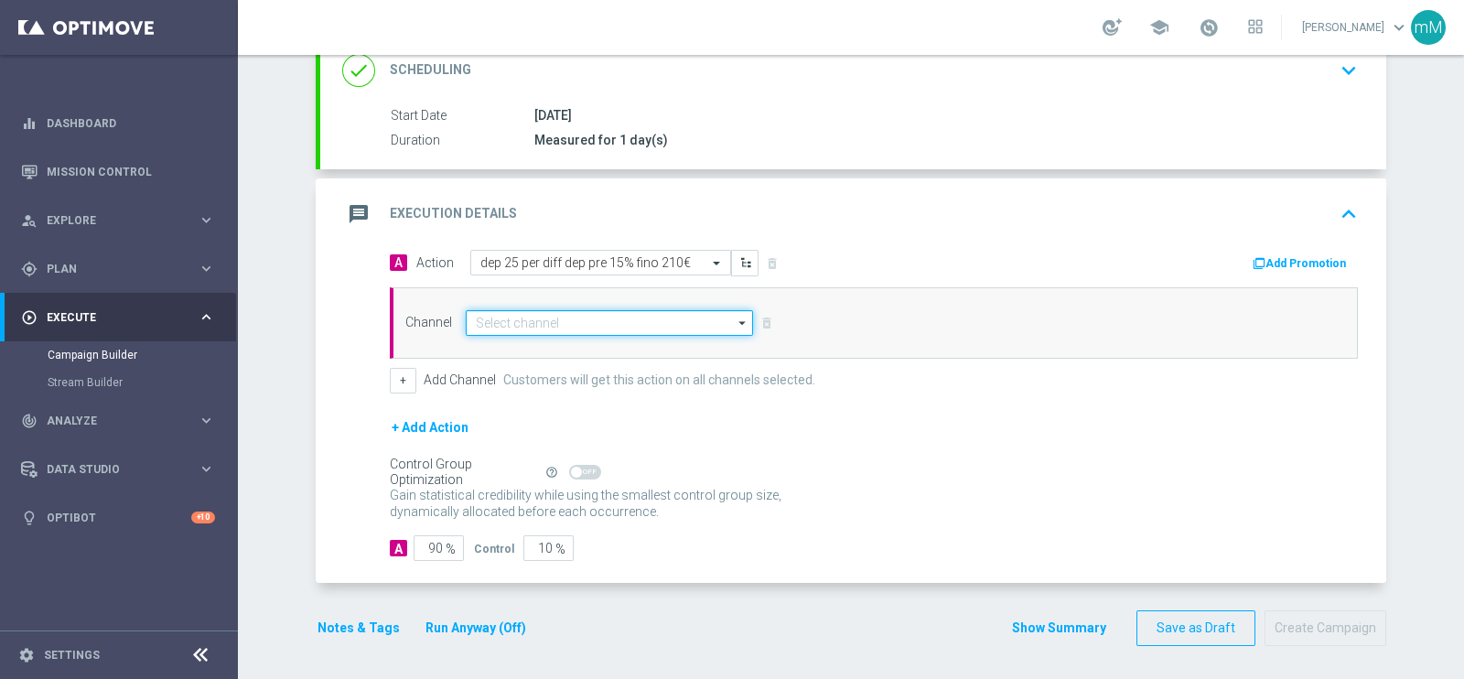
click at [487, 313] on input at bounding box center [609, 323] width 287 height 26
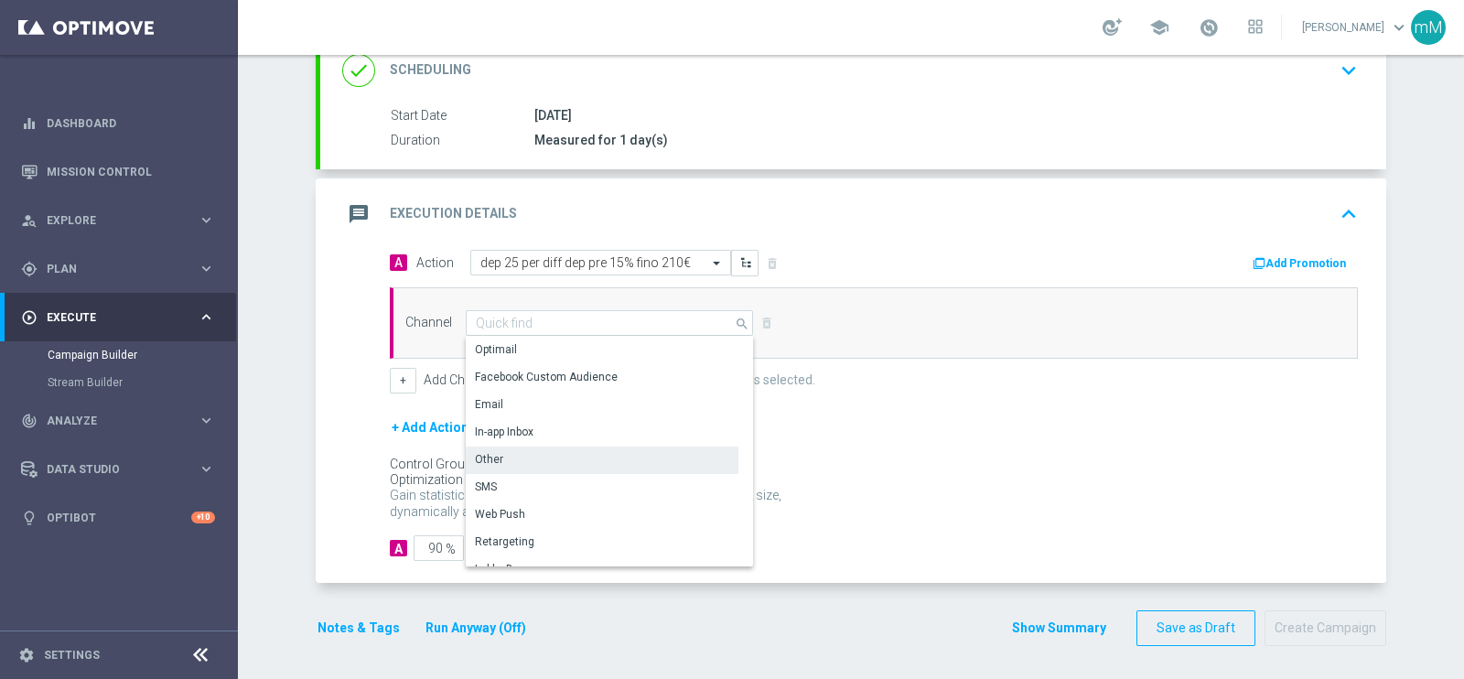
click at [555, 449] on div "Other" at bounding box center [602, 460] width 273 height 26
type input "Other"
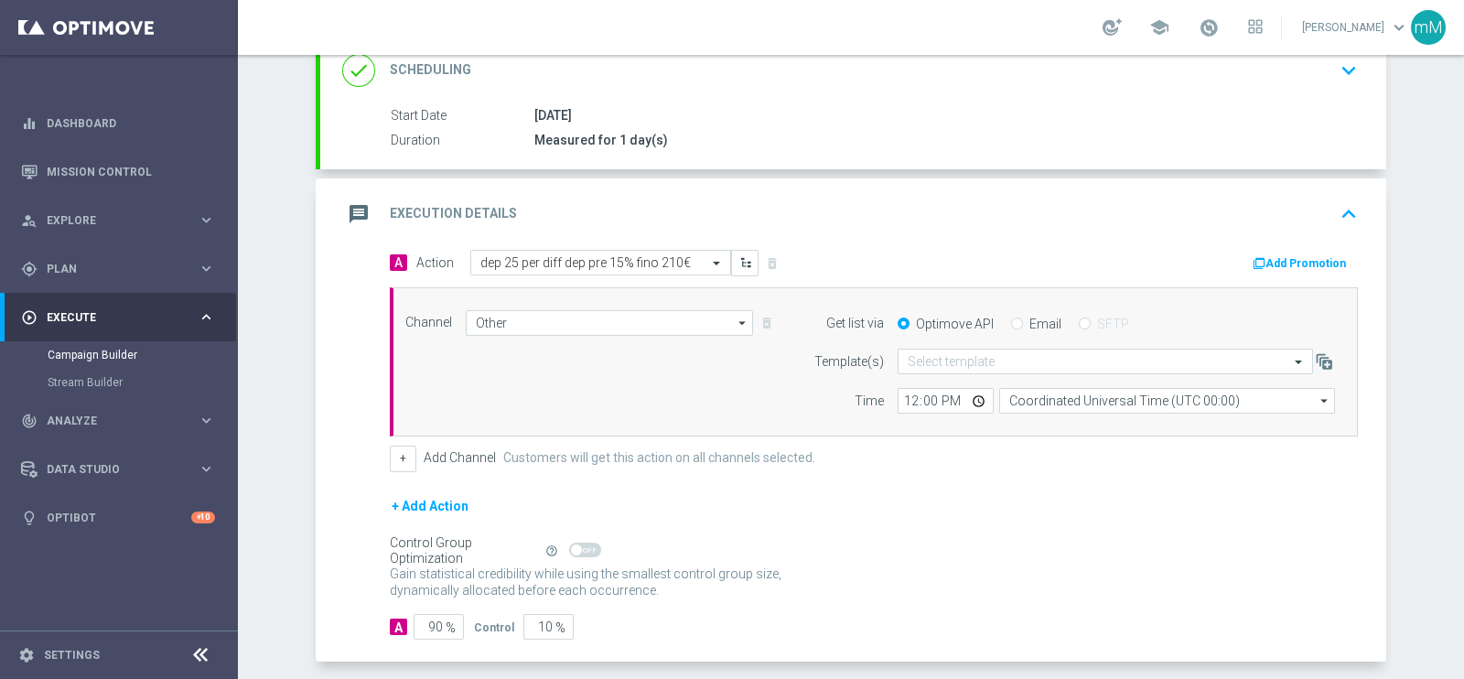
click at [1038, 319] on label "Email" at bounding box center [1045, 324] width 32 height 16
click at [1023, 319] on input "Email" at bounding box center [1017, 325] width 12 height 12
radio input "true"
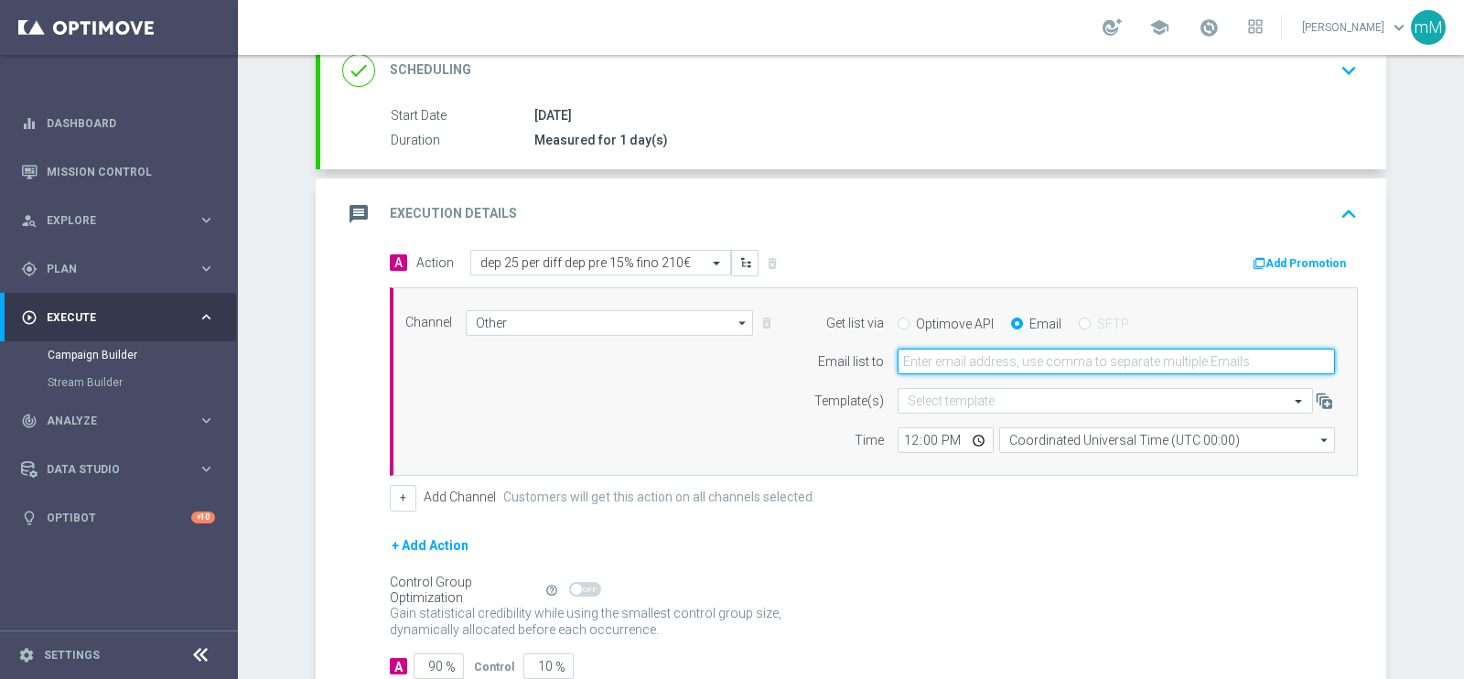
click at [1020, 352] on input "email" at bounding box center [1116, 362] width 437 height 26
type input "[EMAIL_ADDRESS][PERSON_NAME][DOMAIN_NAME]"
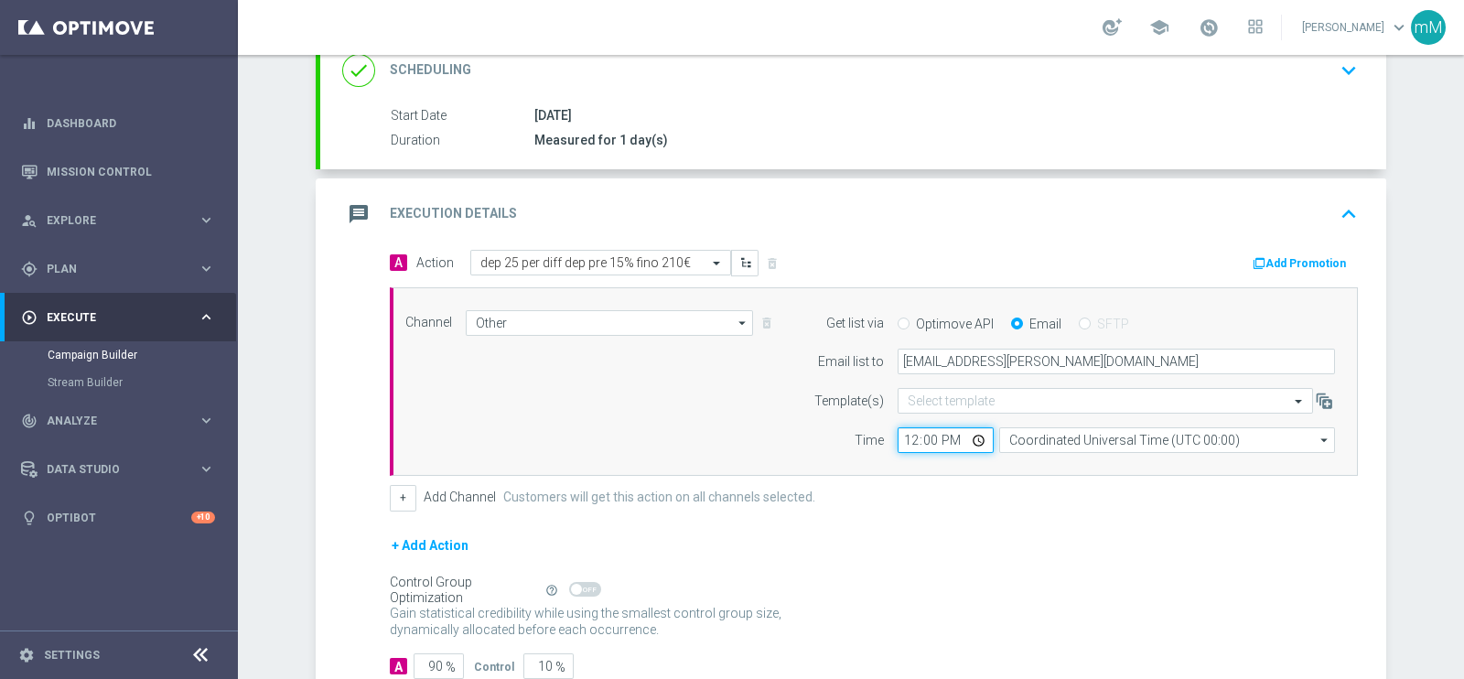
click at [904, 433] on input "12:00" at bounding box center [946, 440] width 96 height 26
type input "18:30"
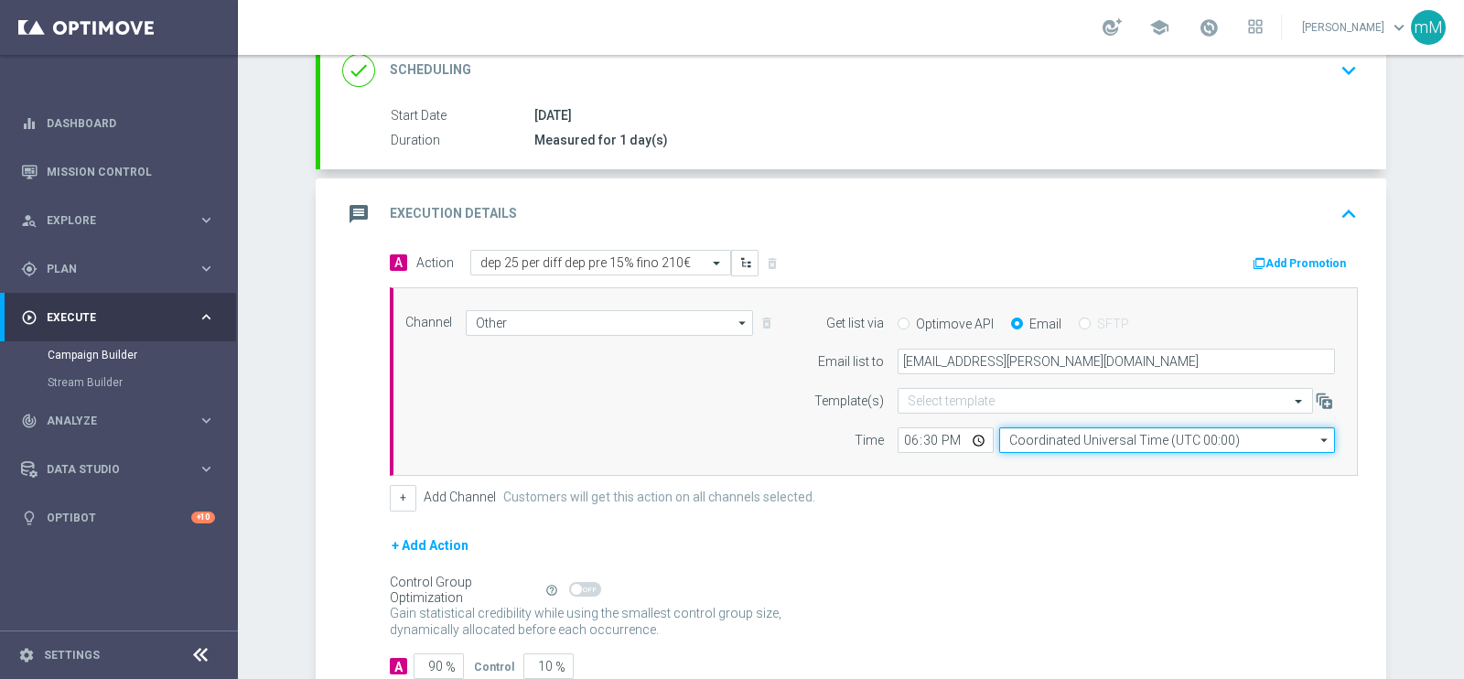
click at [1123, 433] on input "Coordinated Universal Time (UTC 00:00)" at bounding box center [1167, 440] width 336 height 26
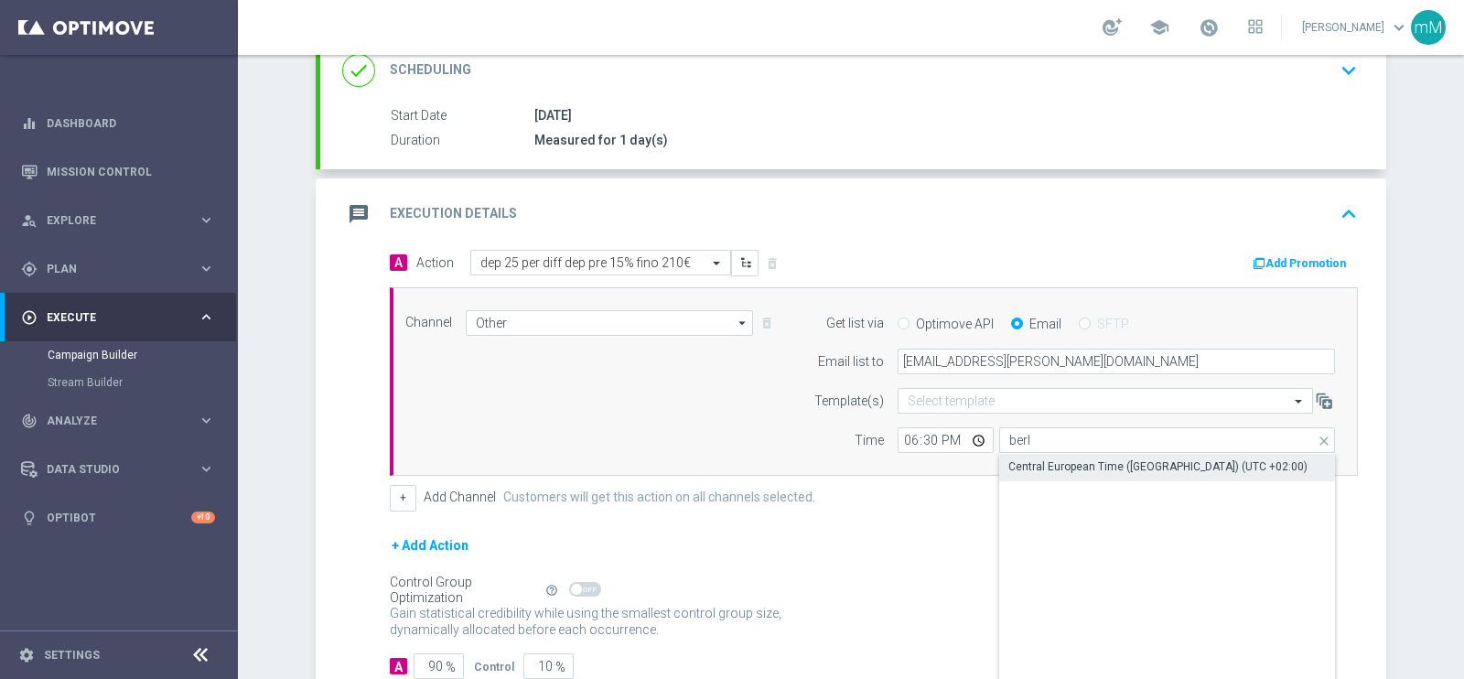
click at [1117, 458] on div "Central European Time ([GEOGRAPHIC_DATA]) (UTC +02:00)" at bounding box center [1157, 466] width 299 height 16
type input "Central European Time ([GEOGRAPHIC_DATA]) (UTC +02:00)"
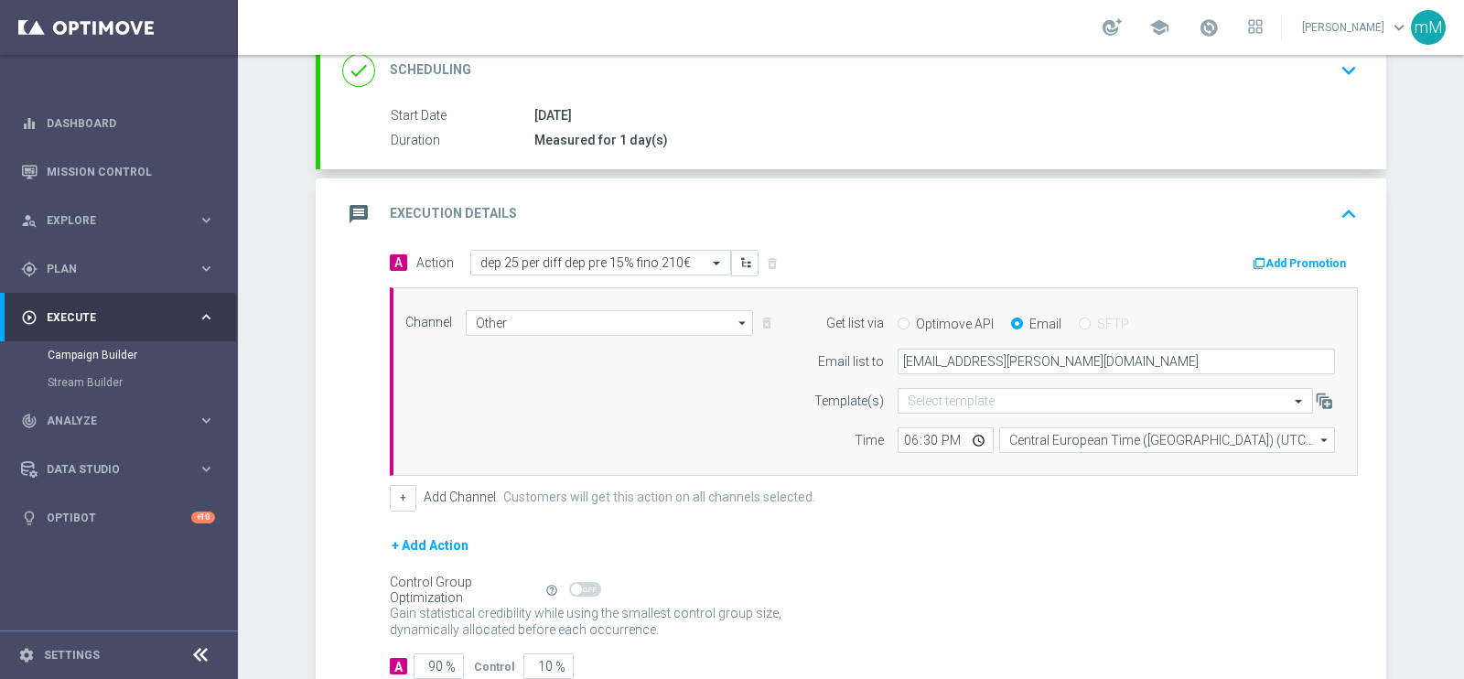
scroll to position [382, 0]
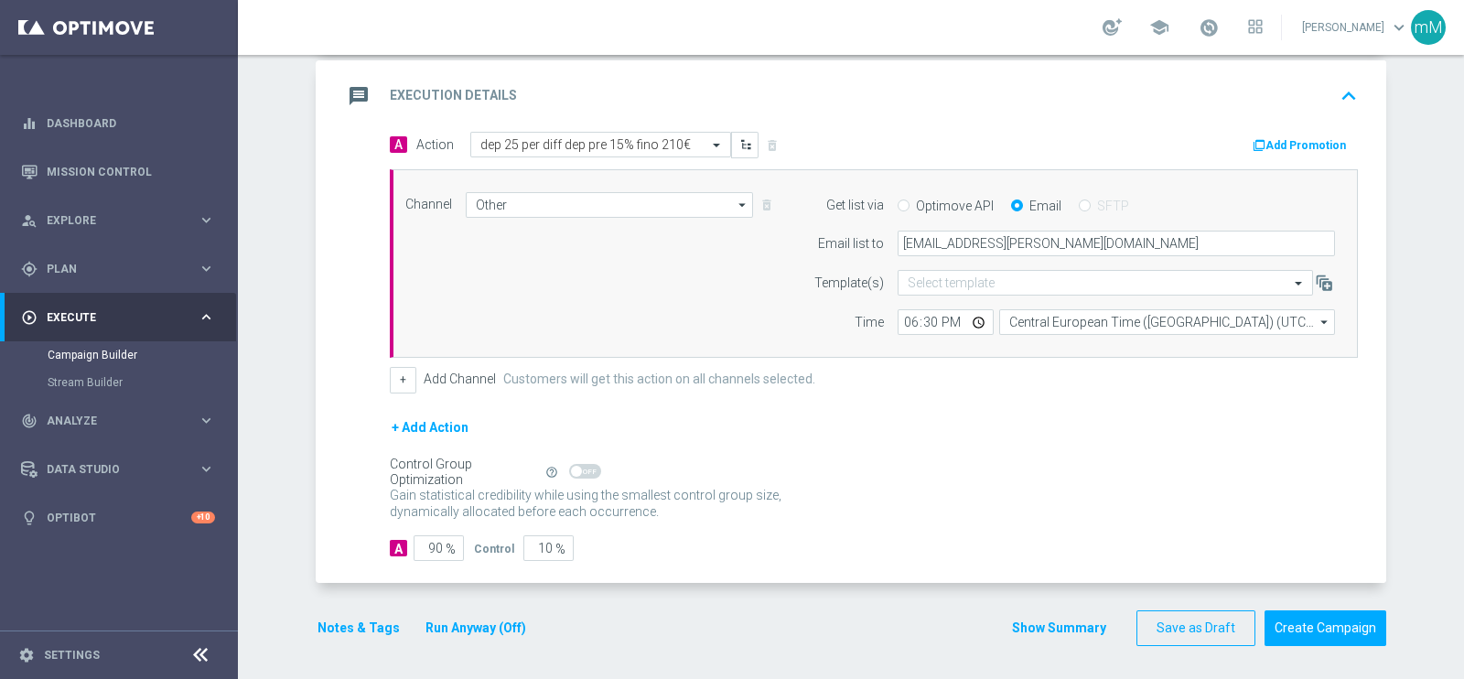
click at [444, 619] on button "Run Anyway (Off)" at bounding box center [476, 628] width 104 height 23
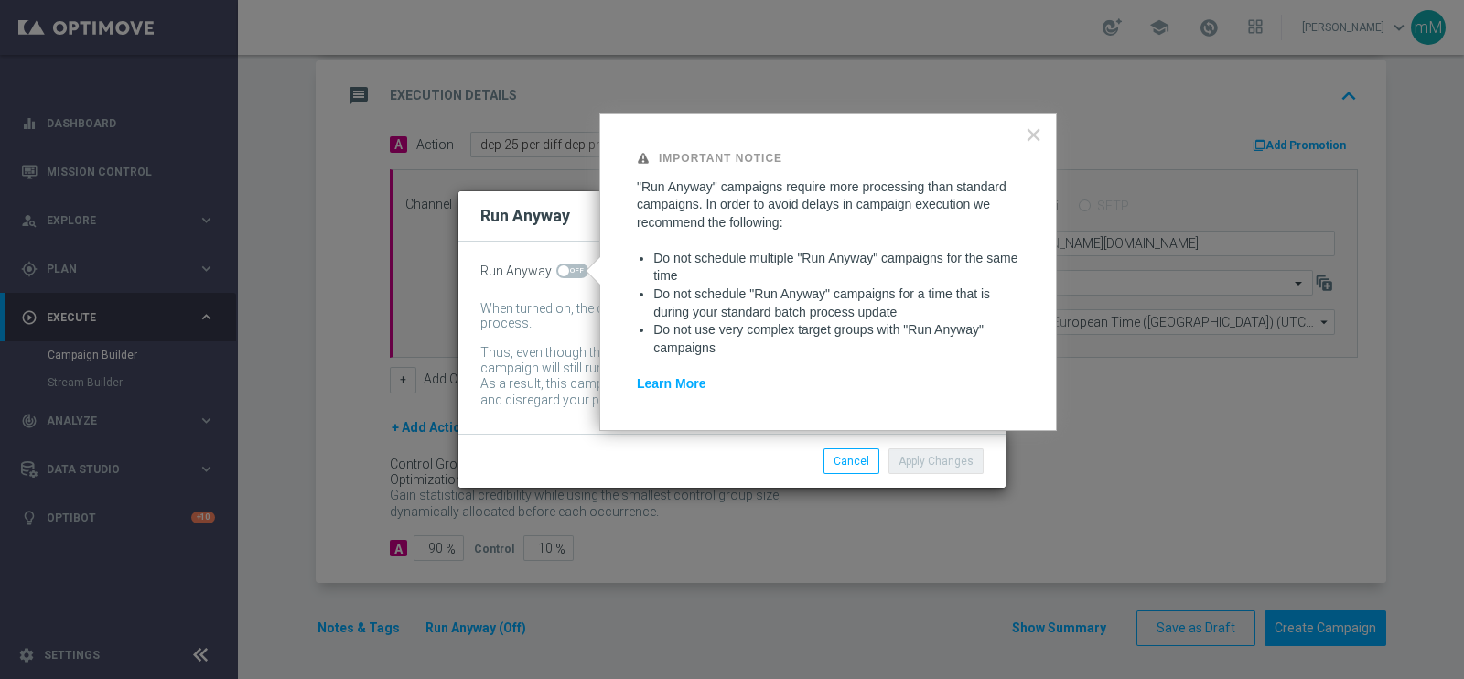
click at [569, 267] on span at bounding box center [572, 271] width 32 height 15
click at [569, 267] on input "checkbox" at bounding box center [572, 271] width 32 height 15
checkbox input "true"
click at [942, 463] on button "Apply Changes" at bounding box center [935, 461] width 95 height 26
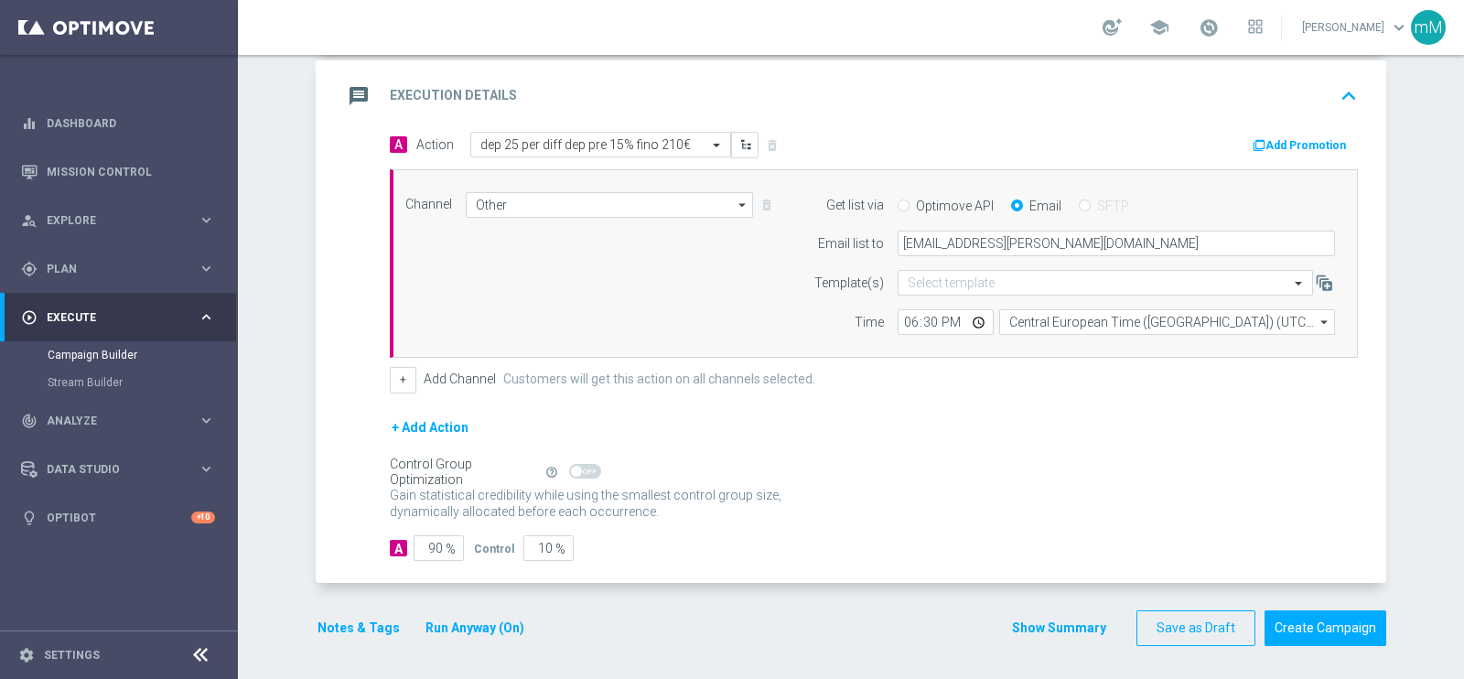
click at [365, 622] on button "Notes & Tags" at bounding box center [359, 628] width 86 height 23
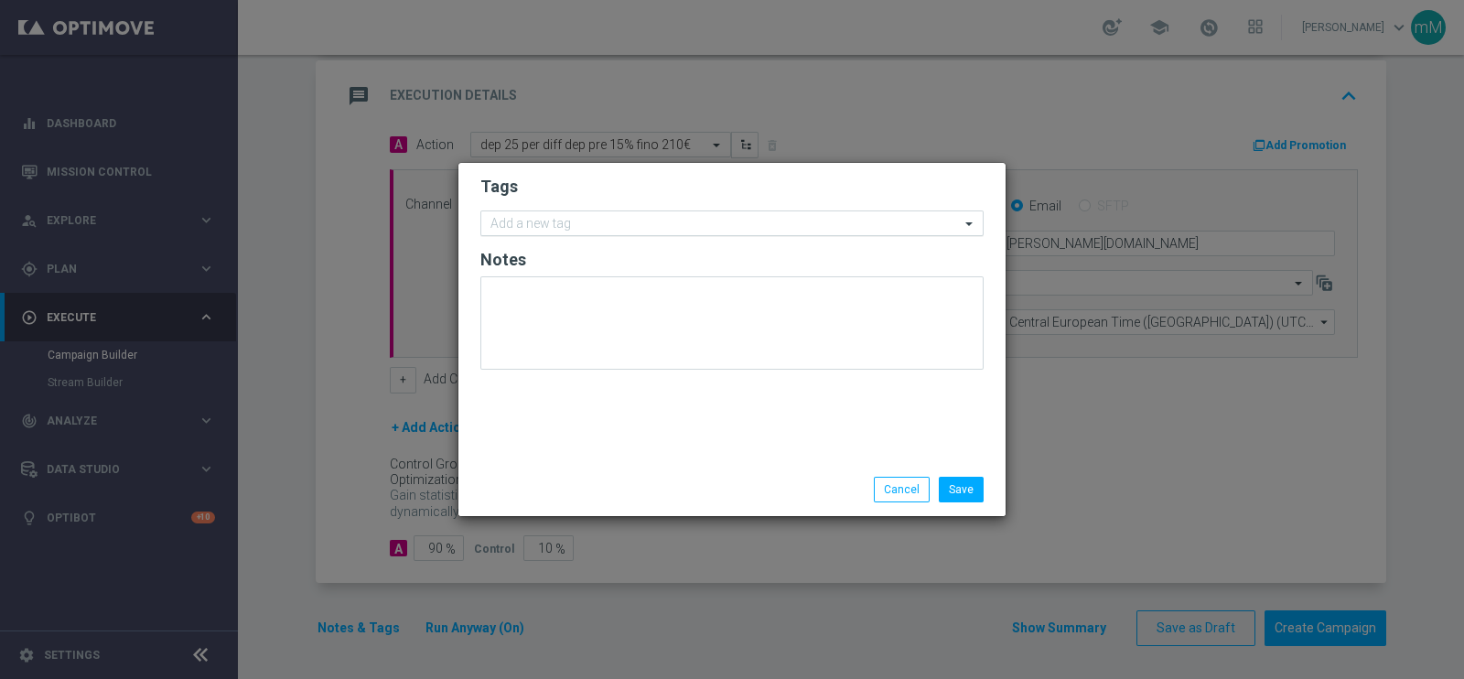
click at [607, 224] on input "text" at bounding box center [724, 225] width 469 height 16
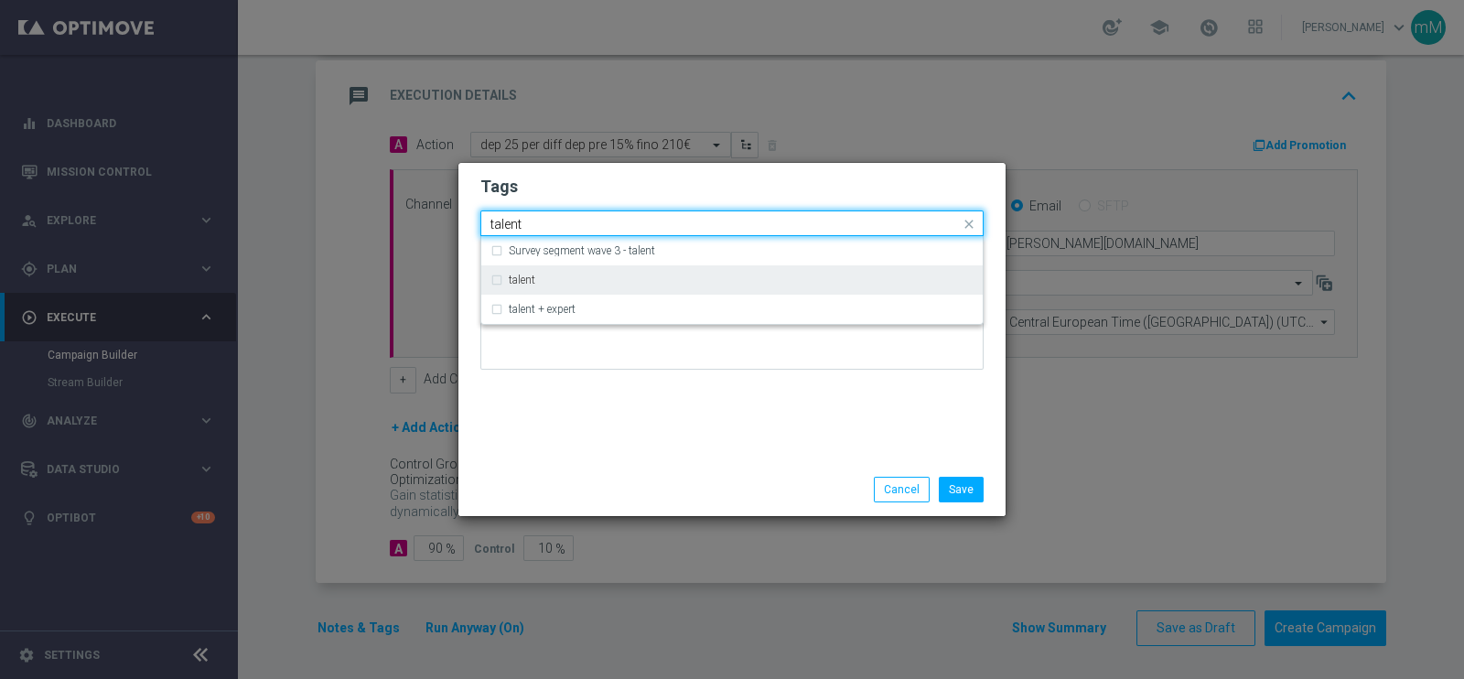
click at [576, 274] on div "talent" at bounding box center [741, 279] width 465 height 11
type input "talent"
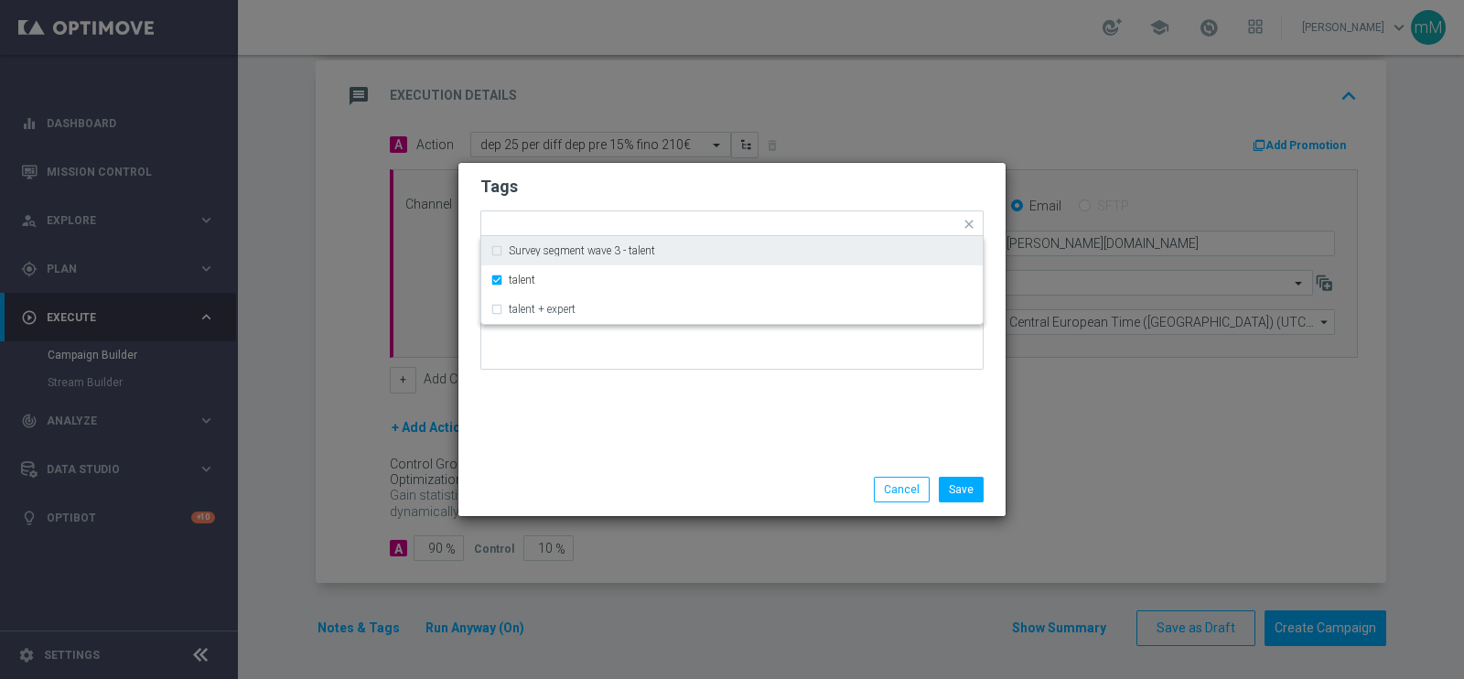
click at [572, 208] on form "Tags Quick find × talent Survey segment wave 3 - talent talent talent + expert …" at bounding box center [731, 277] width 503 height 212
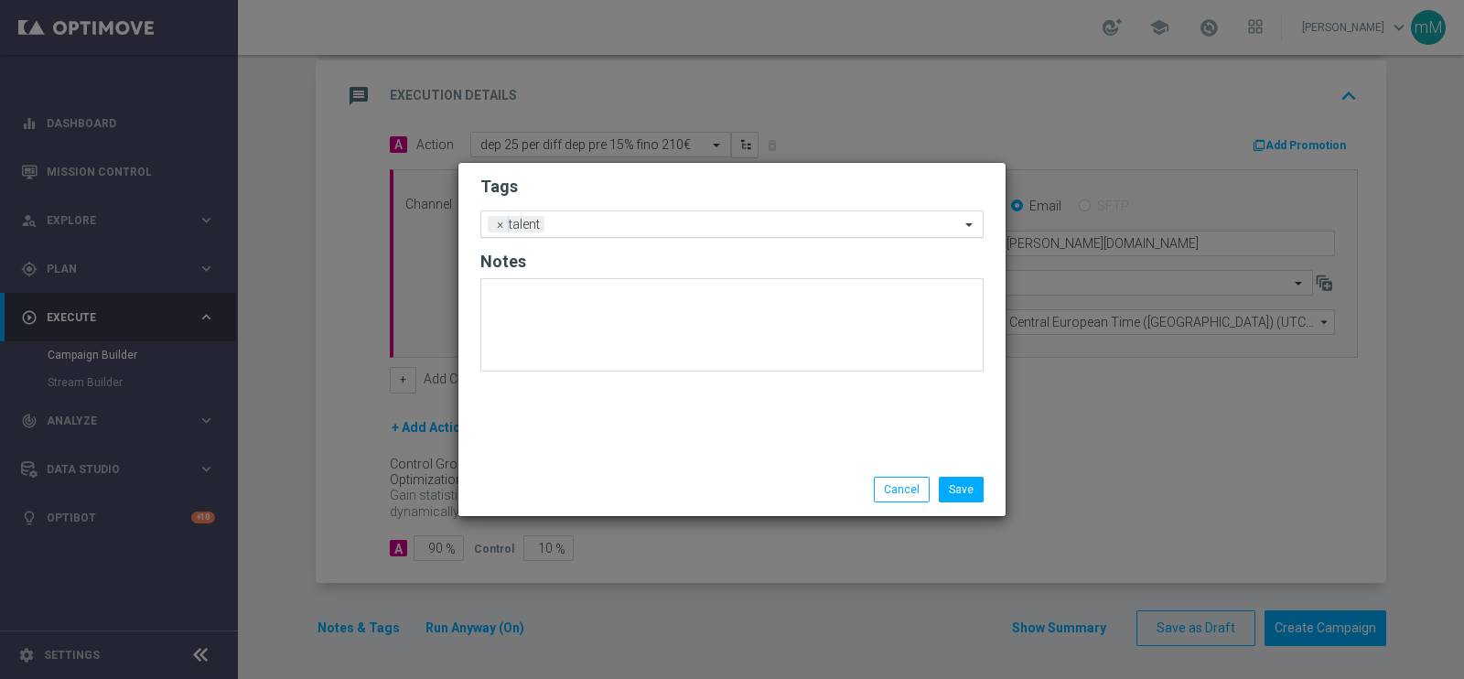
click at [559, 228] on input "text" at bounding box center [756, 226] width 408 height 16
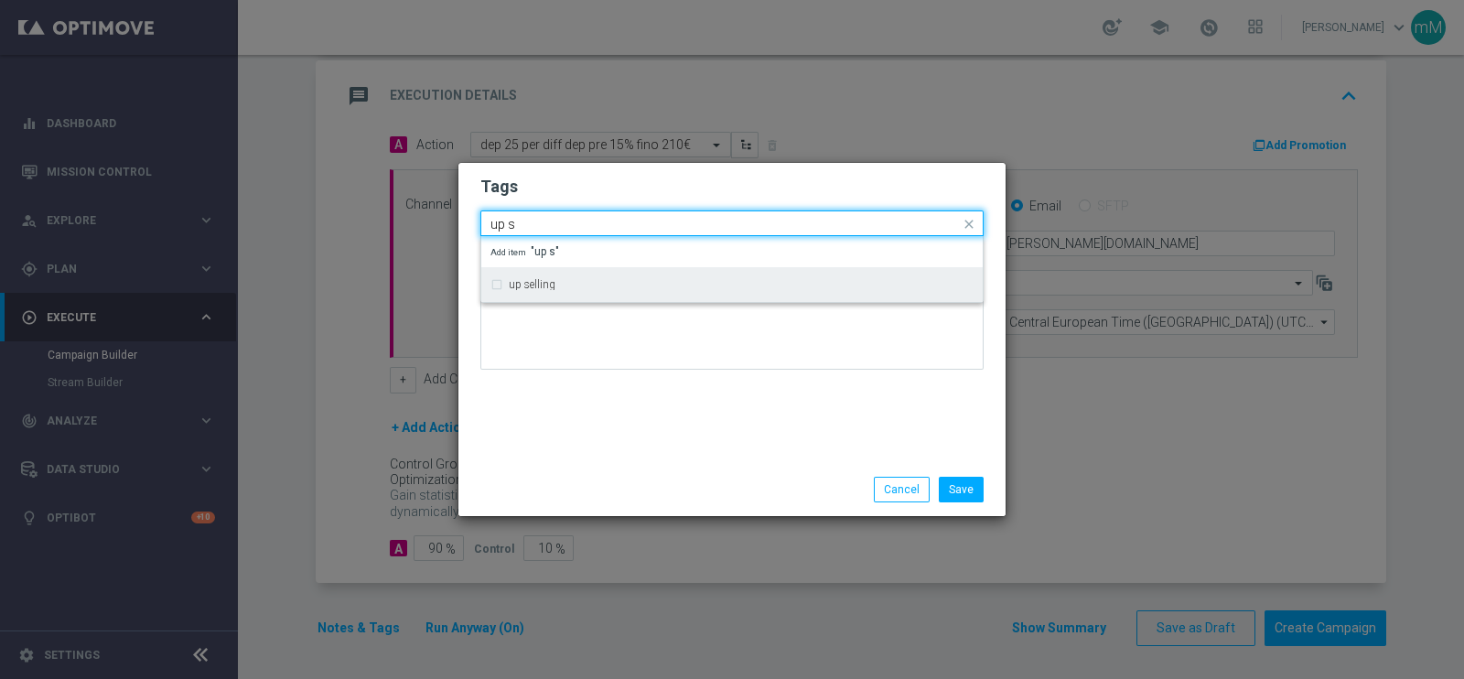
click at [544, 273] on div "up selling" at bounding box center [731, 284] width 483 height 29
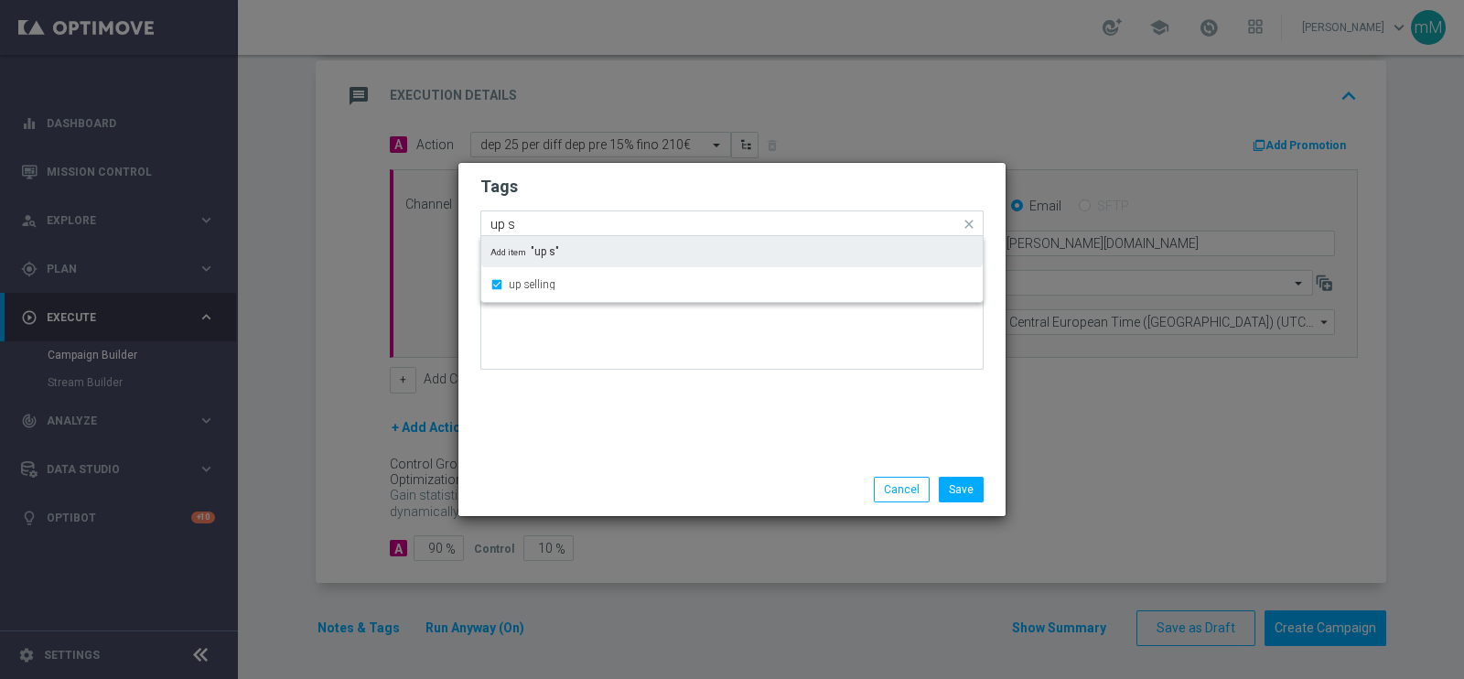
click at [544, 219] on input "up s" at bounding box center [724, 225] width 469 height 16
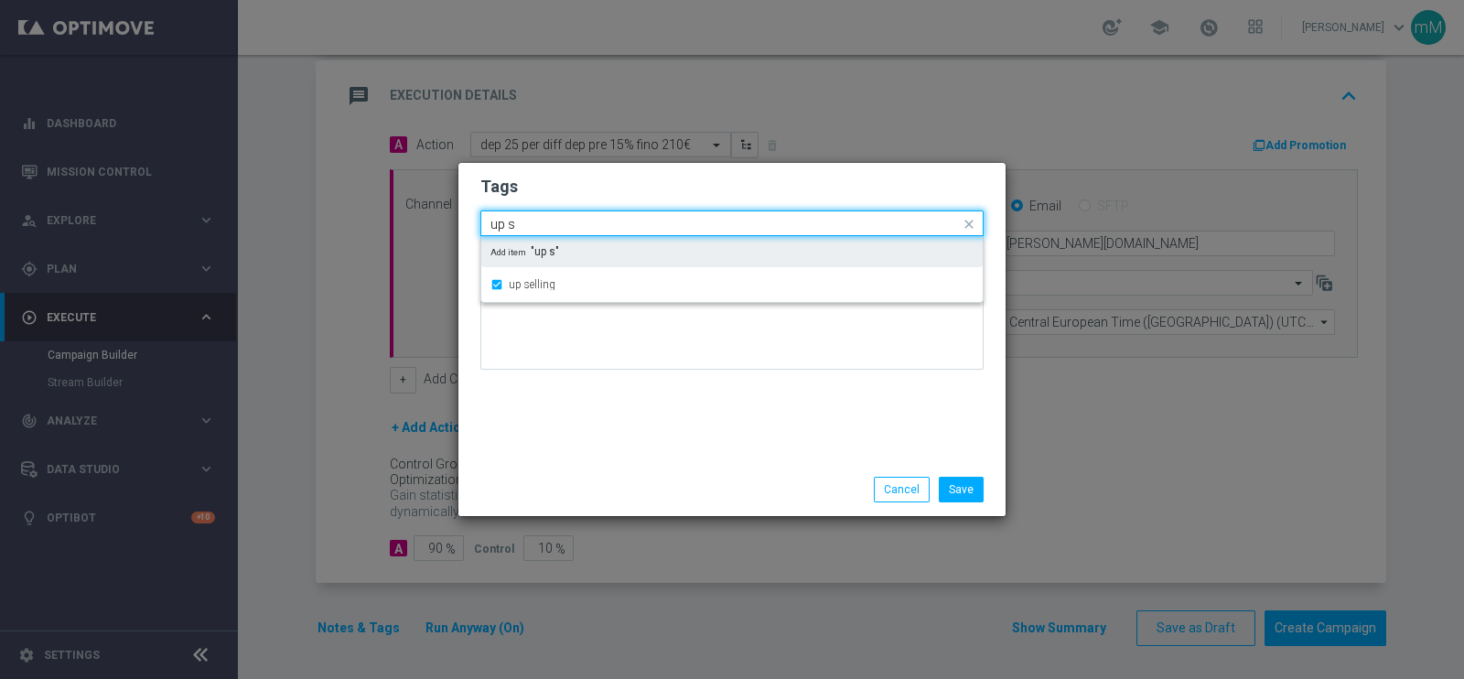
click at [544, 219] on input "up s" at bounding box center [724, 225] width 469 height 16
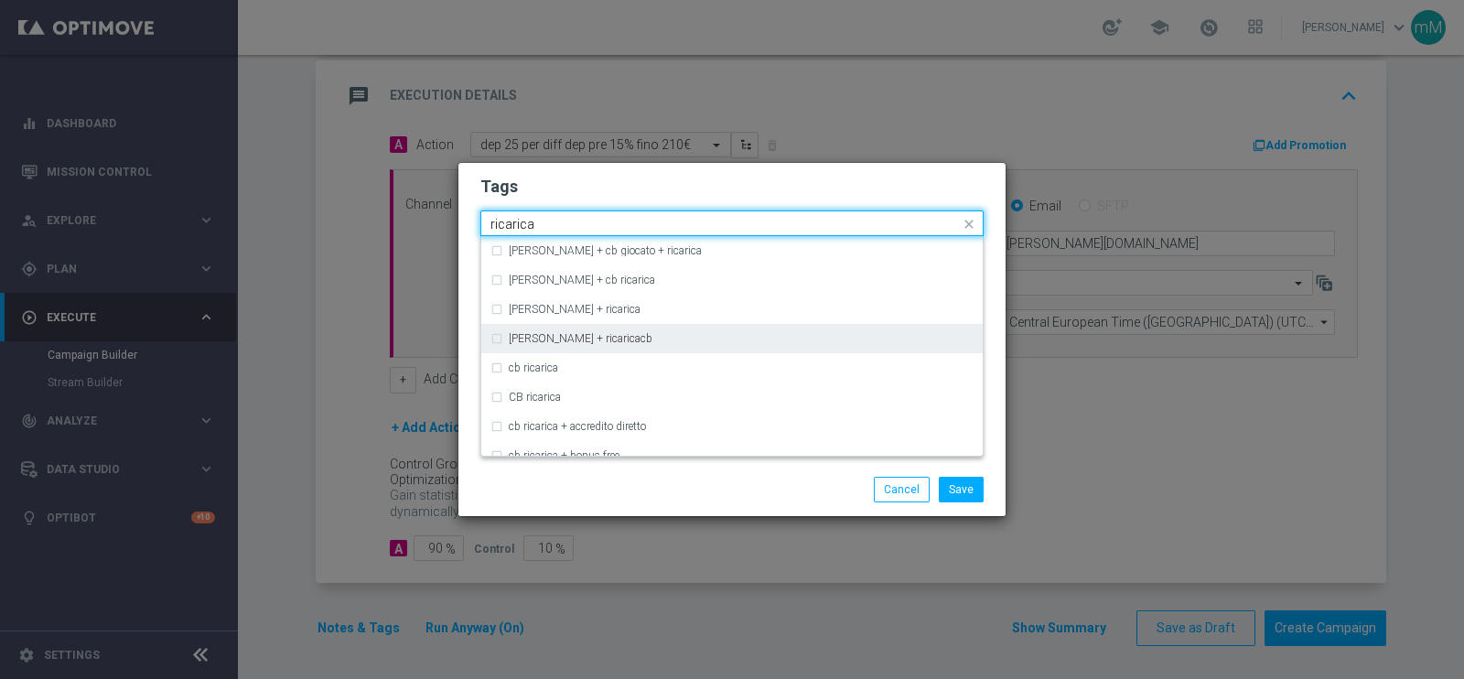
scroll to position [147, 0]
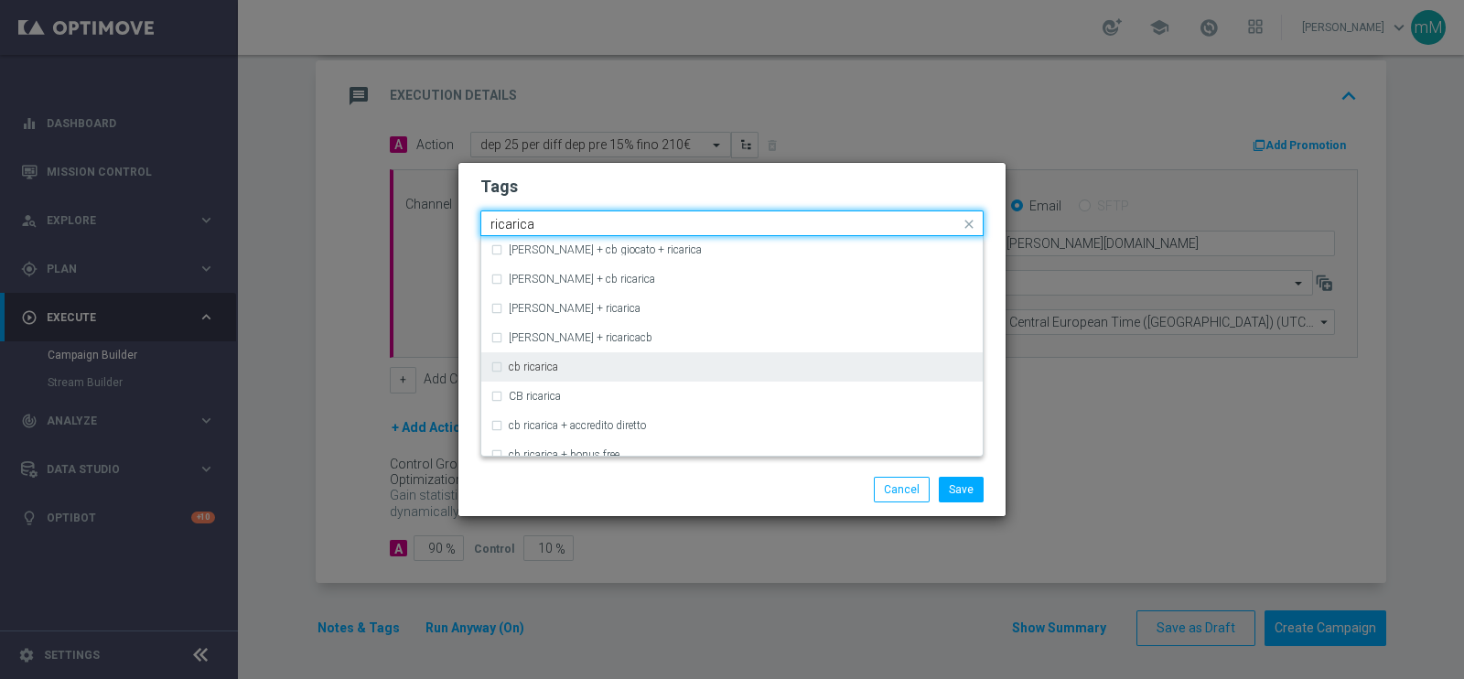
click at [549, 361] on label "cb ricarica" at bounding box center [533, 366] width 49 height 11
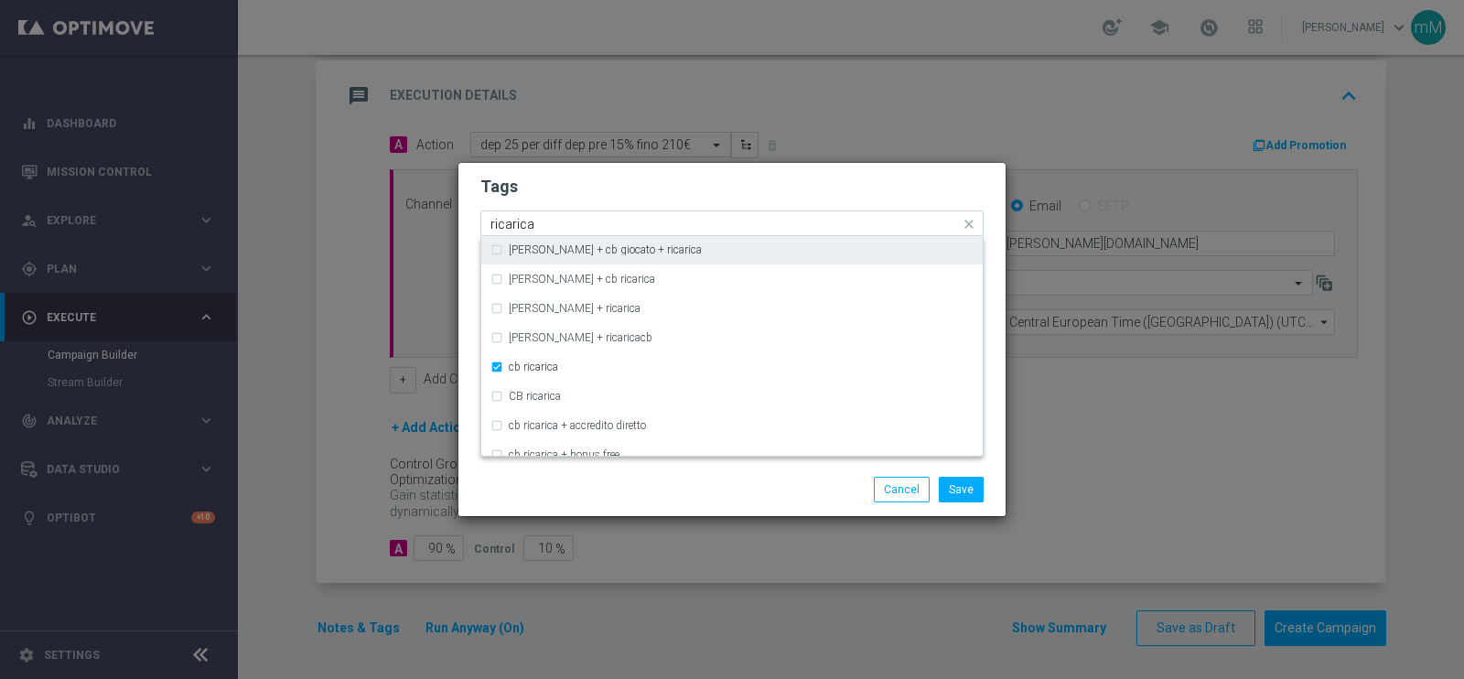
click at [570, 217] on input "ricarica" at bounding box center [724, 225] width 469 height 16
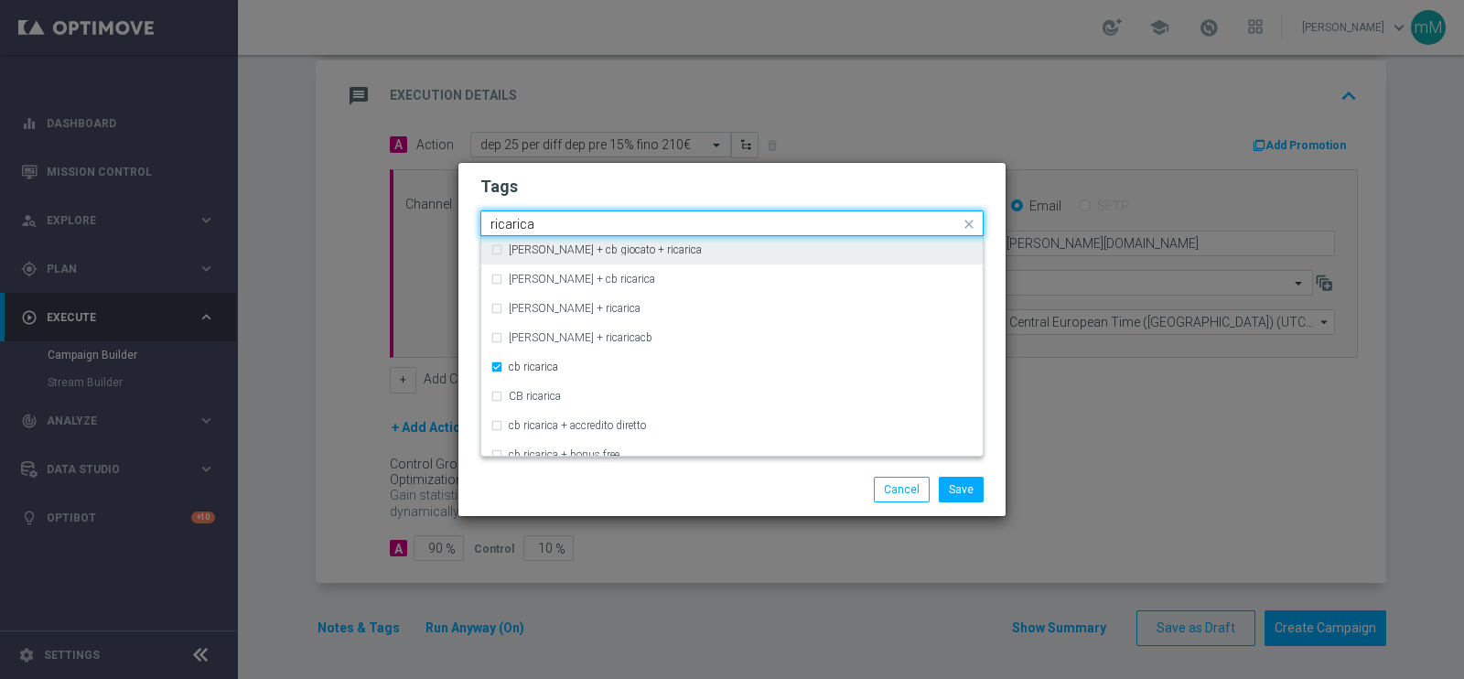
click at [570, 217] on input "ricarica" at bounding box center [724, 225] width 469 height 16
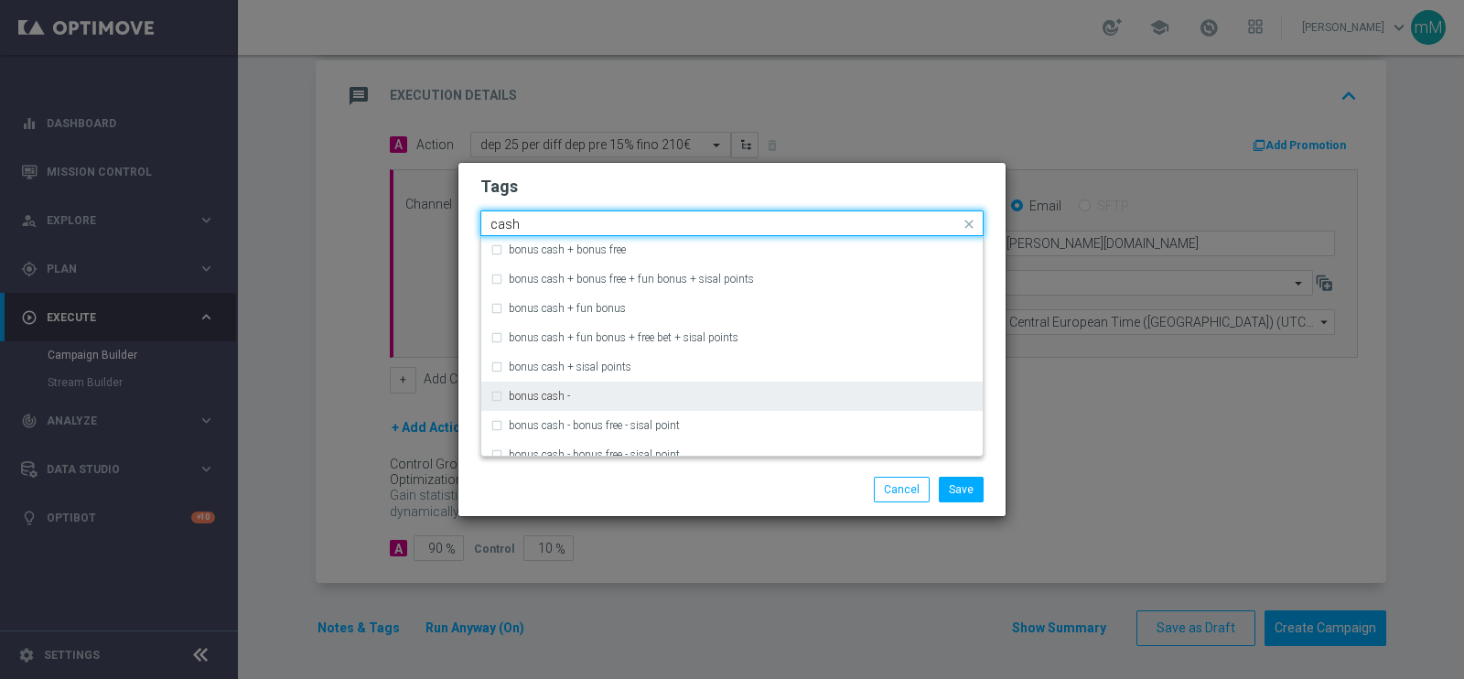
click at [559, 387] on div "bonus cash -" at bounding box center [731, 396] width 483 height 29
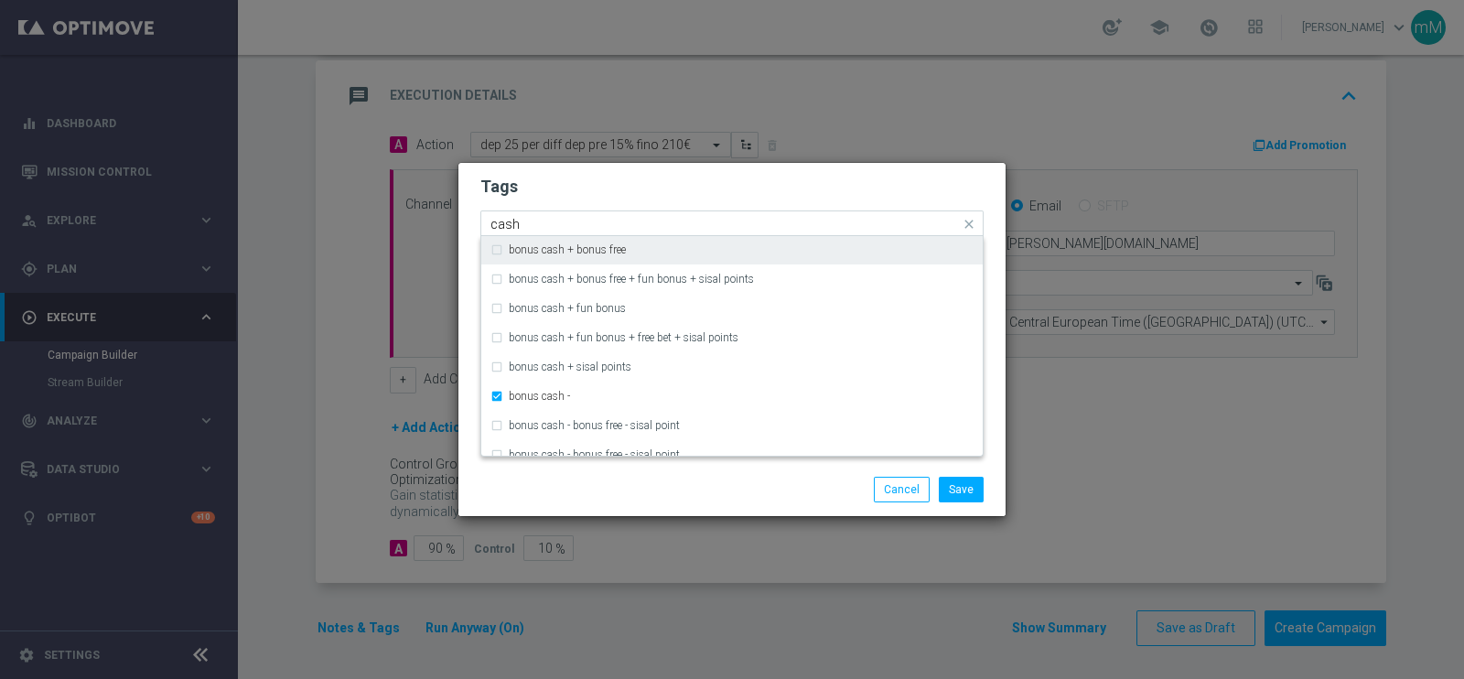
click at [578, 222] on input "cash" at bounding box center [724, 225] width 469 height 16
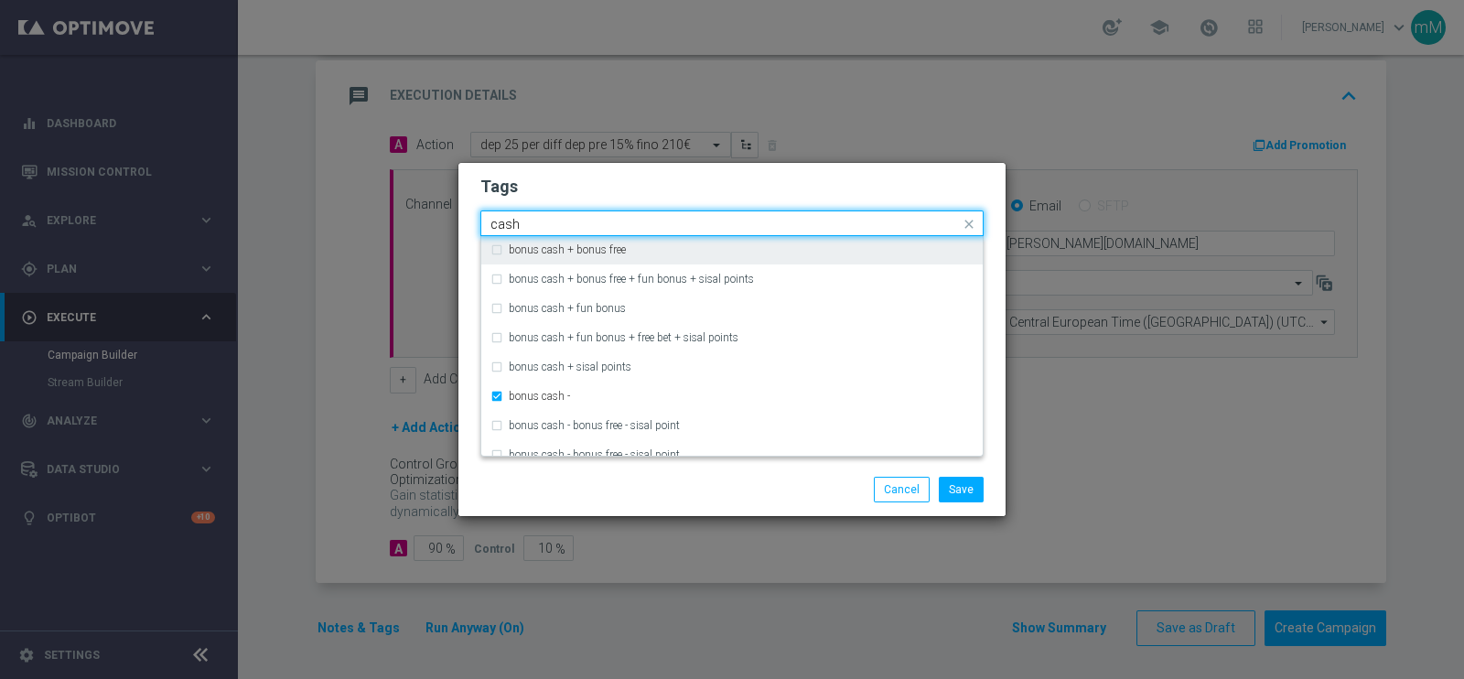
click at [578, 222] on input "cash" at bounding box center [724, 225] width 469 height 16
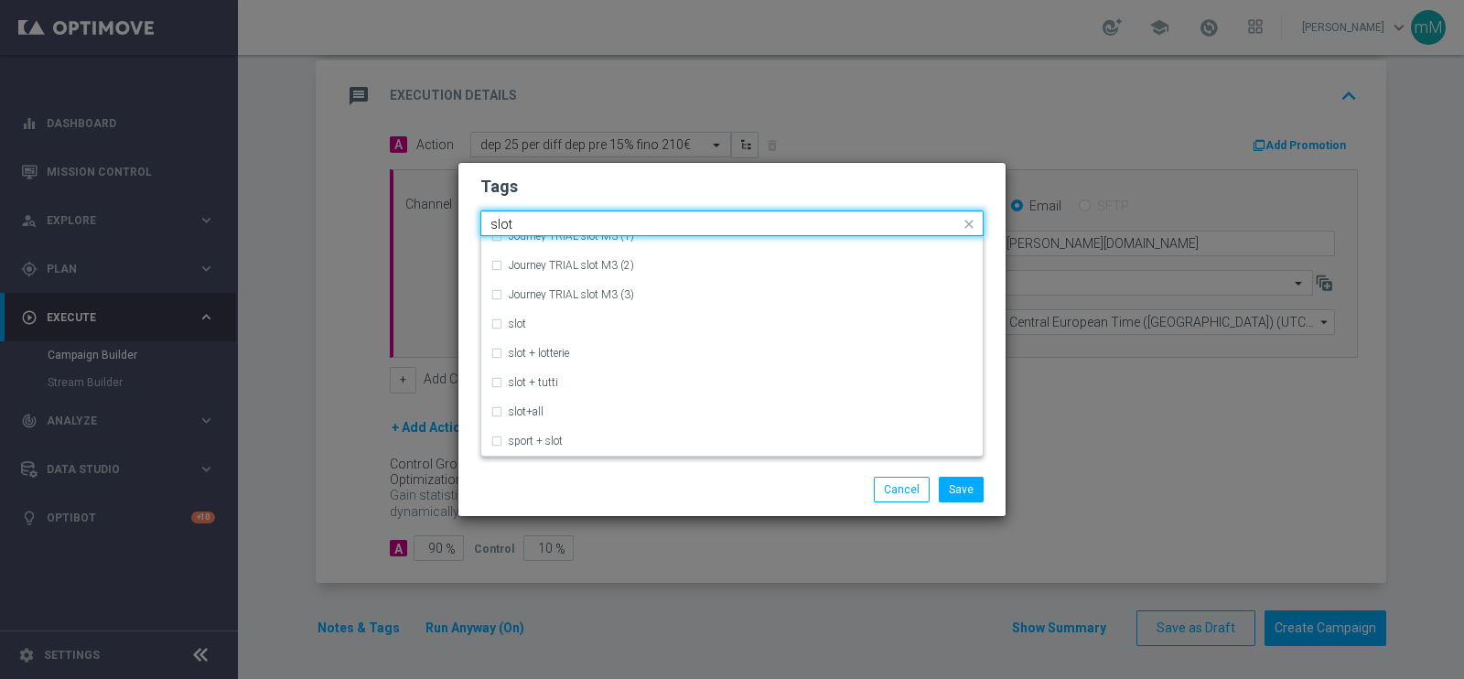
scroll to position [102, 0]
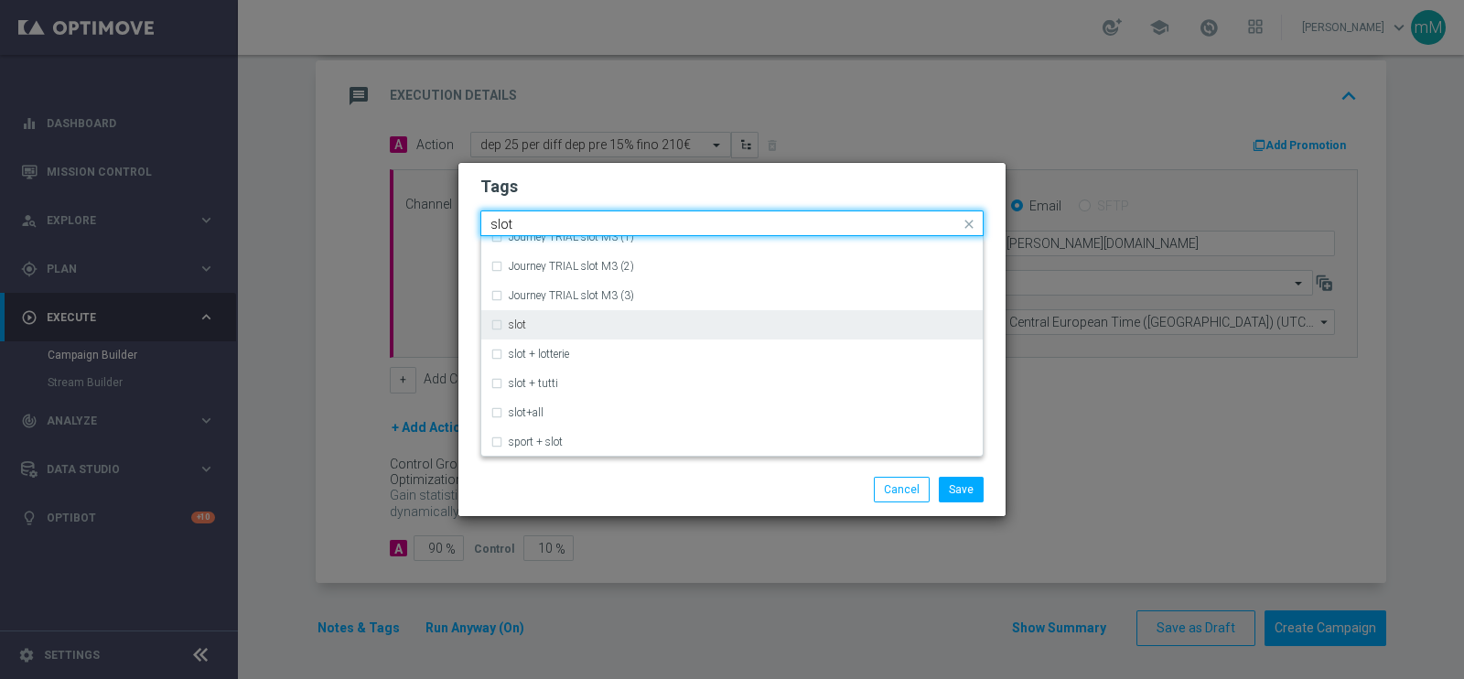
click at [555, 321] on div "slot" at bounding box center [741, 324] width 465 height 11
type input "slot"
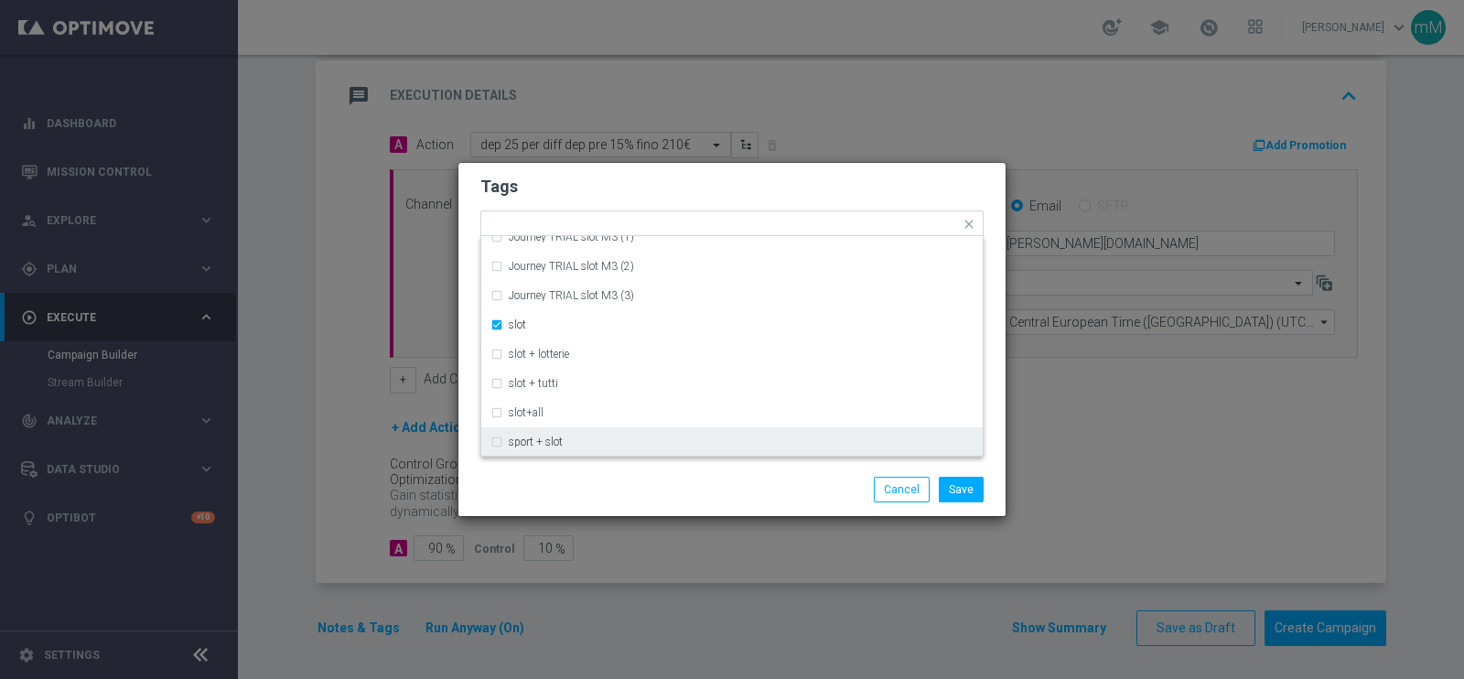
click at [596, 479] on div "Save Cancel" at bounding box center [732, 490] width 531 height 26
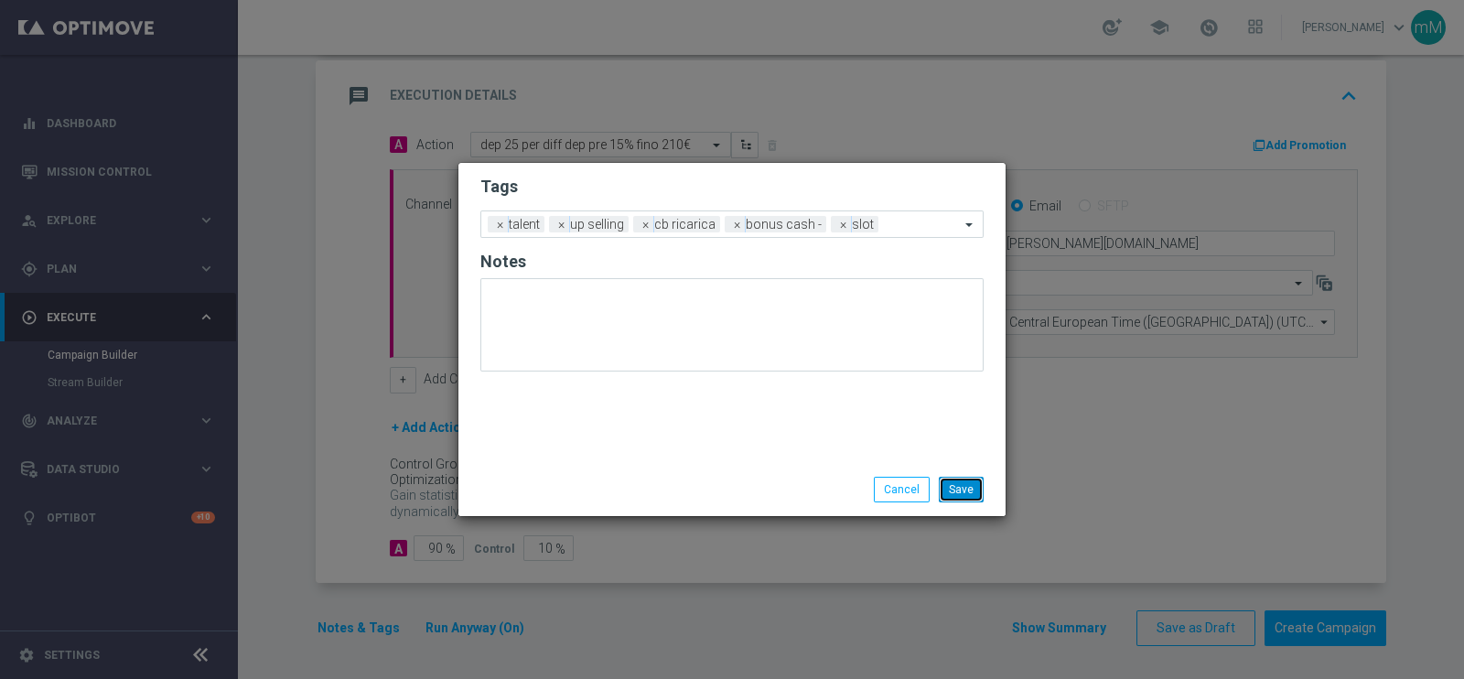
click at [957, 491] on button "Save" at bounding box center [961, 490] width 45 height 26
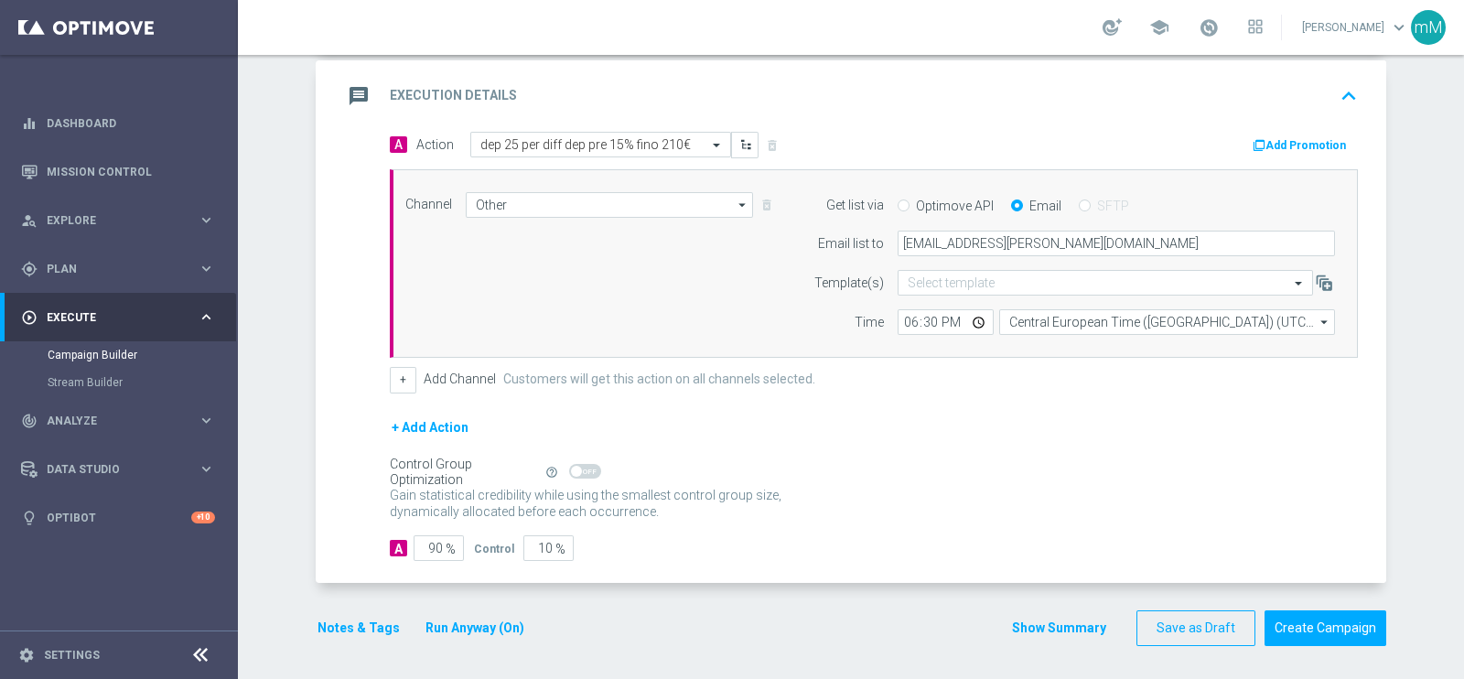
click at [1289, 146] on button "Add Promotion" at bounding box center [1302, 145] width 102 height 20
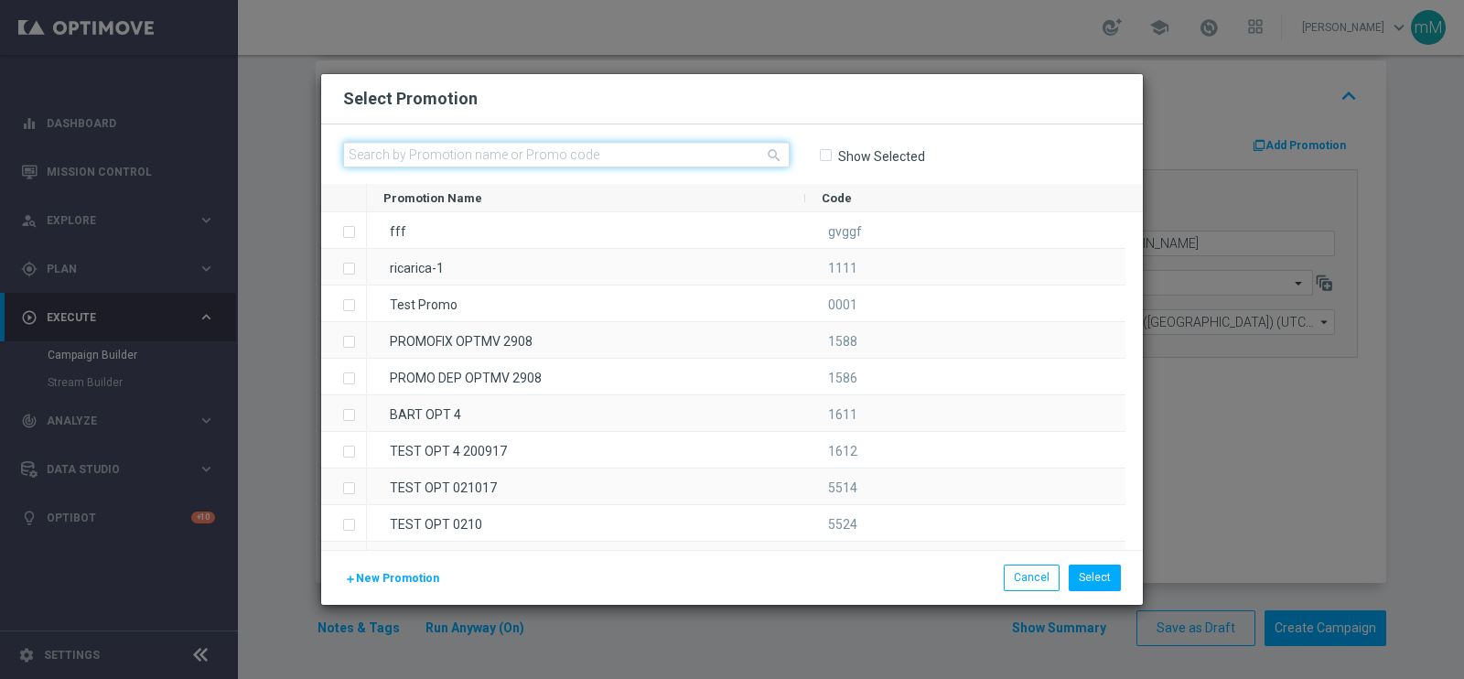
click at [599, 155] on input "text" at bounding box center [566, 155] width 447 height 26
paste input "336119"
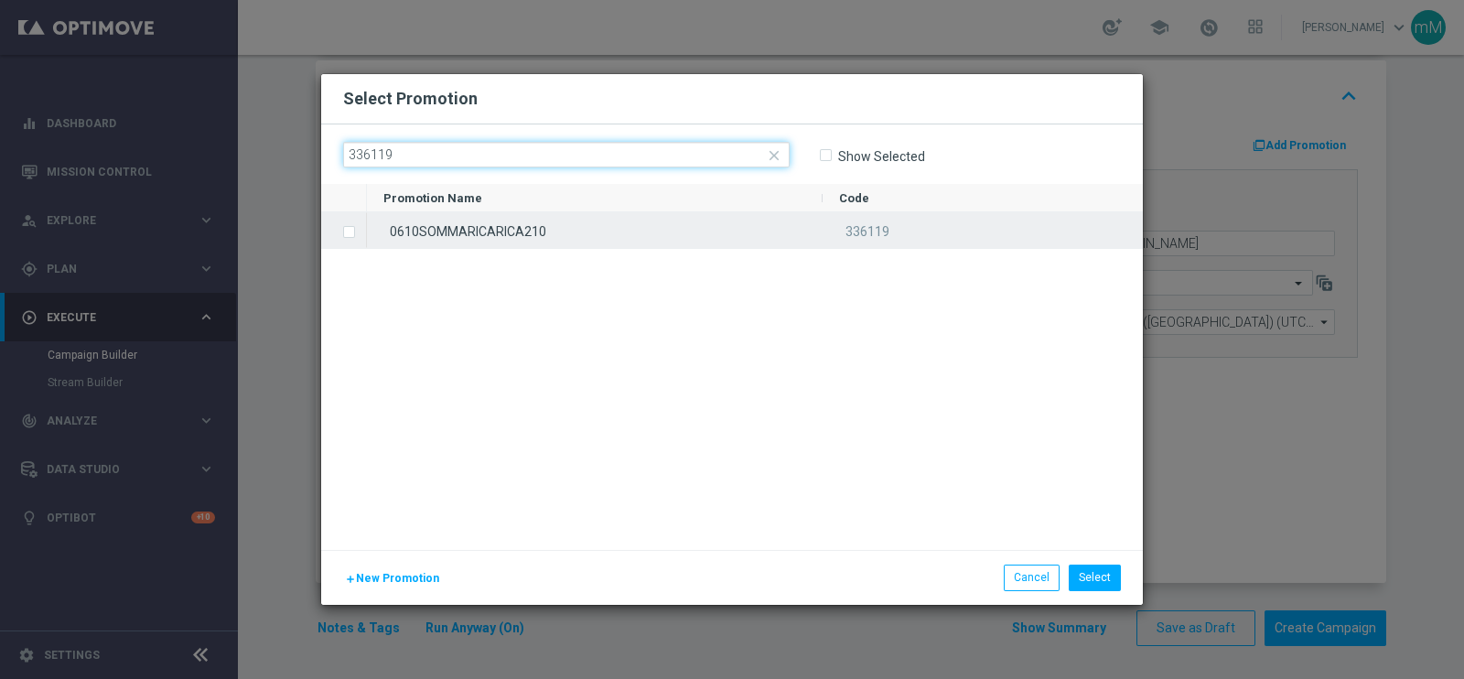
type input "336119"
click at [591, 225] on div "0610SOMMARICARICA210" at bounding box center [595, 230] width 456 height 36
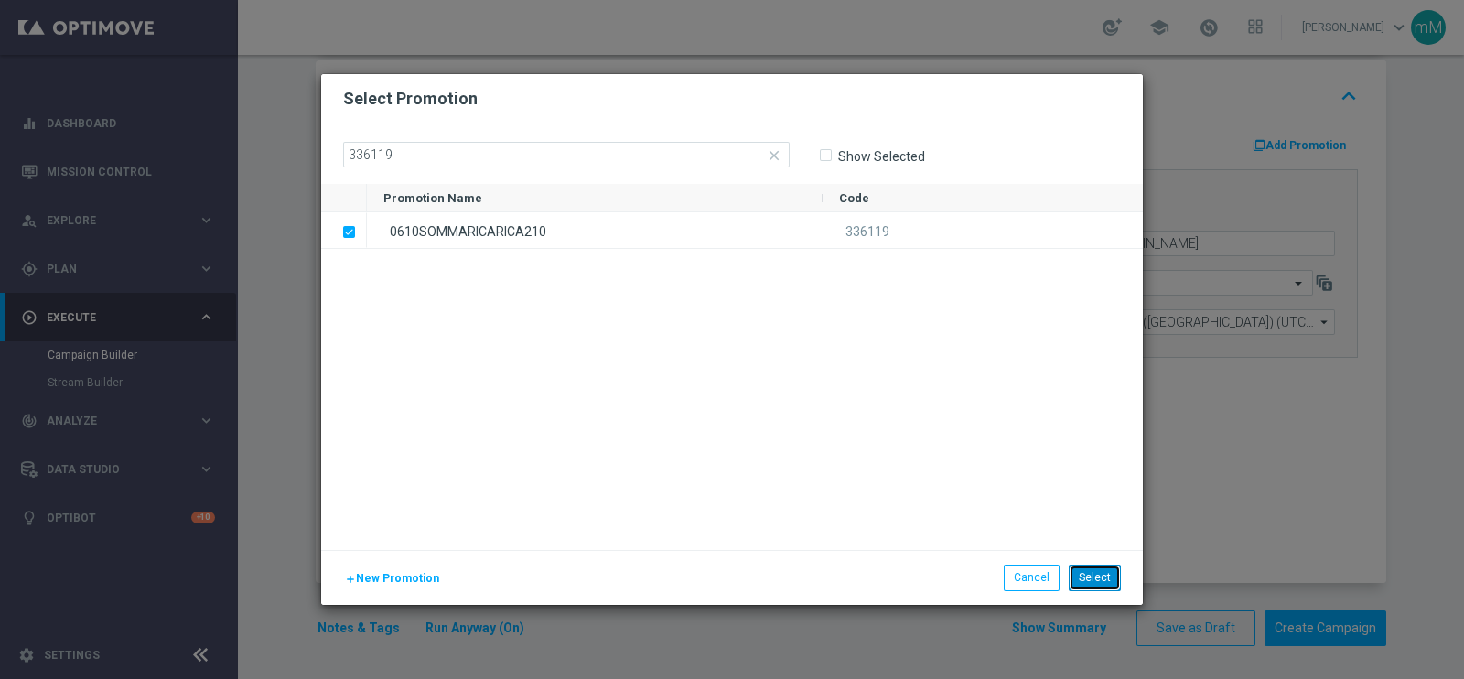
click at [1087, 577] on button "Select" at bounding box center [1095, 578] width 52 height 26
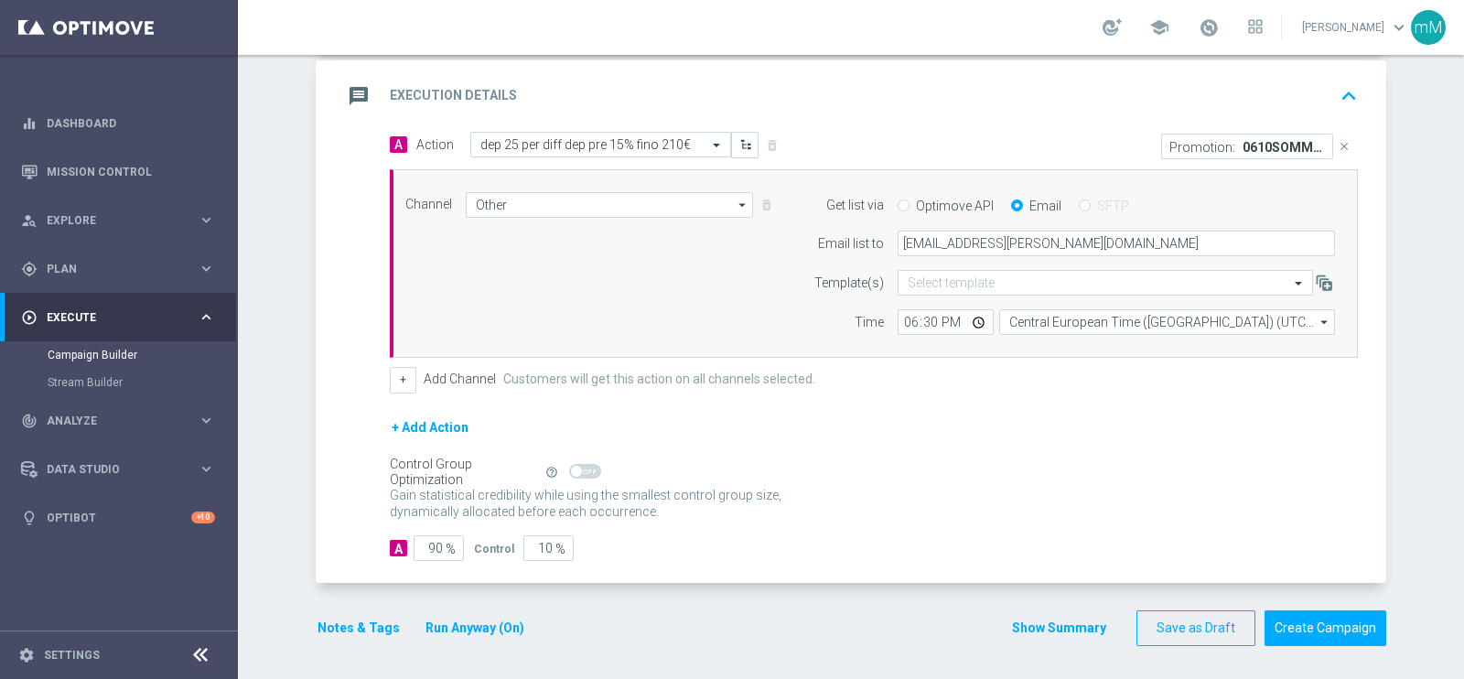
click at [1061, 629] on button "Show Summary" at bounding box center [1059, 628] width 96 height 21
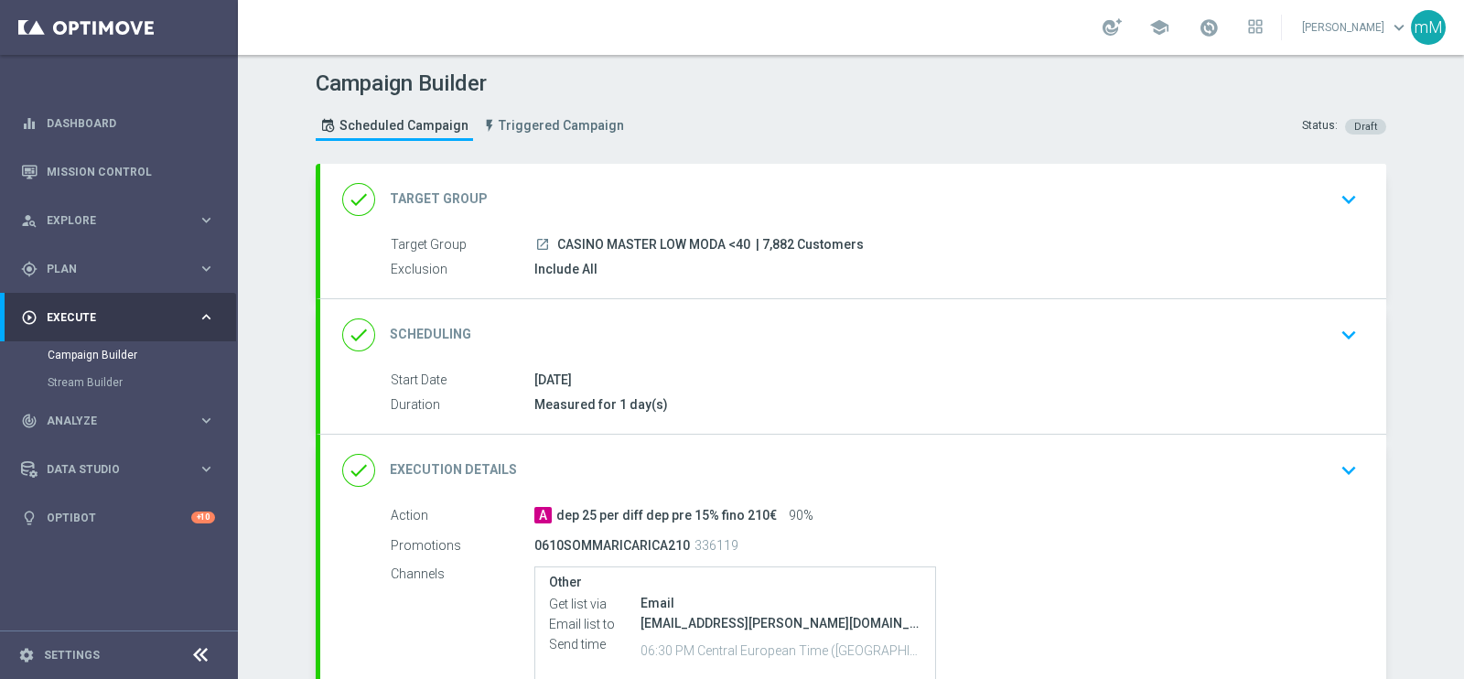
scroll to position [113, 0]
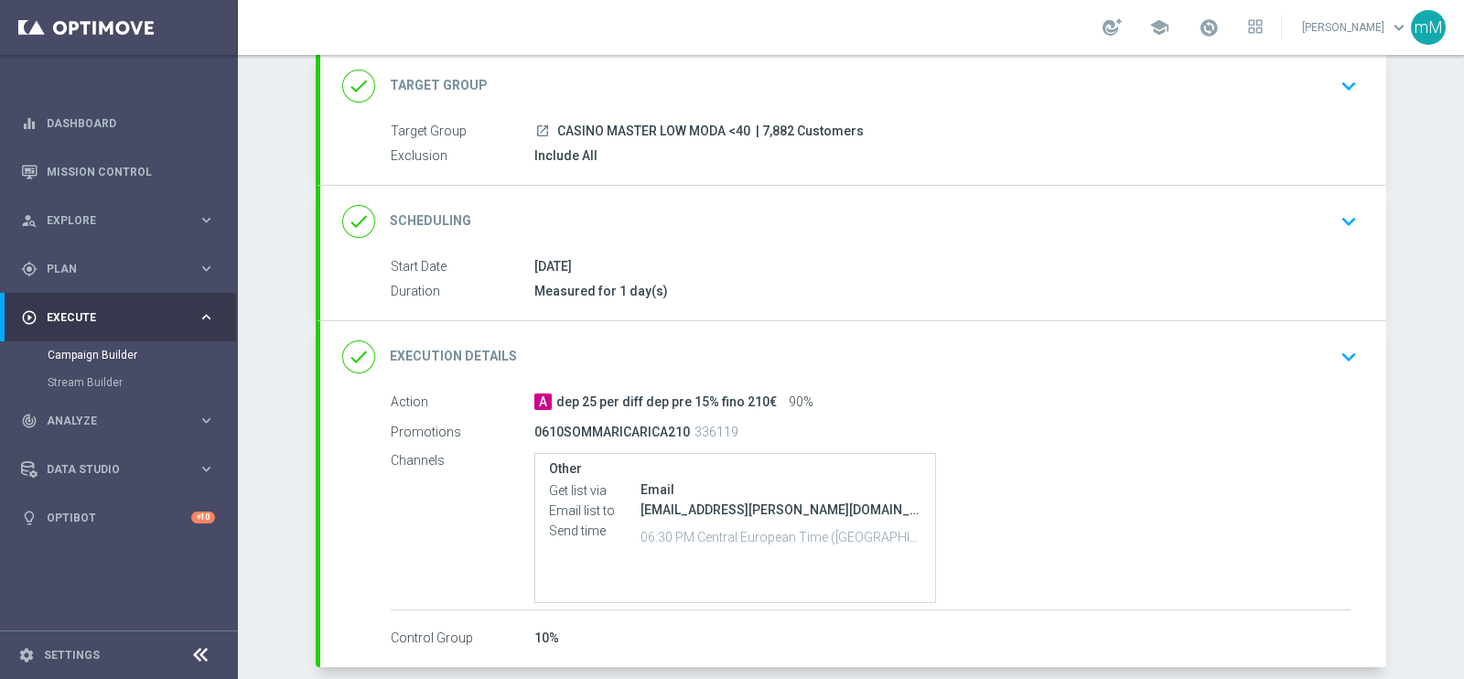
click at [639, 225] on div "done Scheduling keyboard_arrow_down" at bounding box center [853, 221] width 1022 height 35
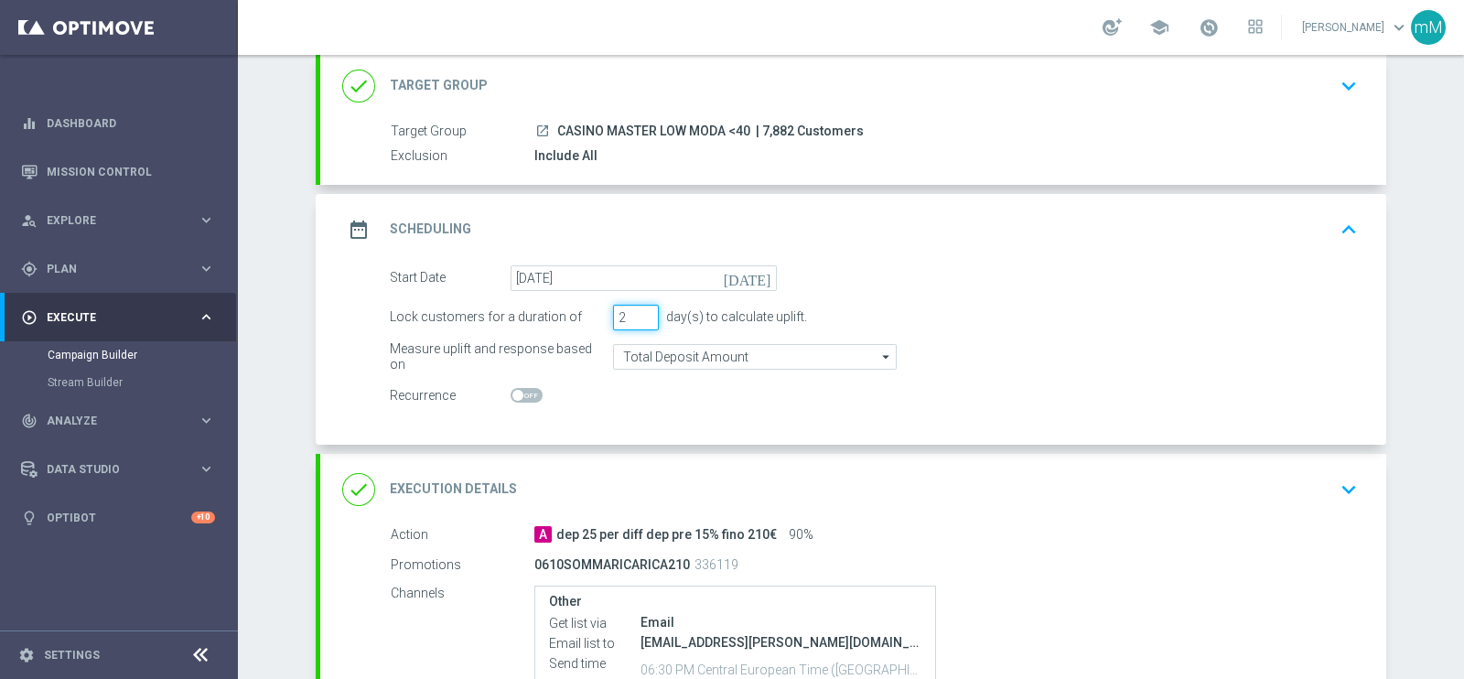
click at [640, 309] on input "2" at bounding box center [636, 318] width 46 height 26
click at [640, 309] on input "3" at bounding box center [636, 318] width 46 height 26
type input "4"
click at [640, 309] on input "4" at bounding box center [636, 318] width 46 height 26
click at [948, 199] on div "date_range Scheduling keyboard_arrow_up" at bounding box center [853, 229] width 1066 height 71
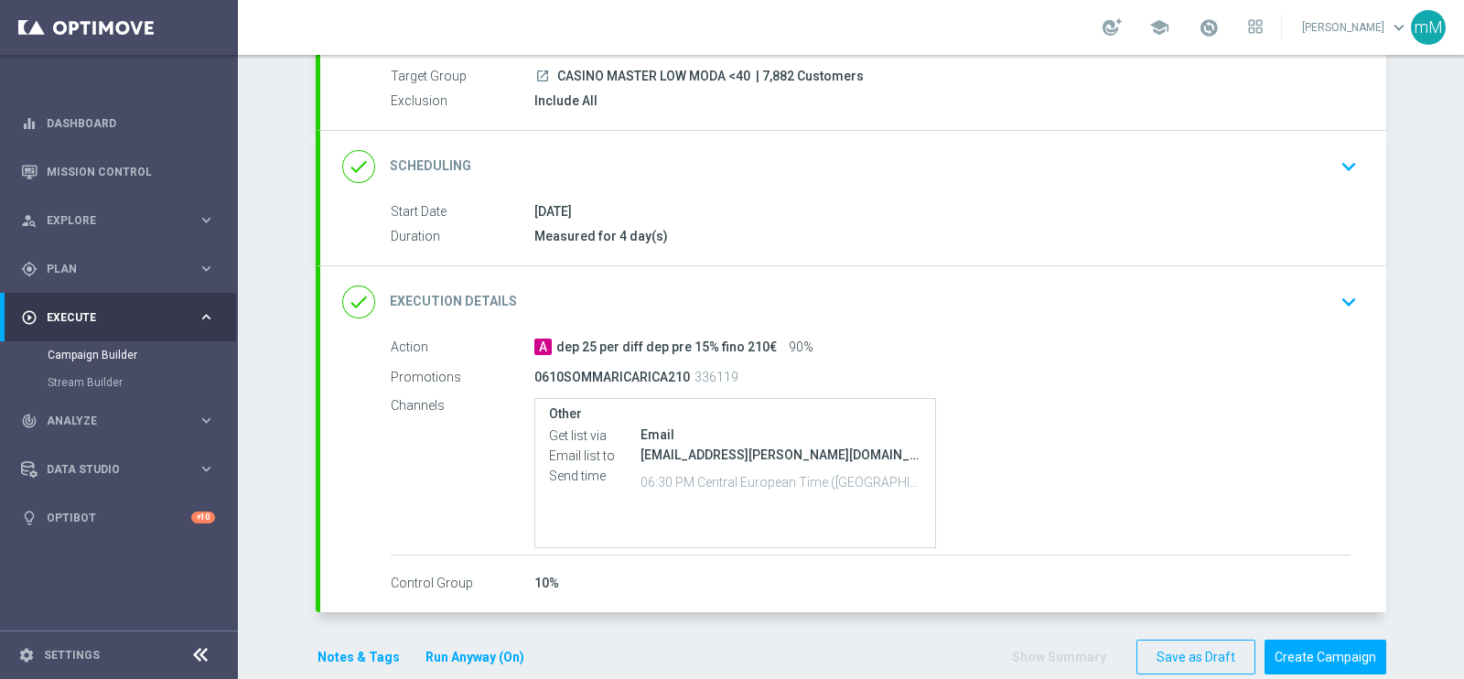
scroll to position [198, 0]
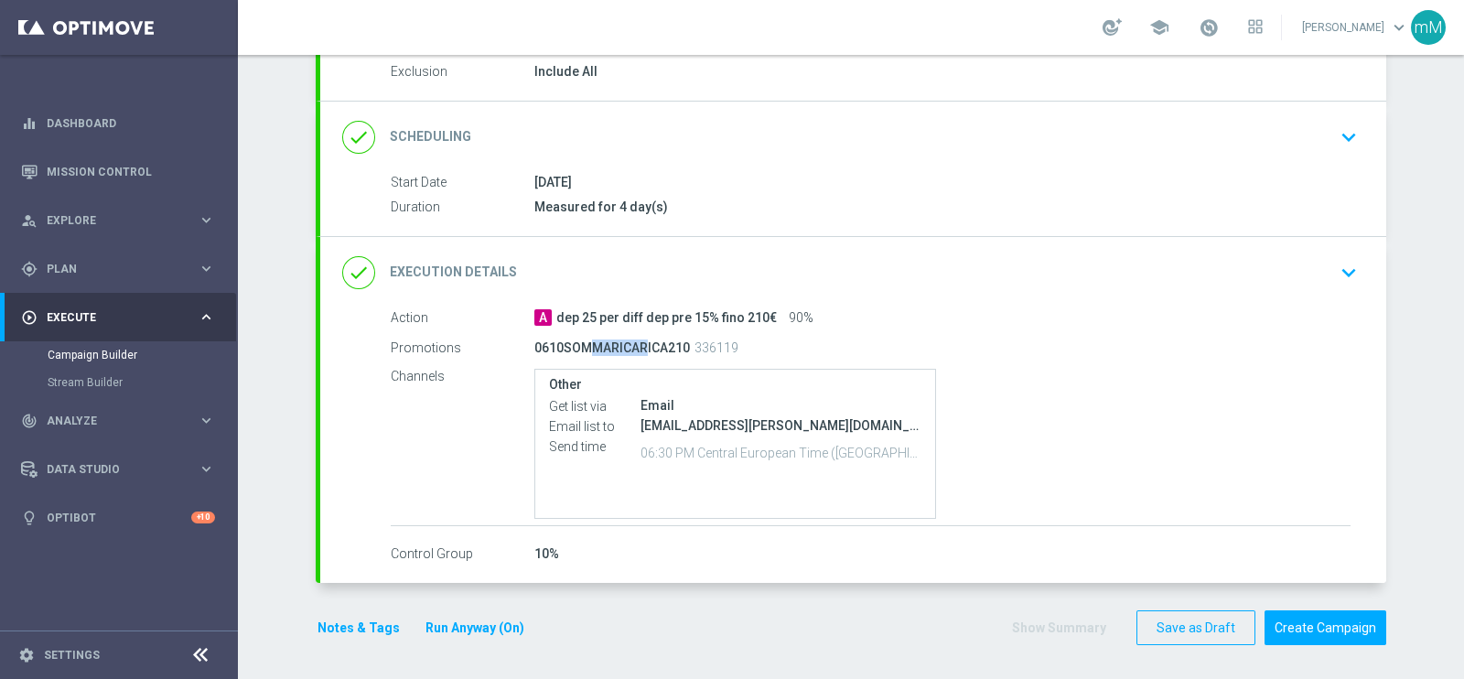
drag, startPoint x: 573, startPoint y: 344, endPoint x: 627, endPoint y: 341, distance: 54.1
click at [627, 341] on p "0610SOMMARICARICA210" at bounding box center [612, 347] width 156 height 16
click at [1304, 615] on button "Create Campaign" at bounding box center [1325, 628] width 122 height 36
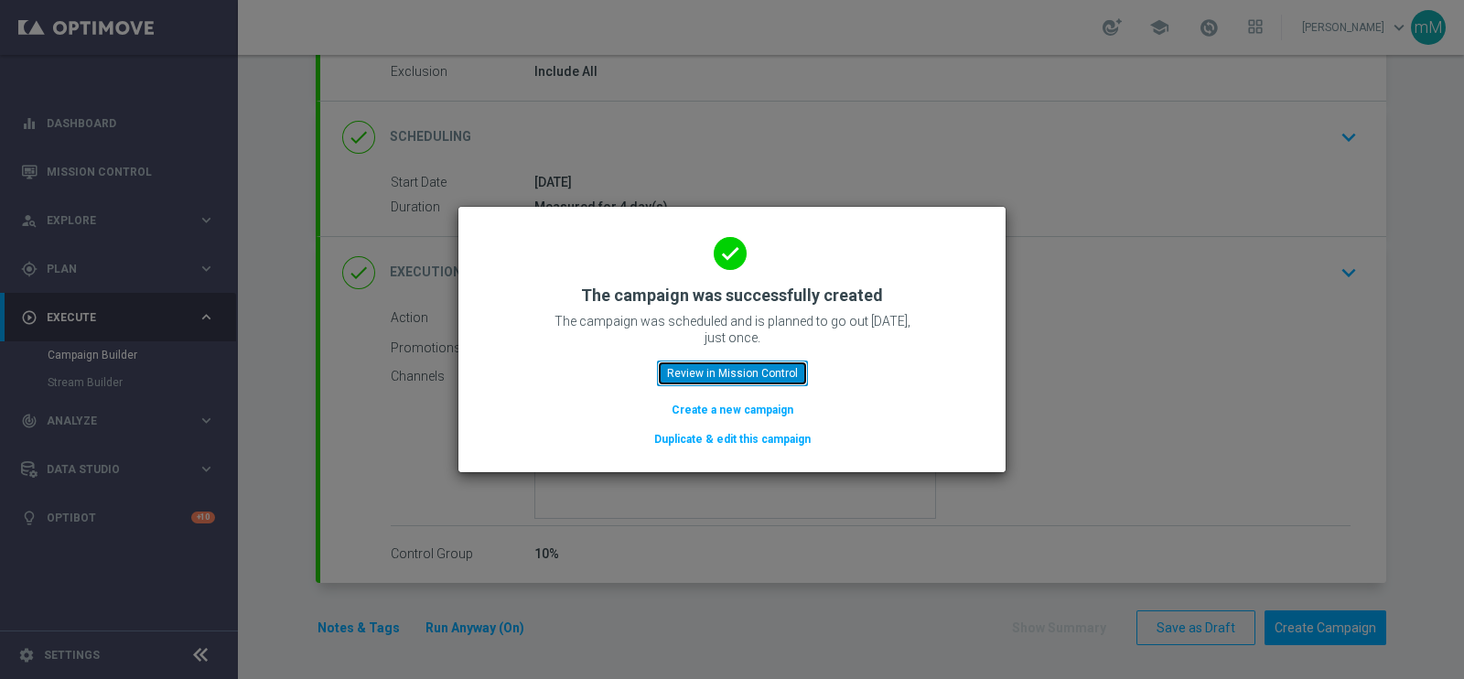
click at [780, 368] on button "Review in Mission Control" at bounding box center [732, 373] width 151 height 26
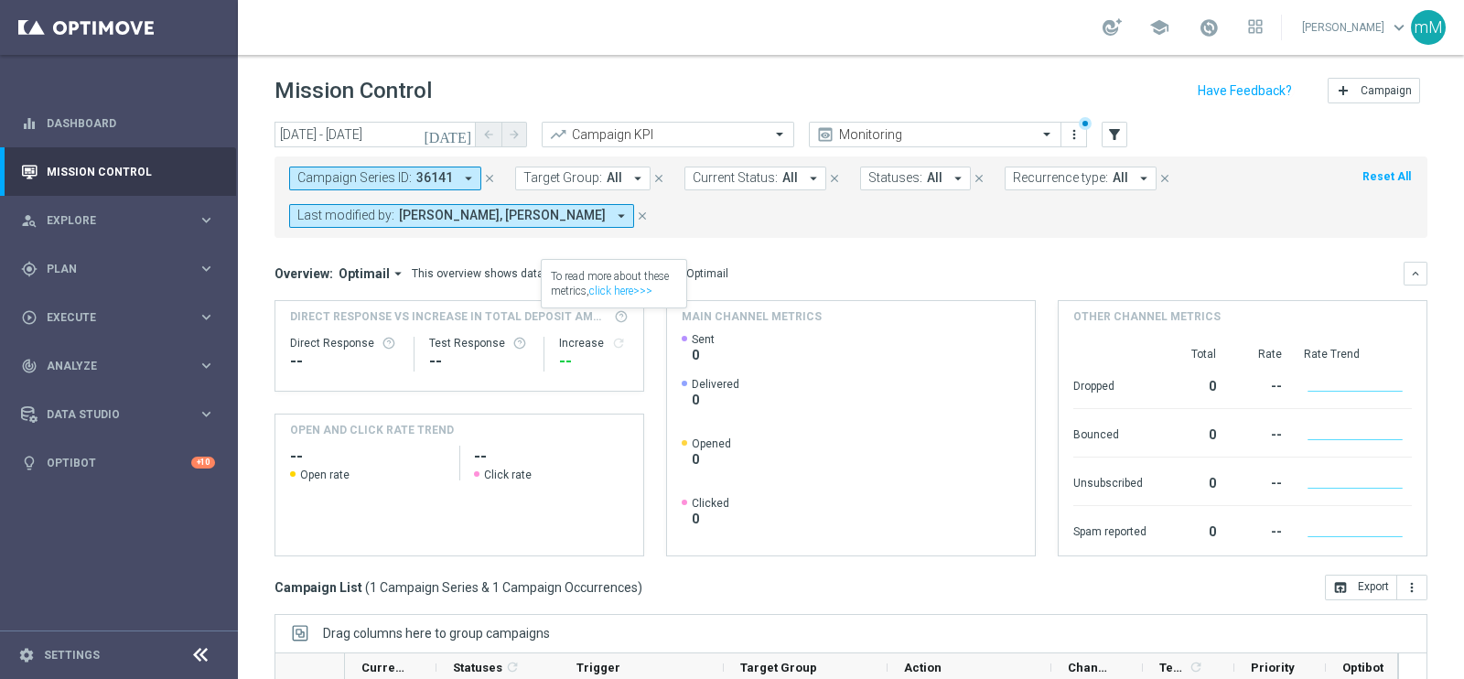
scroll to position [273, 0]
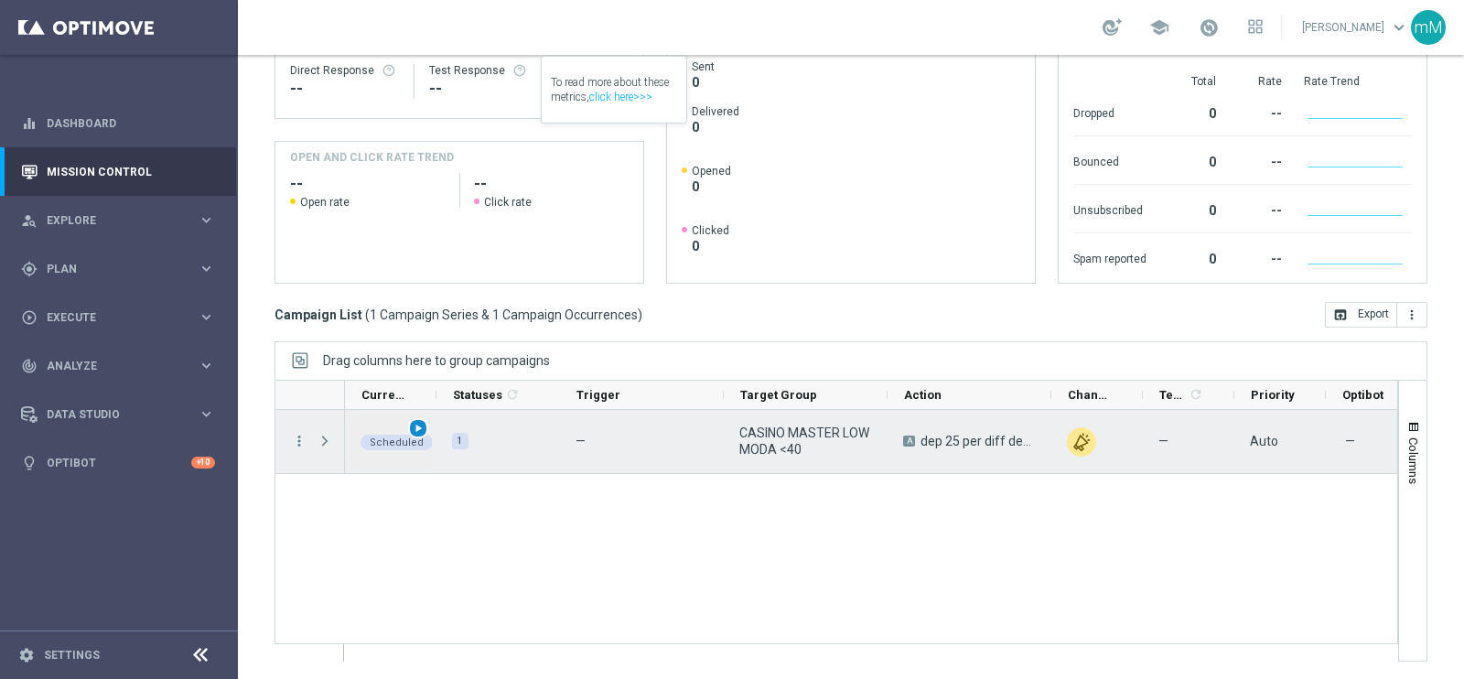
click at [416, 427] on span "play_arrow" at bounding box center [418, 428] width 13 height 13
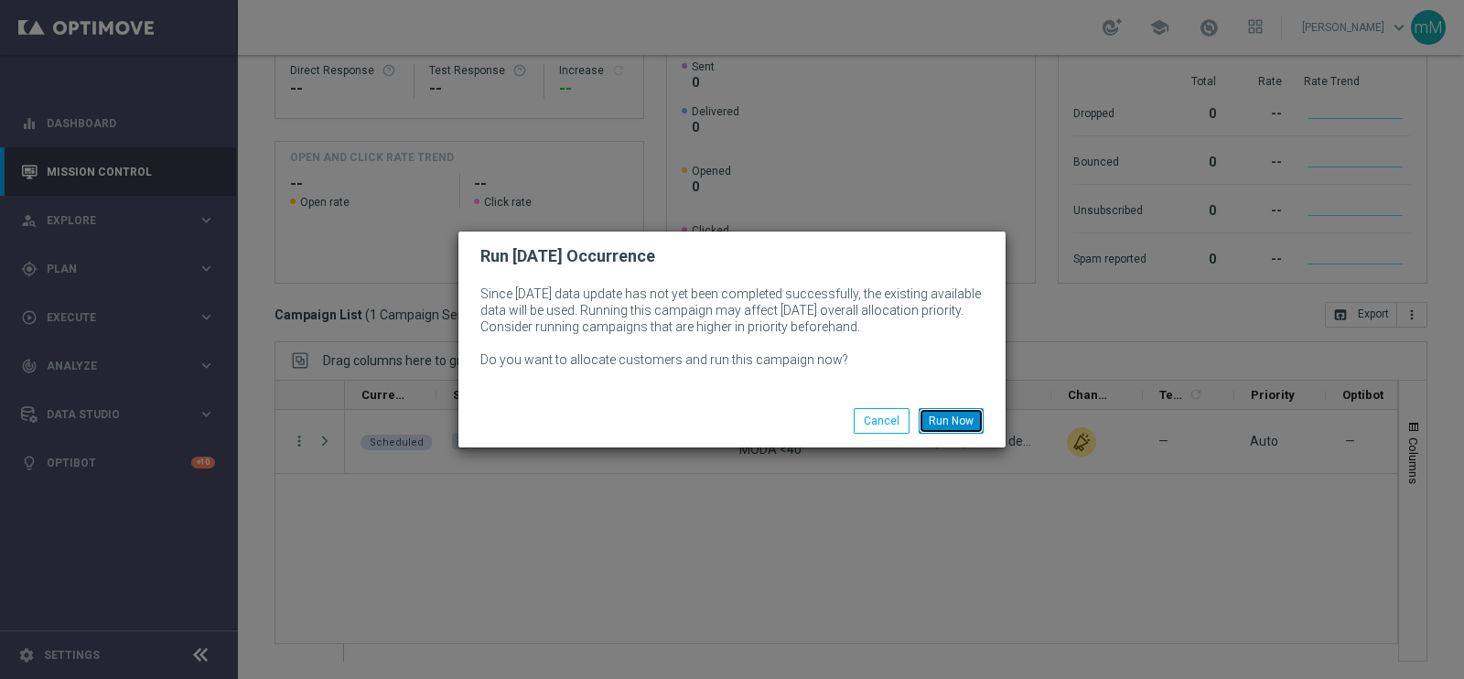
click at [952, 423] on button "Run Now" at bounding box center [951, 421] width 65 height 26
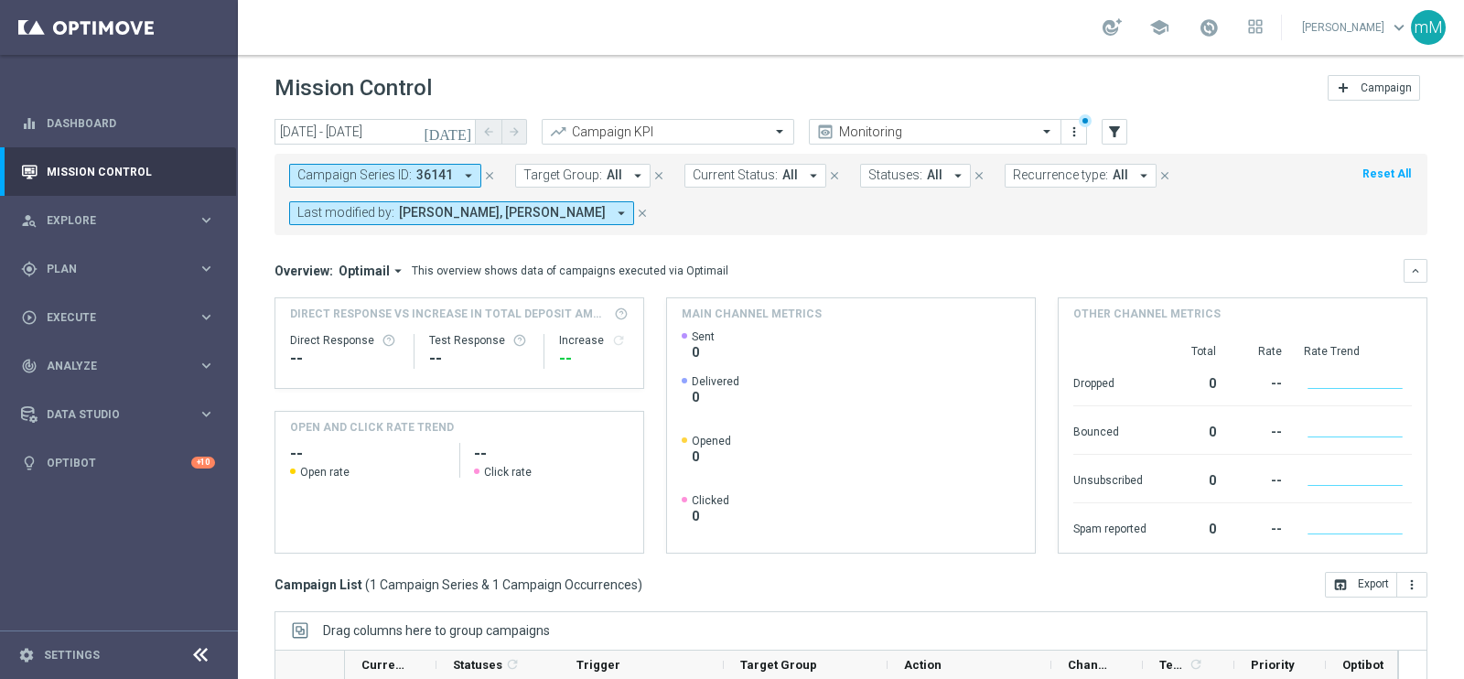
scroll to position [0, 0]
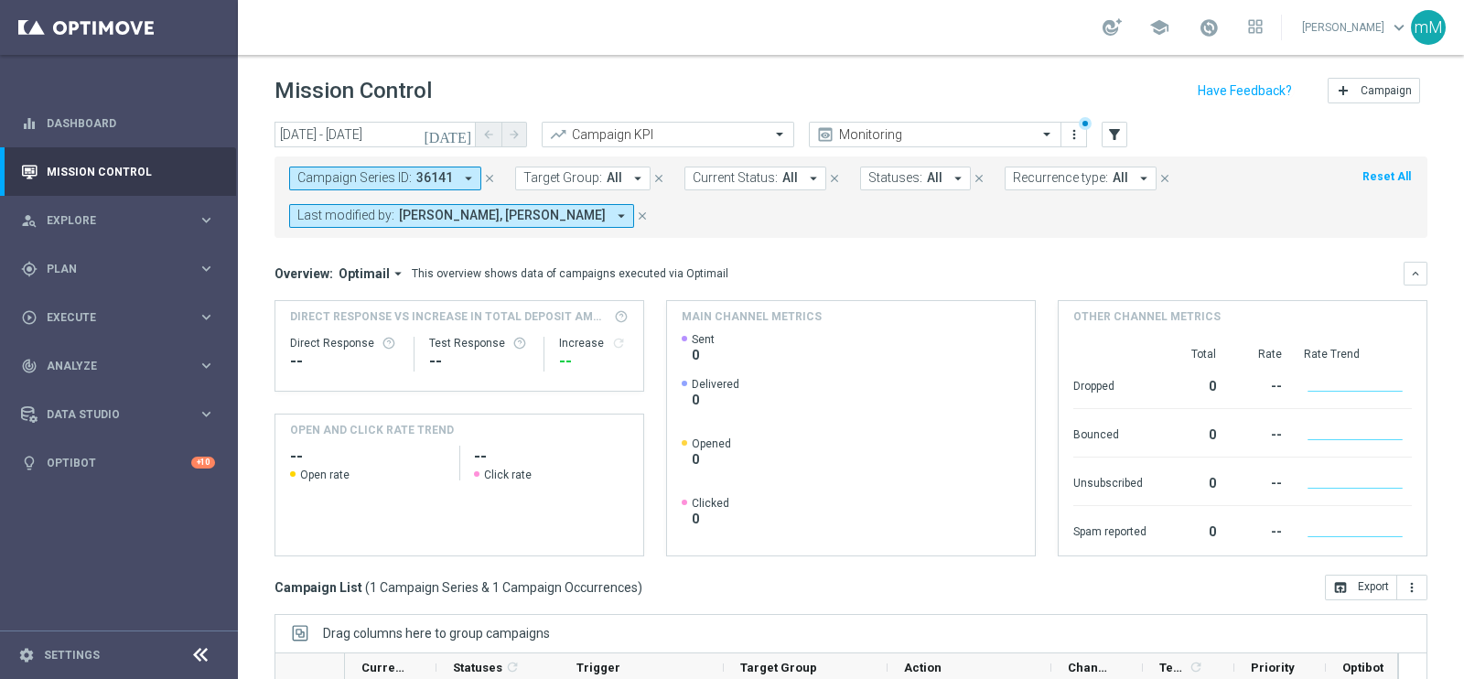
click at [485, 177] on icon "close" at bounding box center [489, 178] width 13 height 13
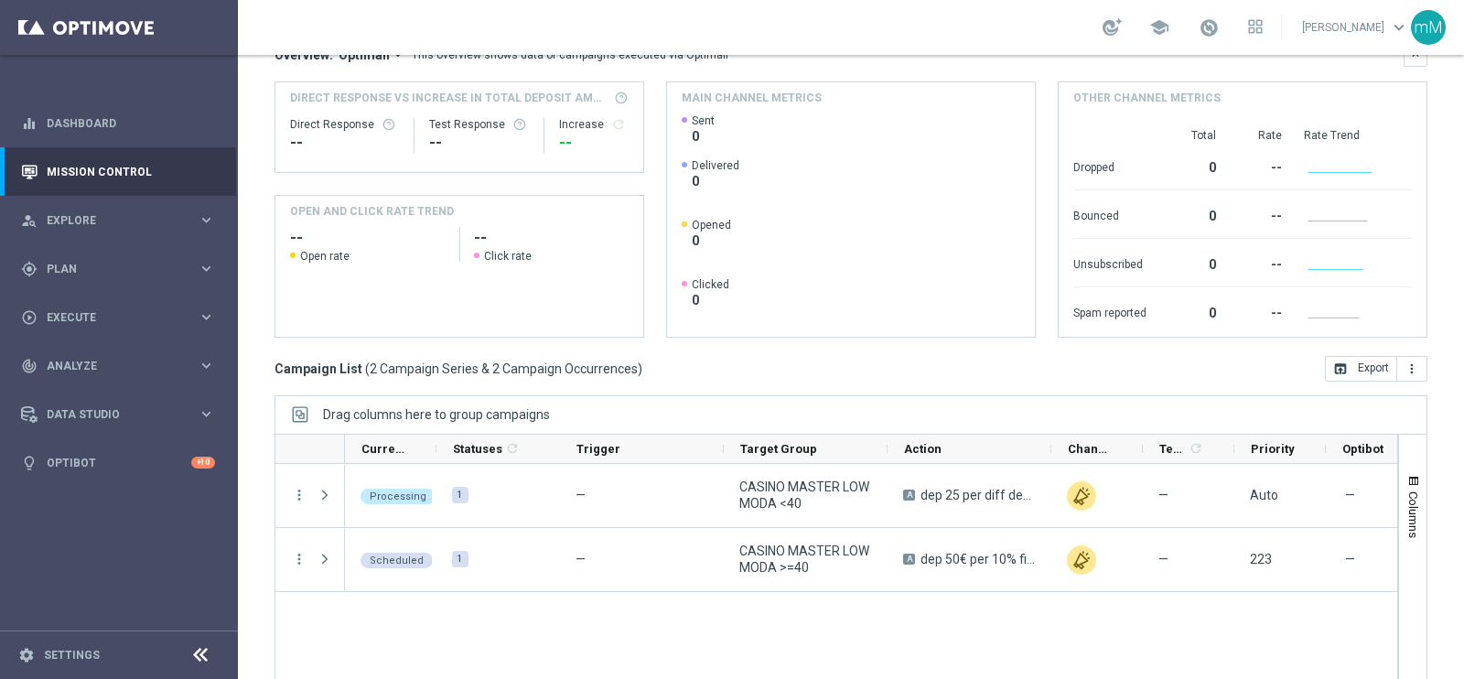
scroll to position [235, 0]
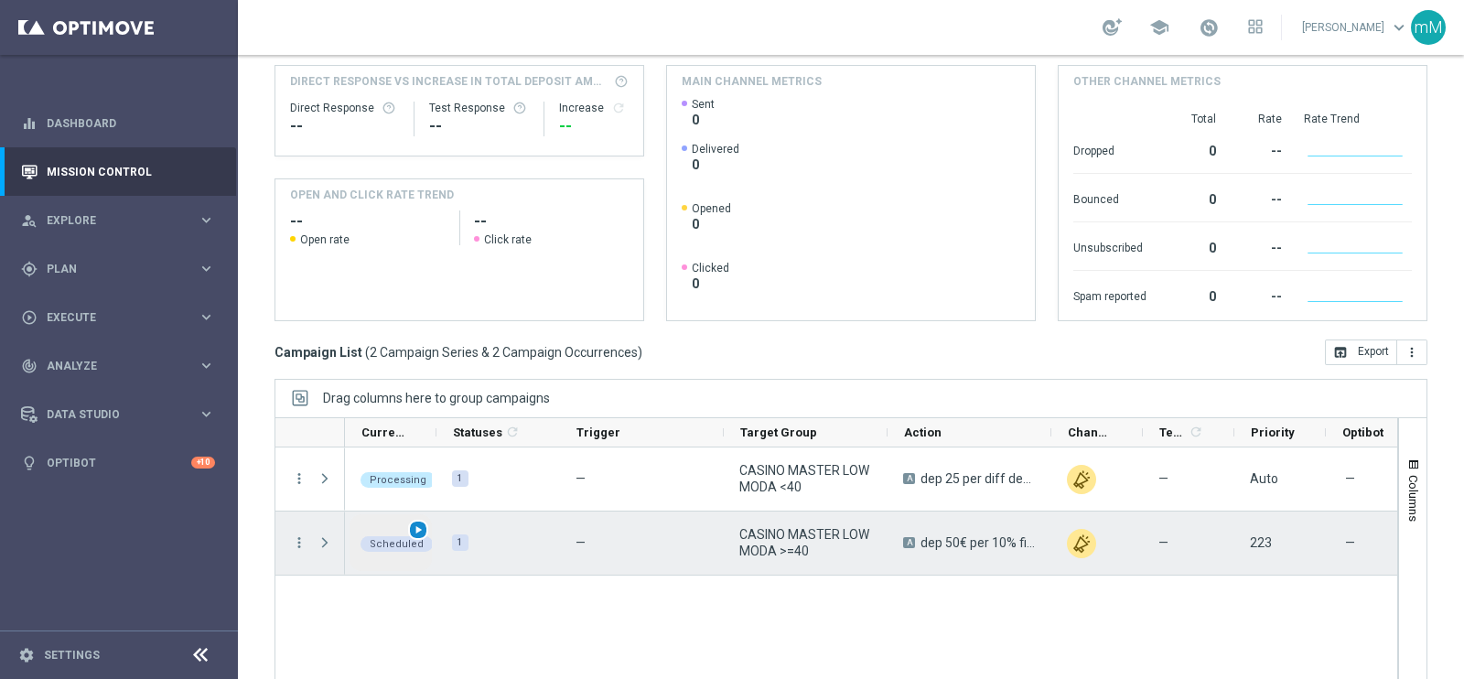
click at [423, 523] on span "play_arrow" at bounding box center [418, 529] width 13 height 13
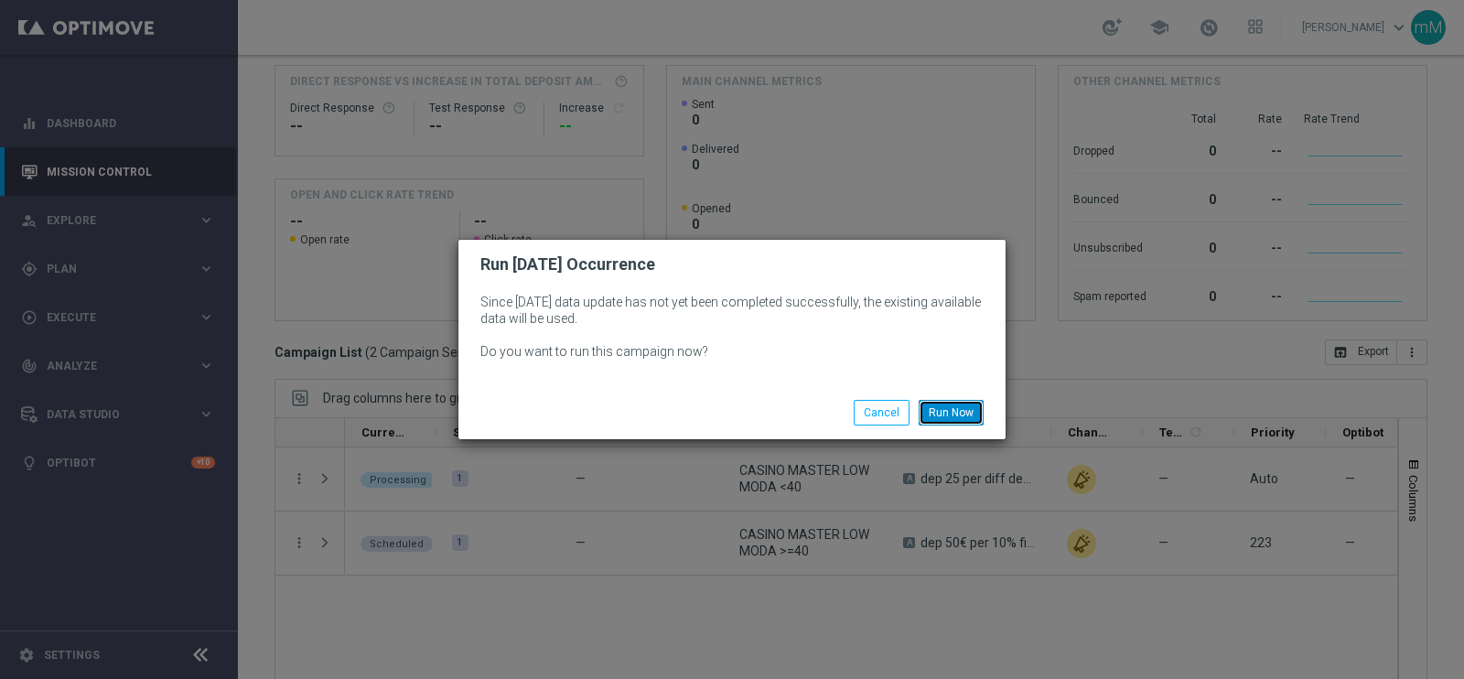
click at [967, 402] on button "Run Now" at bounding box center [951, 413] width 65 height 26
